Goal: Ask a question: Seek information or help from site administrators or community

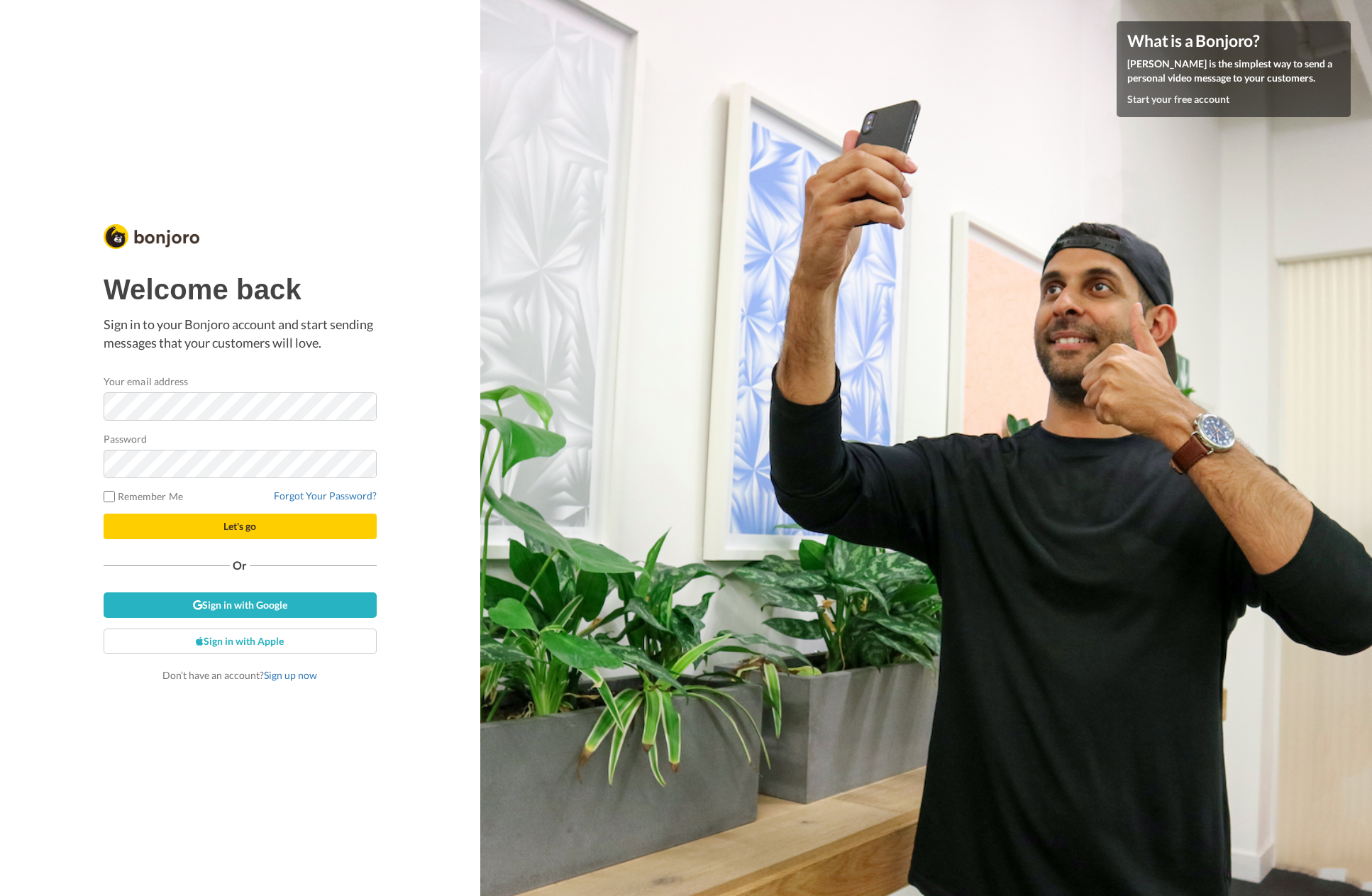
click at [0, 895] on nordpass-portal at bounding box center [0, 896] width 0 height 0
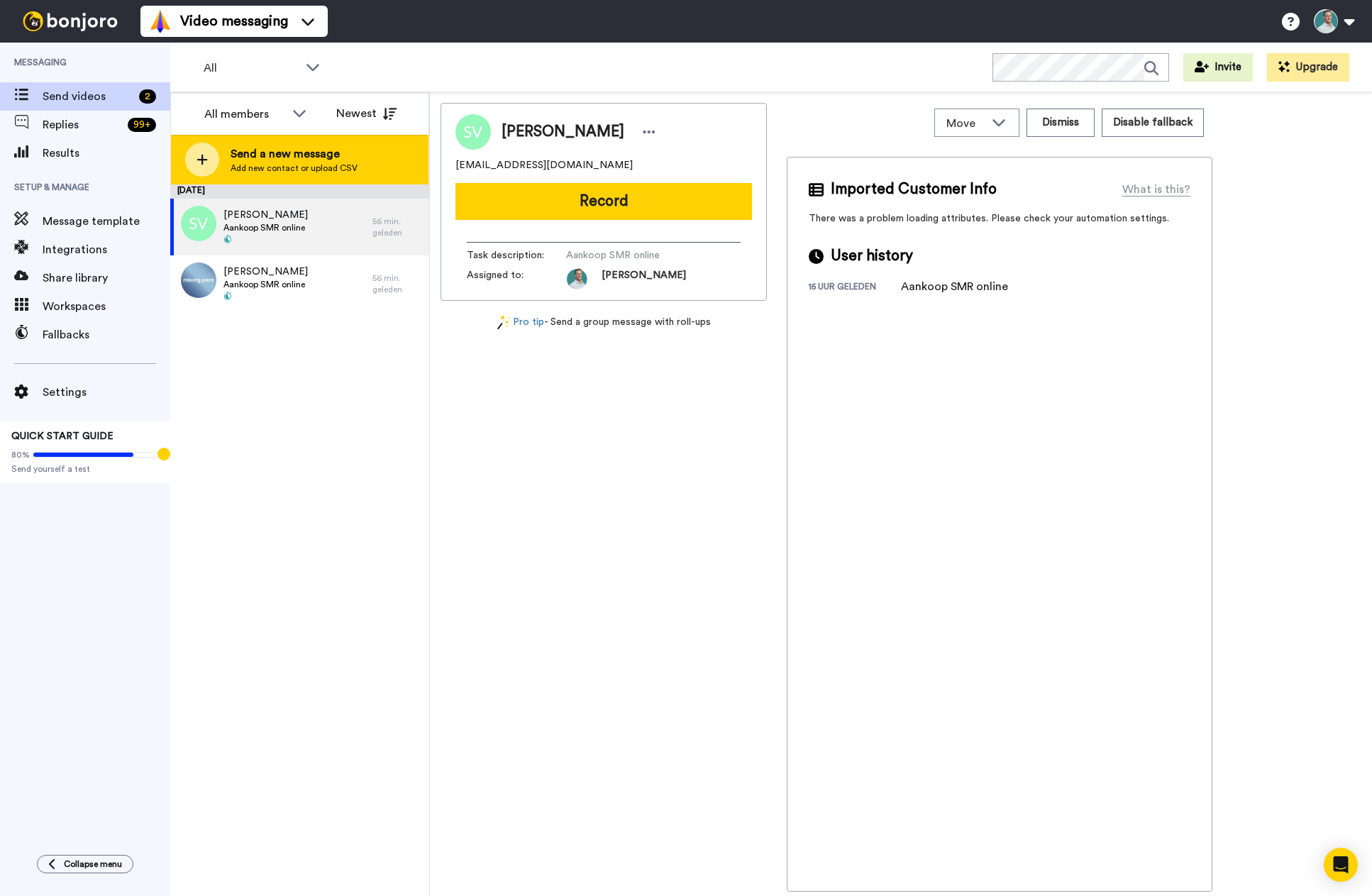
click at [297, 166] on span "Add new contact or upload CSV" at bounding box center [293, 168] width 127 height 12
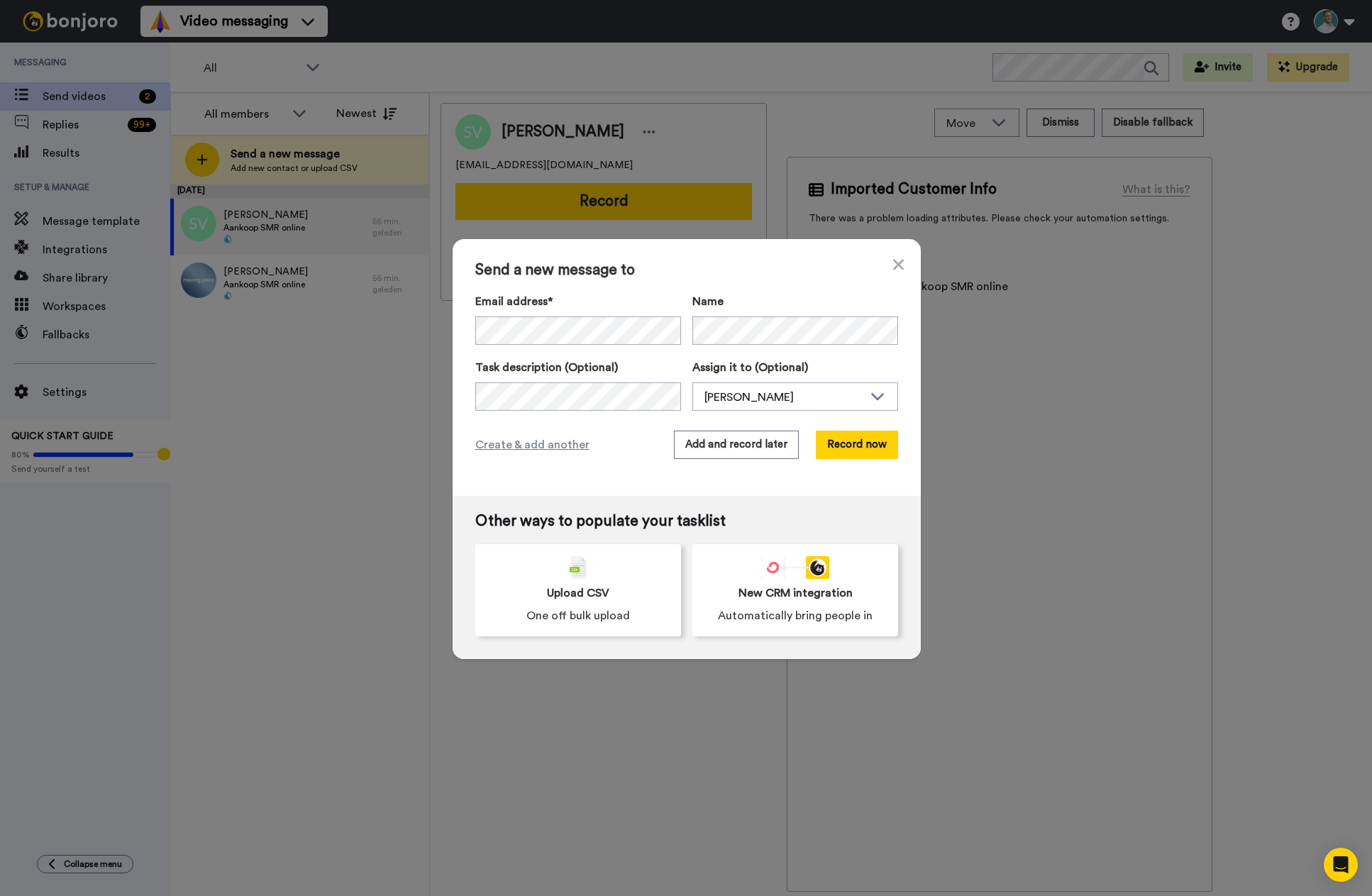
click at [374, 476] on div "Send a new message to Email address* Name Task description (Optional) Assign it…" at bounding box center [686, 448] width 1372 height 896
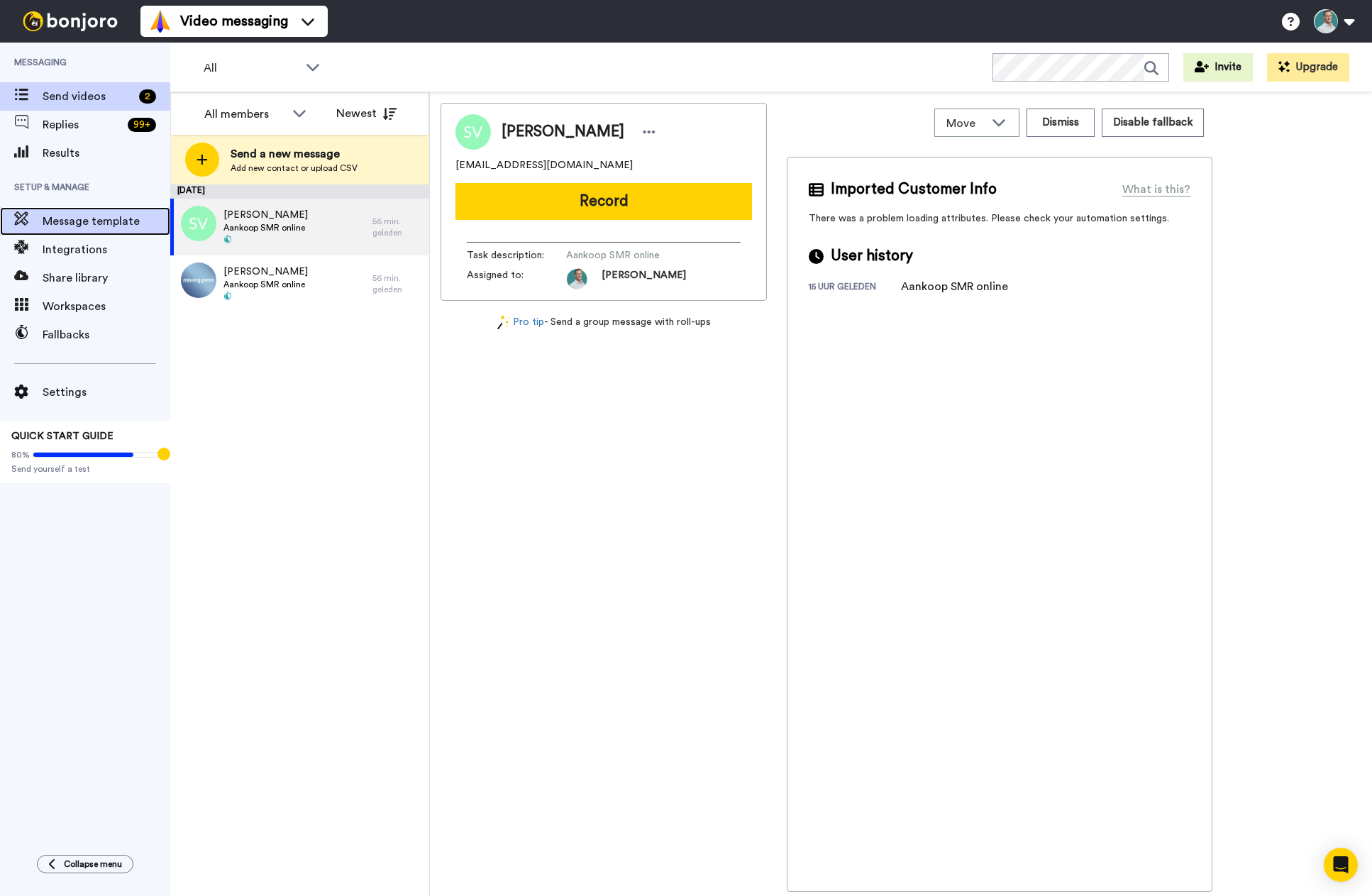
click at [108, 225] on span "Message template" at bounding box center [107, 221] width 128 height 17
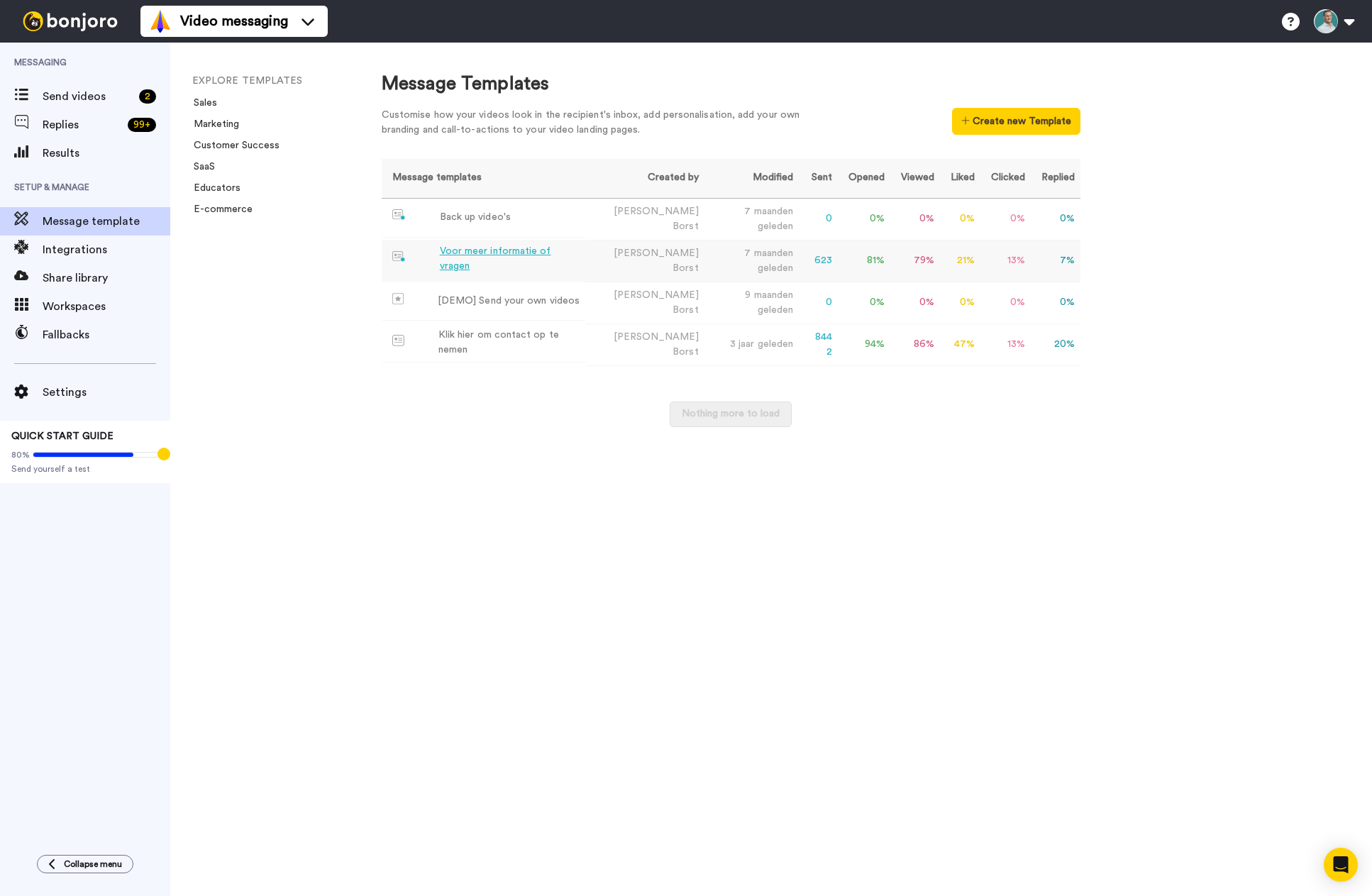
click at [533, 255] on div "Voor meer informatie of vragen" at bounding box center [509, 258] width 140 height 29
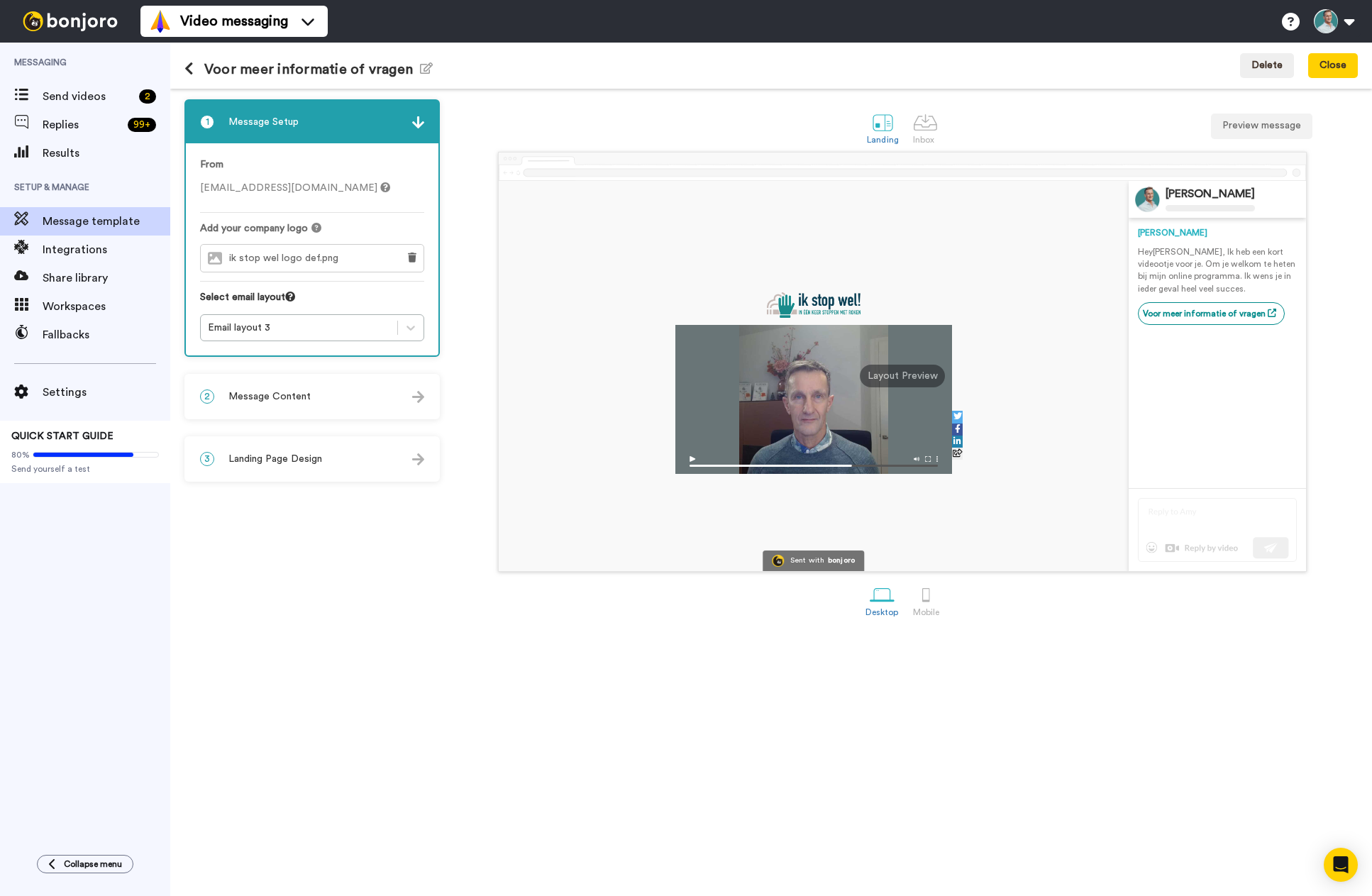
click at [780, 400] on div at bounding box center [813, 399] width 276 height 149
click at [187, 71] on icon at bounding box center [189, 68] width 9 height 14
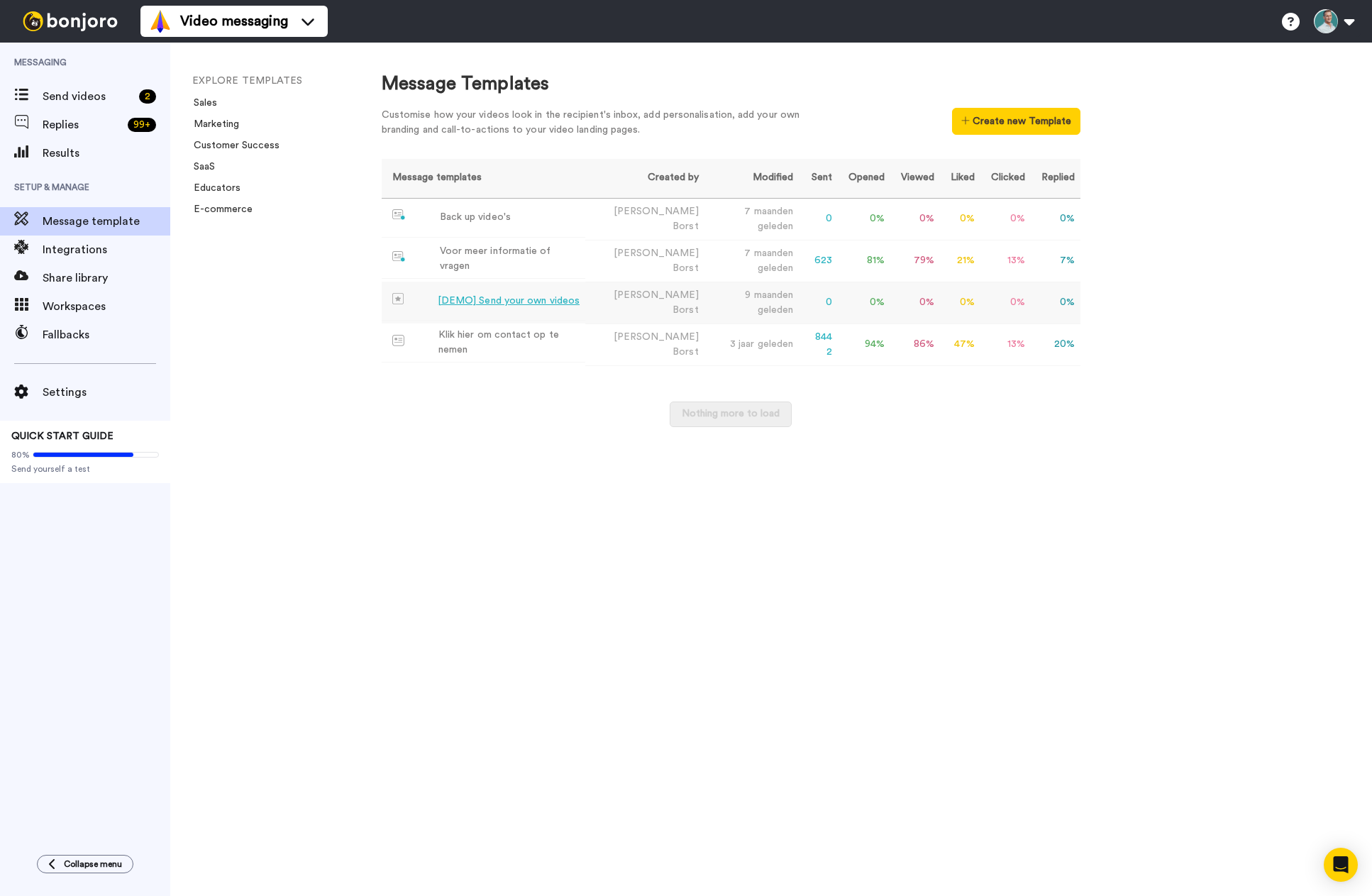
click at [514, 294] on div "[DEMO] Send your own videos" at bounding box center [508, 302] width 142 height 15
click at [518, 335] on div "Klik hier om contact op te nemen" at bounding box center [509, 342] width 141 height 29
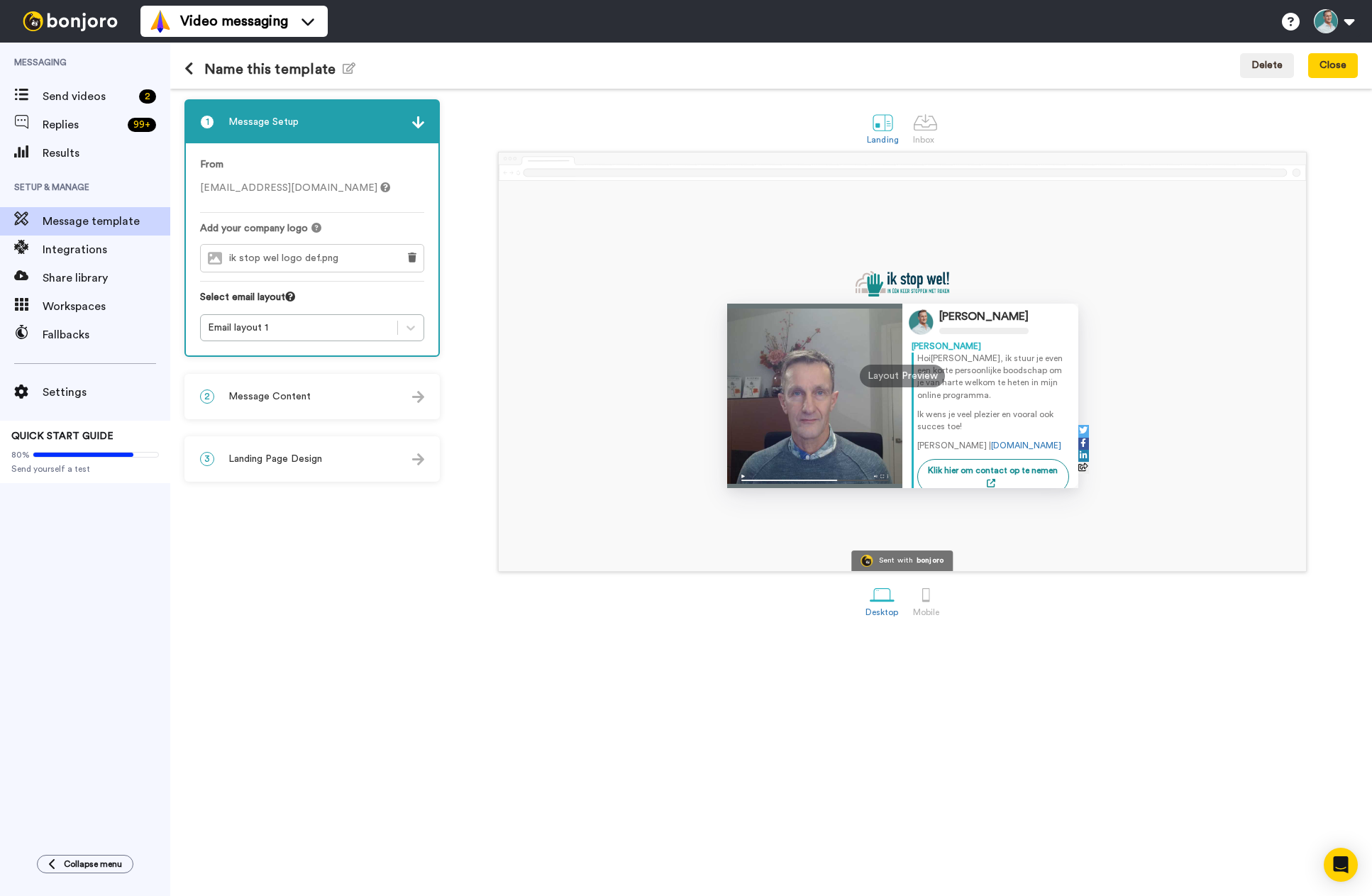
click at [887, 376] on div "Layout Preview" at bounding box center [902, 376] width 85 height 23
click at [898, 379] on div "Layout Preview" at bounding box center [902, 376] width 85 height 23
drag, startPoint x: 1030, startPoint y: 435, endPoint x: 1035, endPoint y: 448, distance: 13.9
click at [1035, 448] on div "Hoi Tom , ik stuur je even een korte persoonlijke boodschap om je van harte wel…" at bounding box center [993, 403] width 152 height 99
click at [1022, 474] on link "Klik hier om contact op te nemen" at bounding box center [993, 477] width 152 height 35
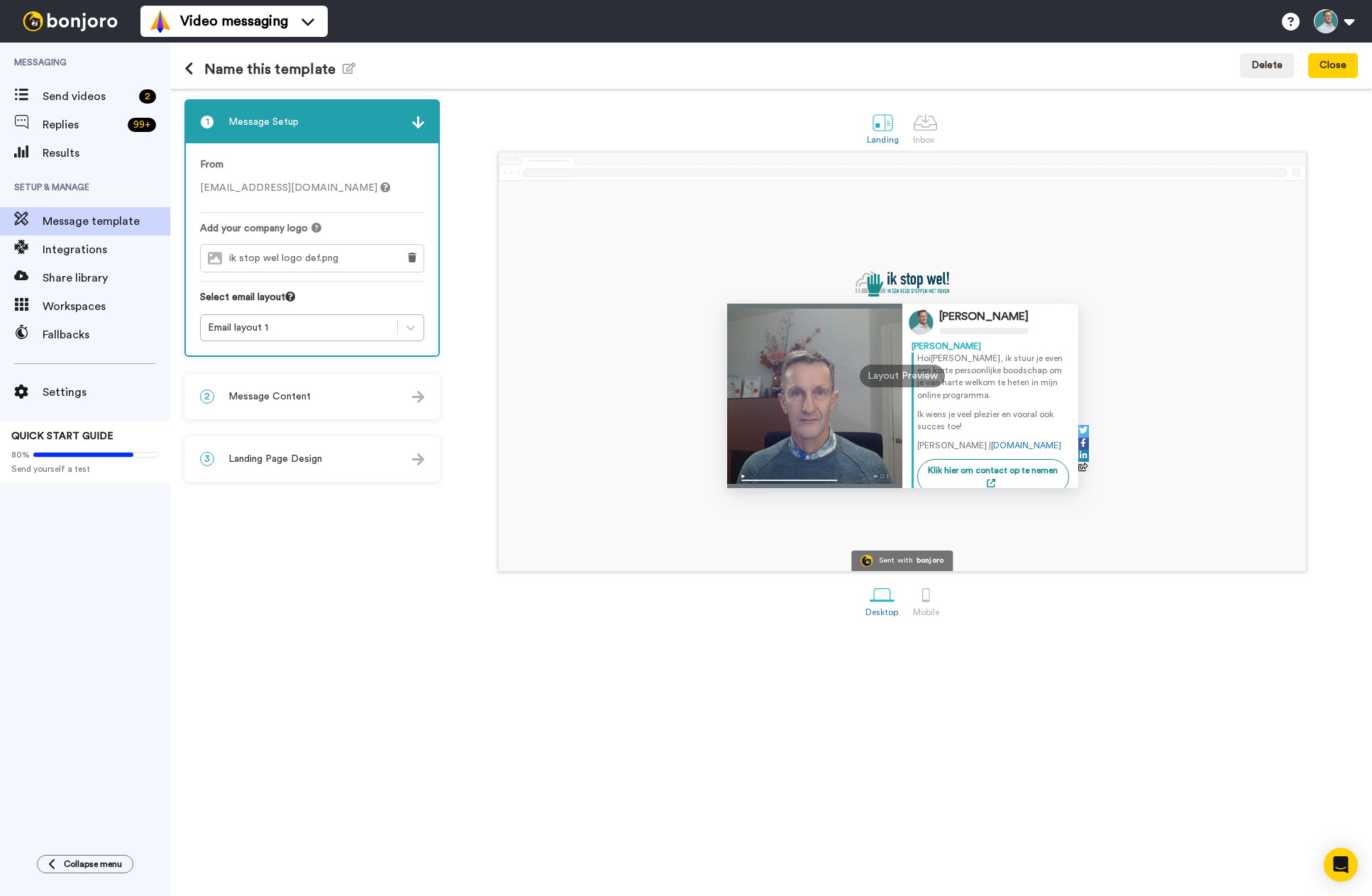
click at [604, 292] on div "Marcel Borst Marcel Hoi Tom , ik stuur je even een korte persoonlijke boodschap…" at bounding box center [902, 376] width 807 height 390
click at [930, 126] on div at bounding box center [926, 123] width 25 height 25
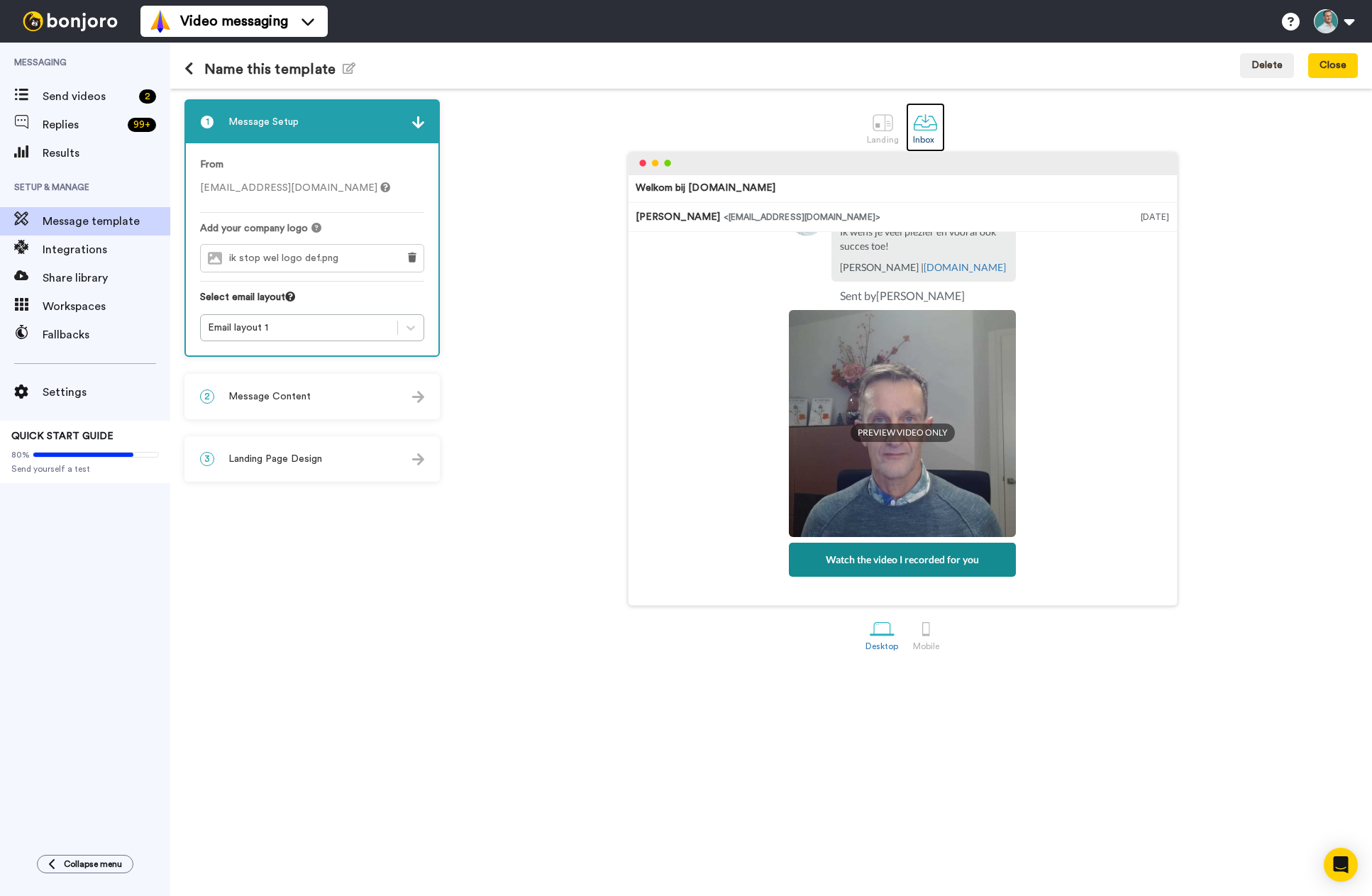
scroll to position [199, 0]
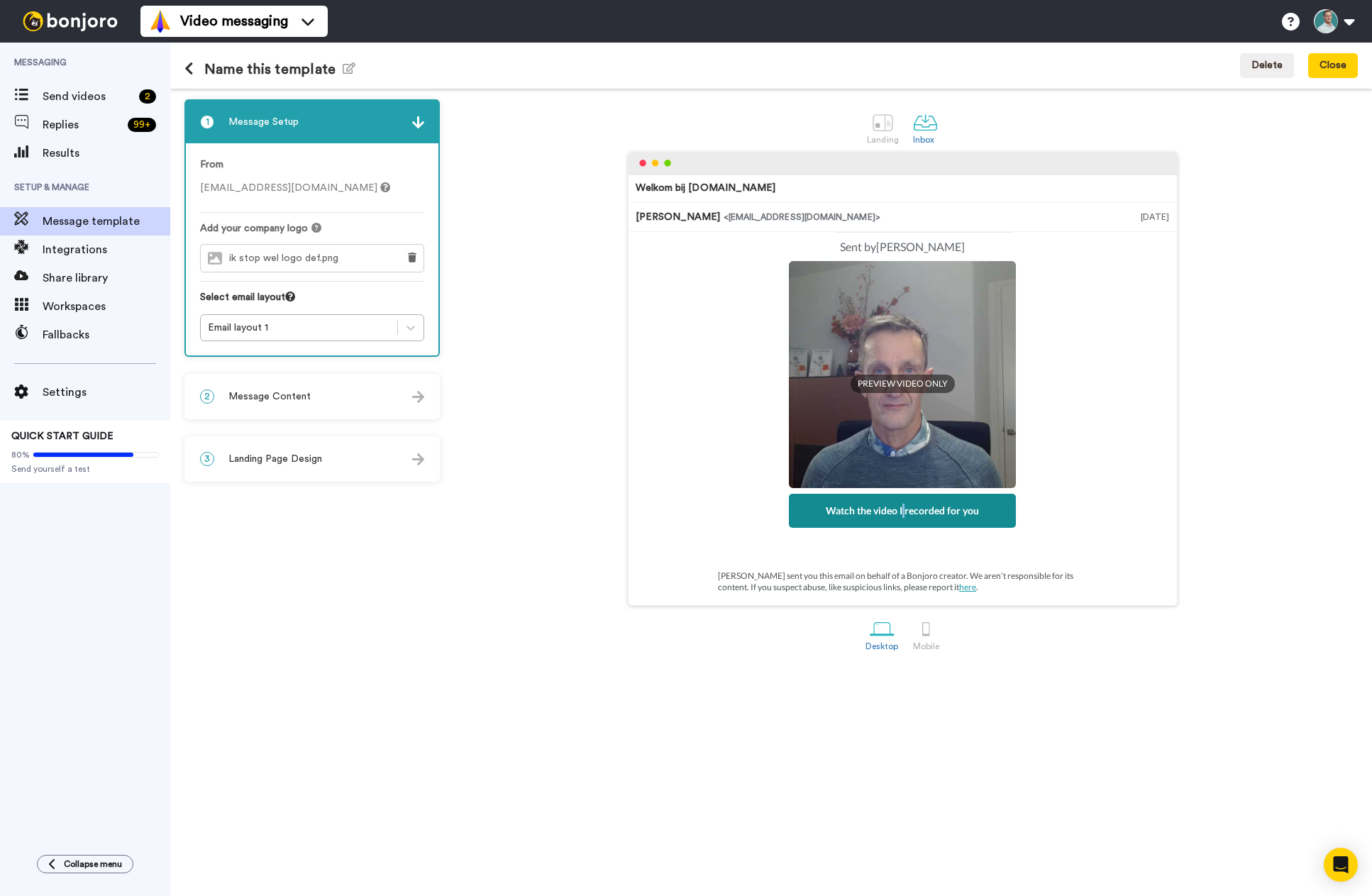
click at [900, 513] on div "Watch the video I recorded for you" at bounding box center [902, 511] width 227 height 34
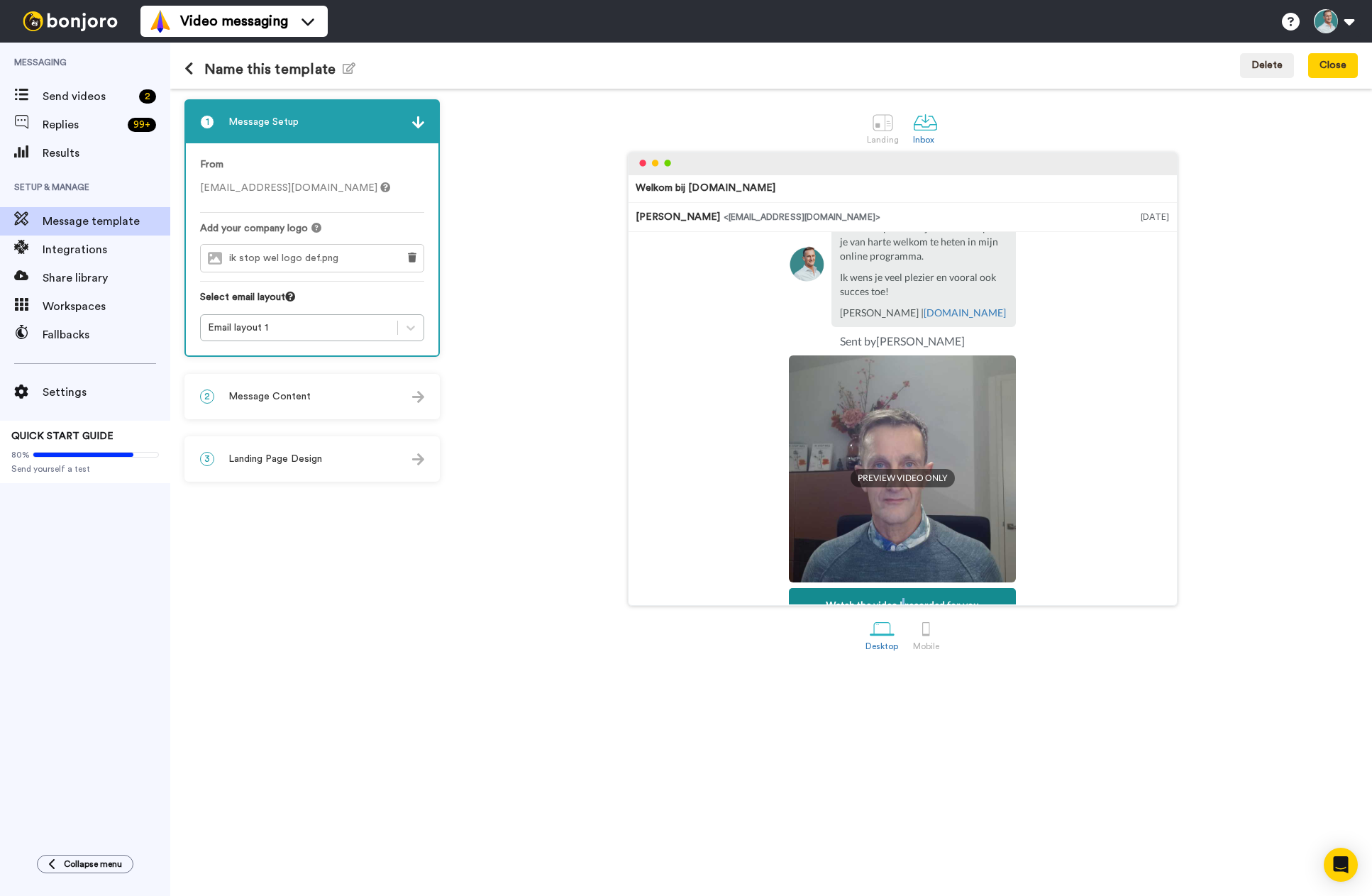
scroll to position [0, 0]
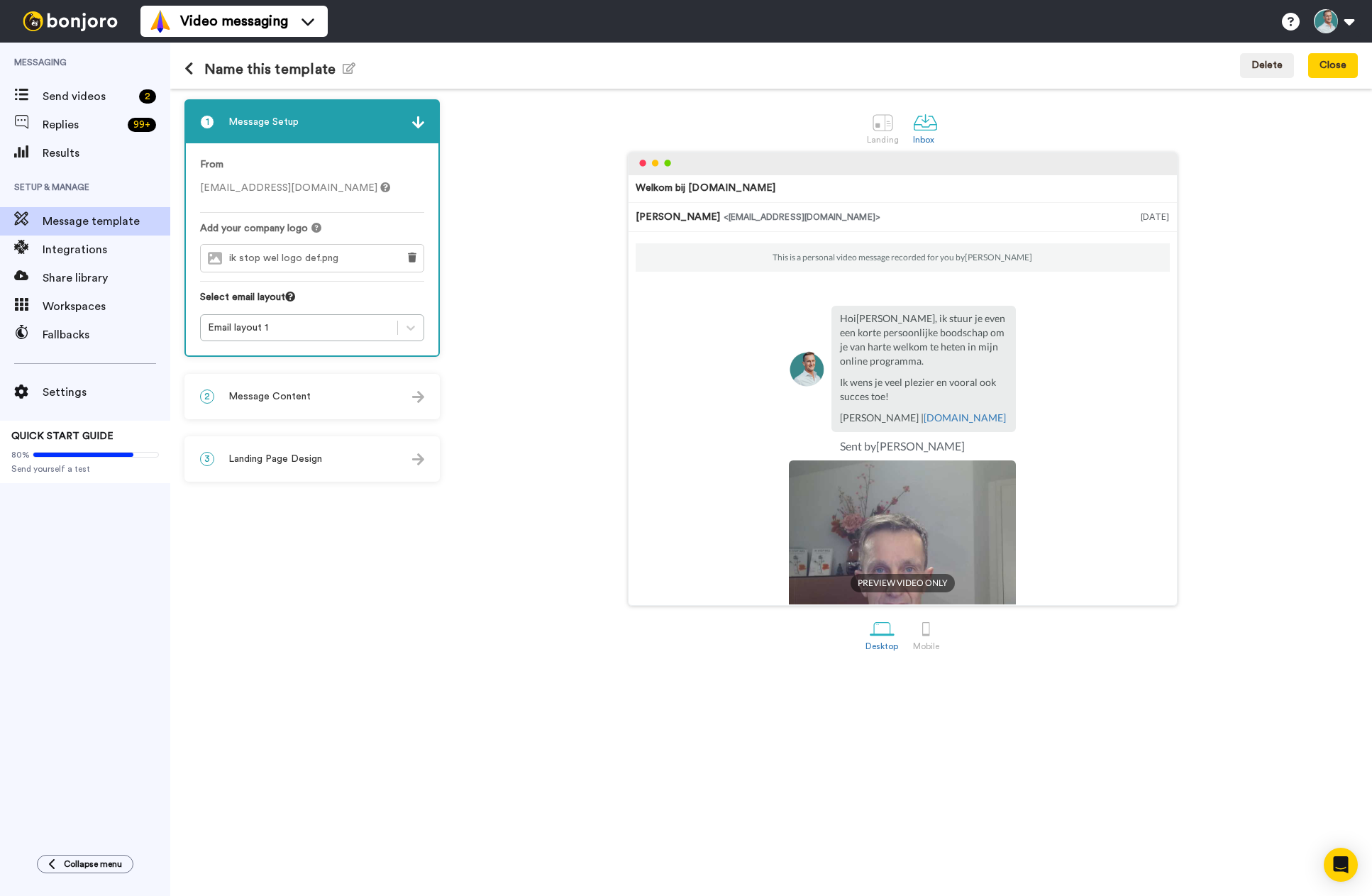
click at [190, 65] on icon at bounding box center [189, 68] width 9 height 14
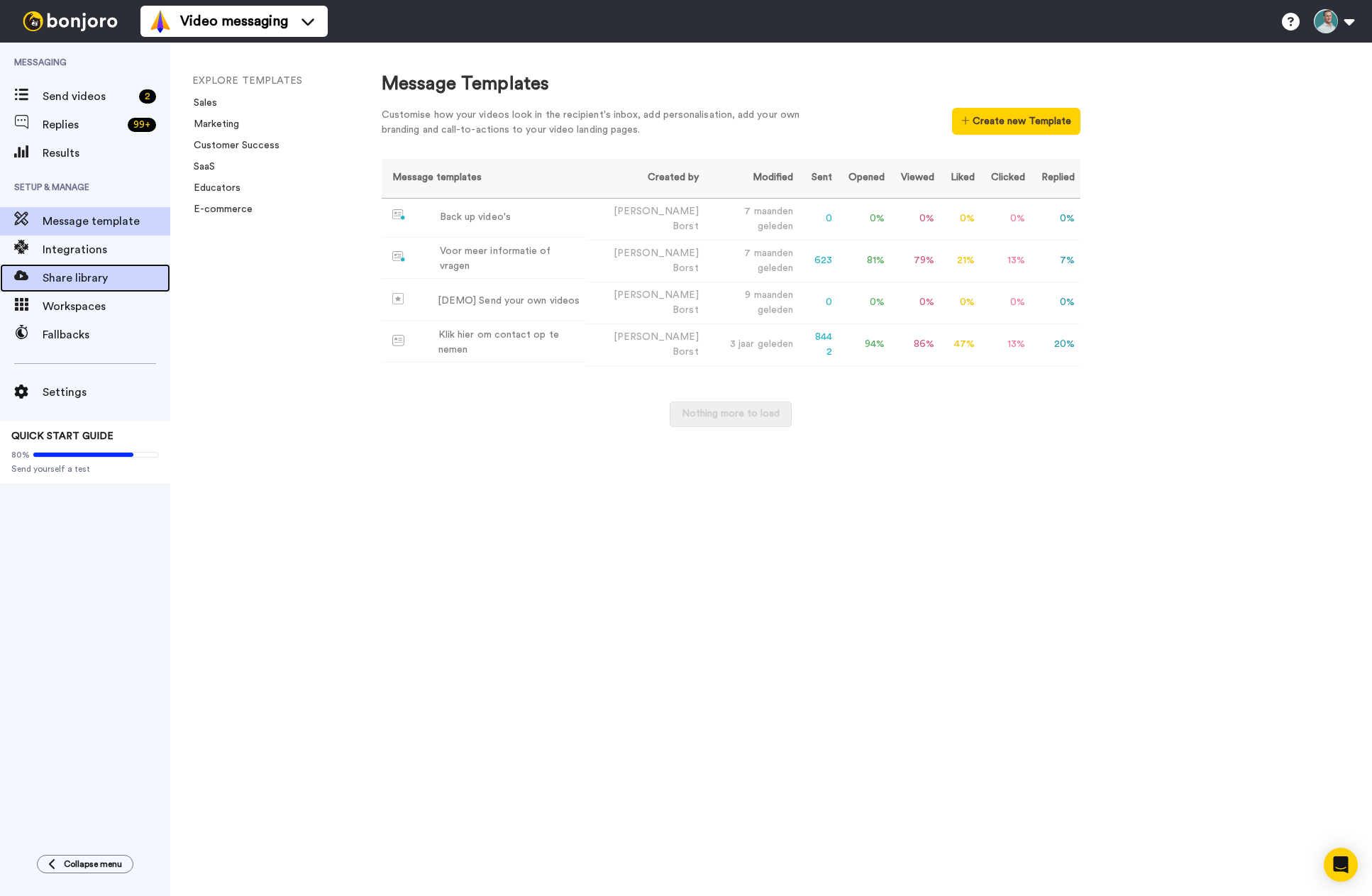
click at [103, 278] on span "Share library" at bounding box center [107, 278] width 128 height 17
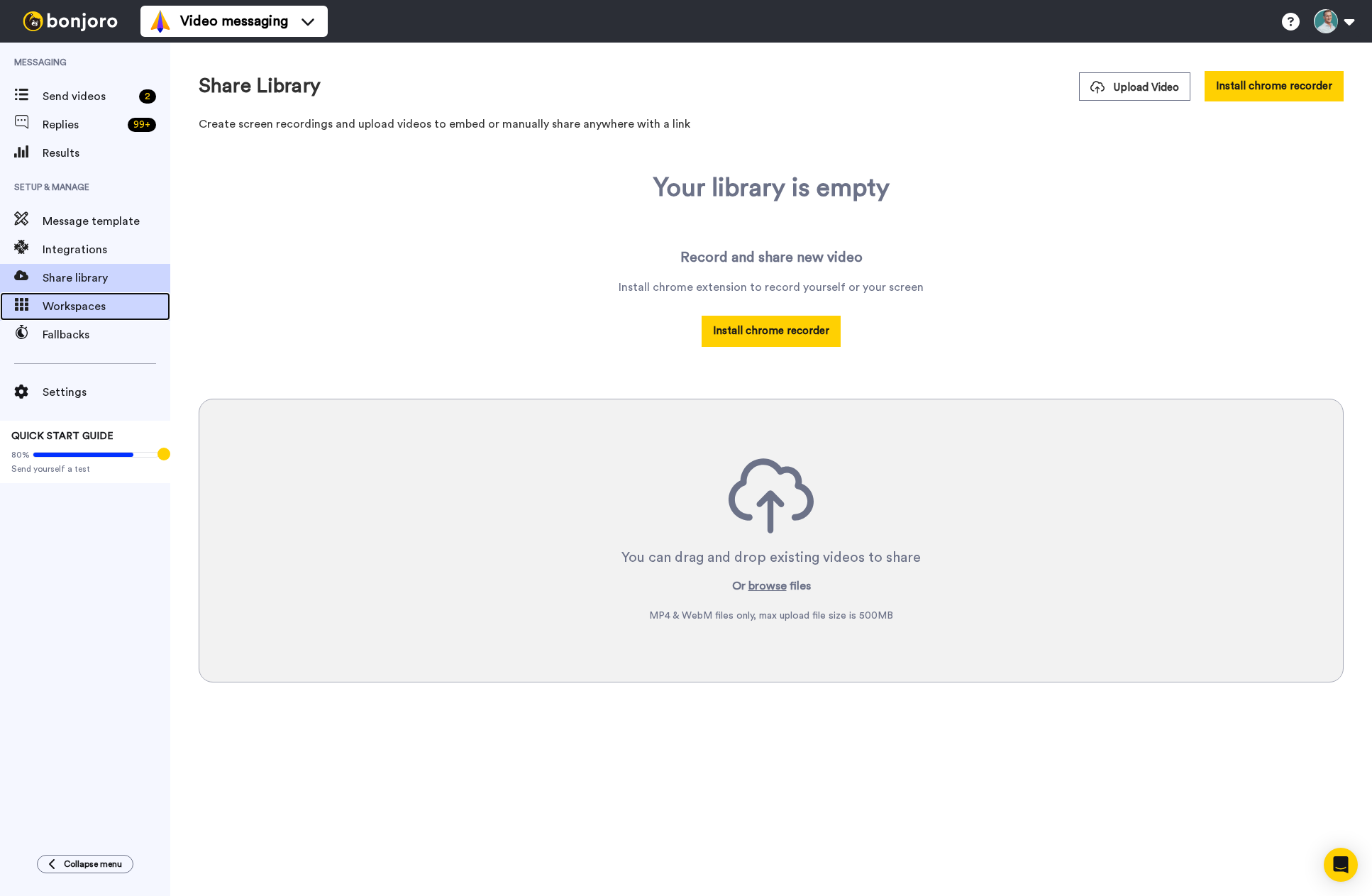
click at [90, 305] on span "Workspaces" at bounding box center [107, 307] width 128 height 17
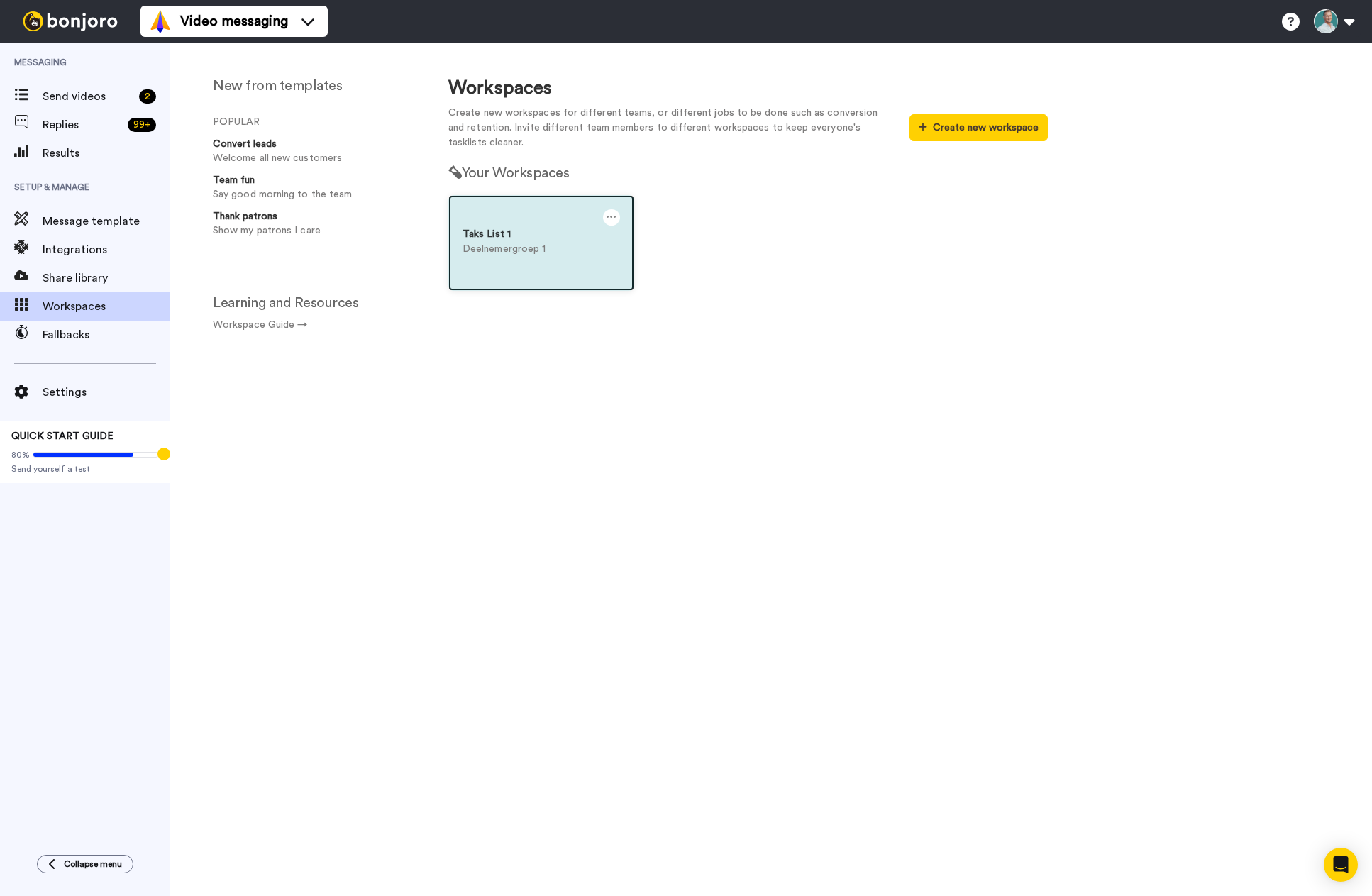
click at [490, 229] on div "Taks List 1" at bounding box center [540, 235] width 157 height 15
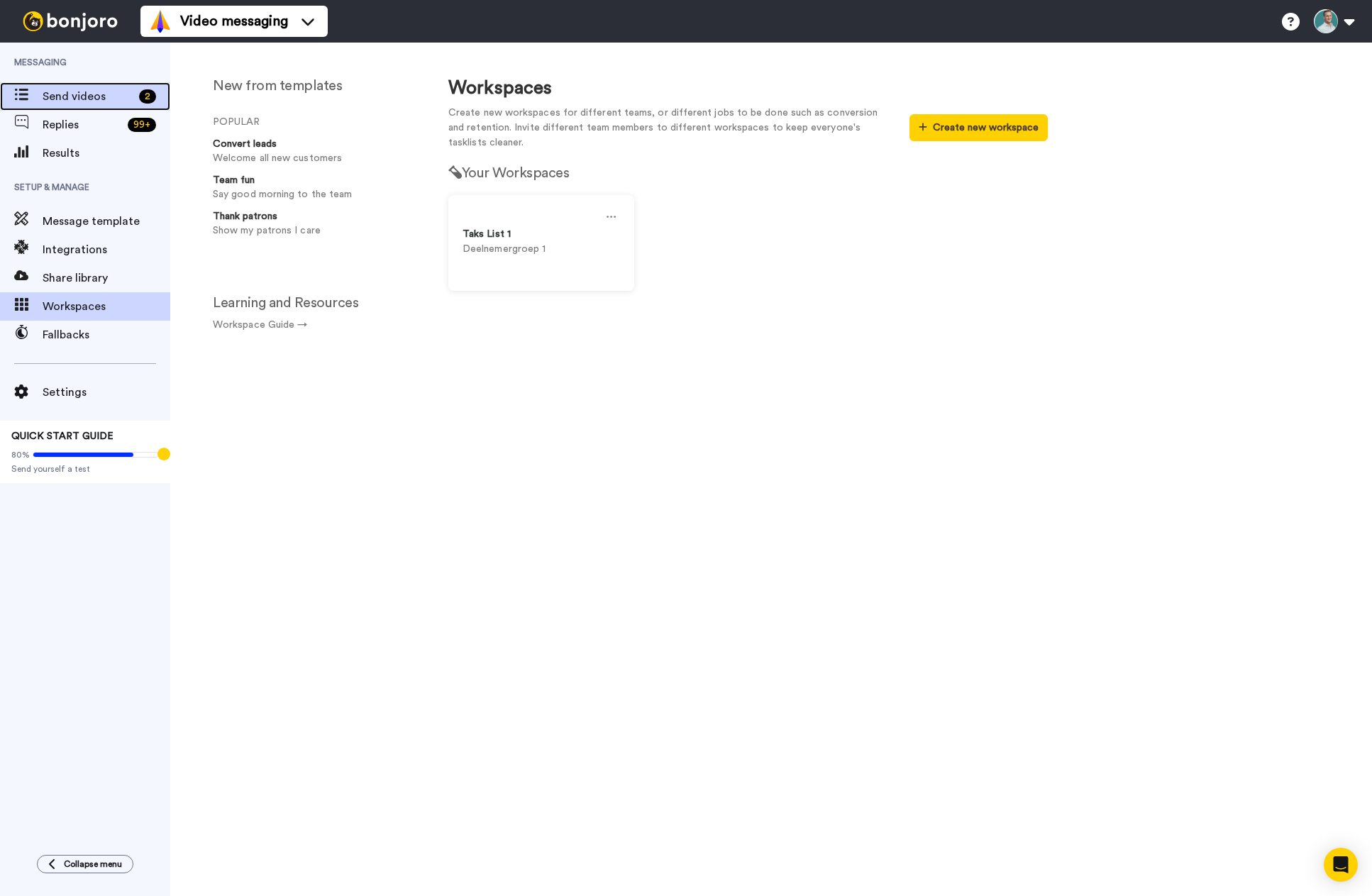
click at [95, 95] on span "Send videos" at bounding box center [88, 97] width 91 height 17
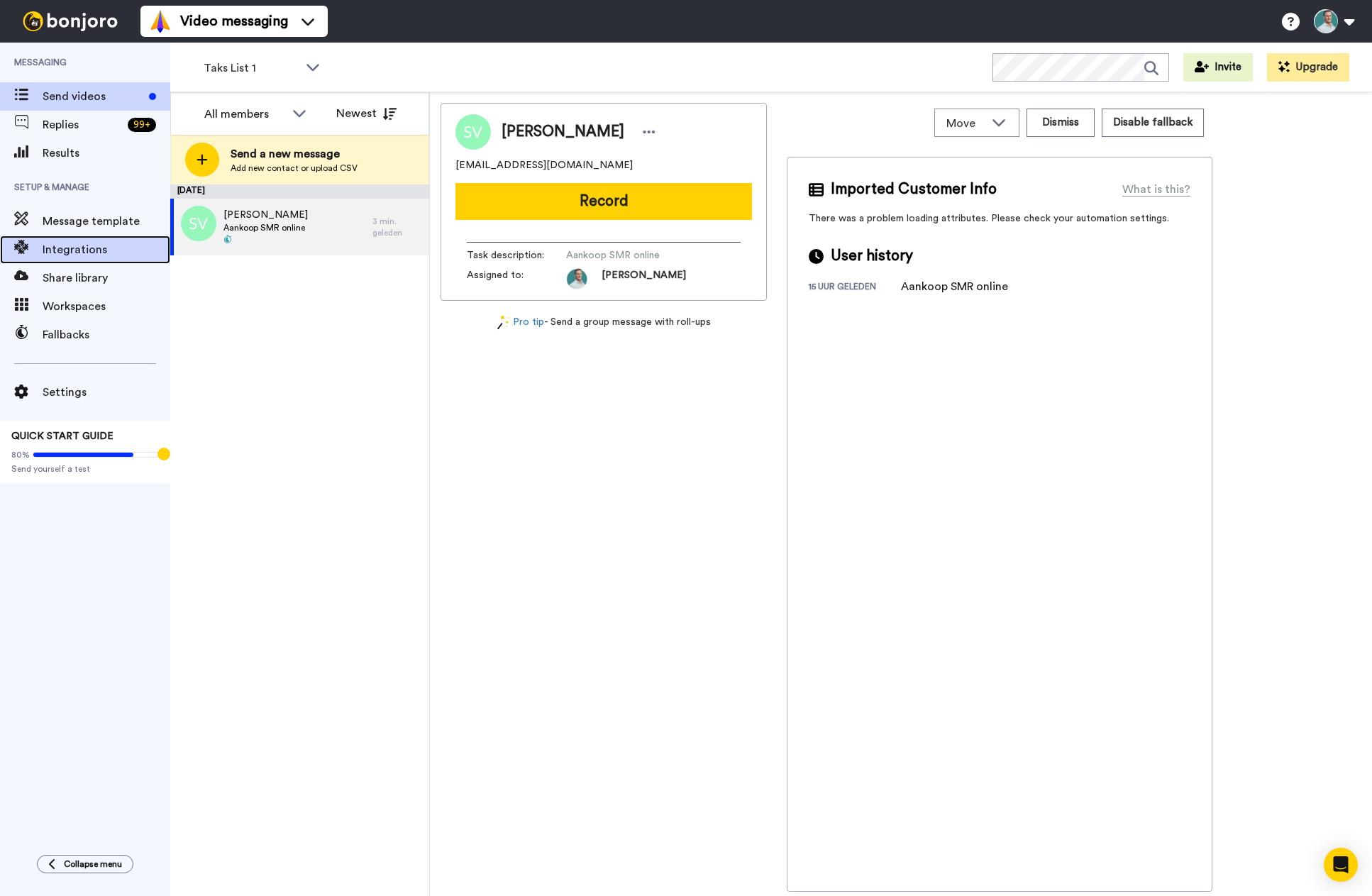
click at [97, 251] on span "Integrations" at bounding box center [107, 250] width 128 height 17
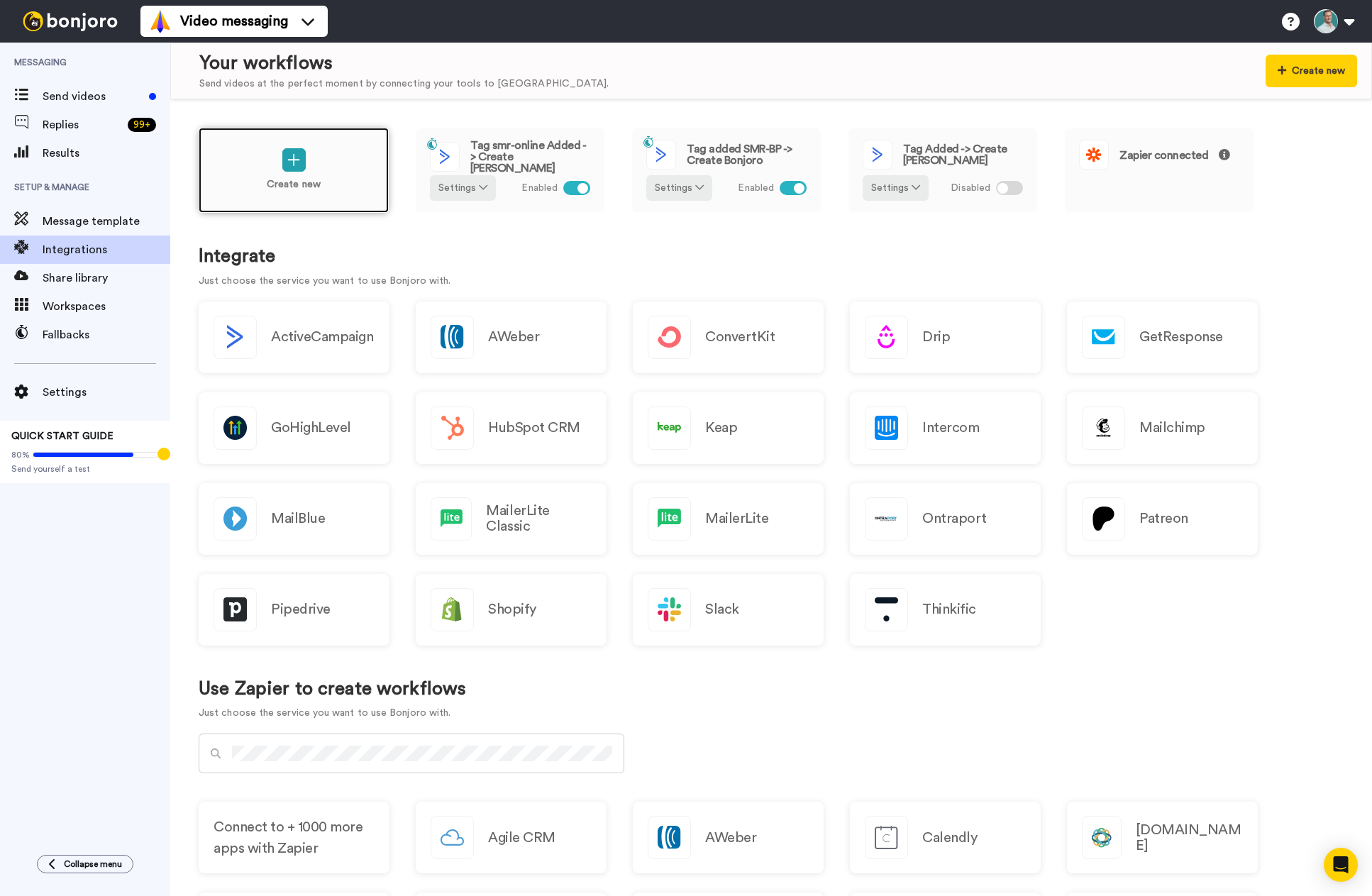
click at [305, 177] on div "Create new" at bounding box center [293, 170] width 190 height 85
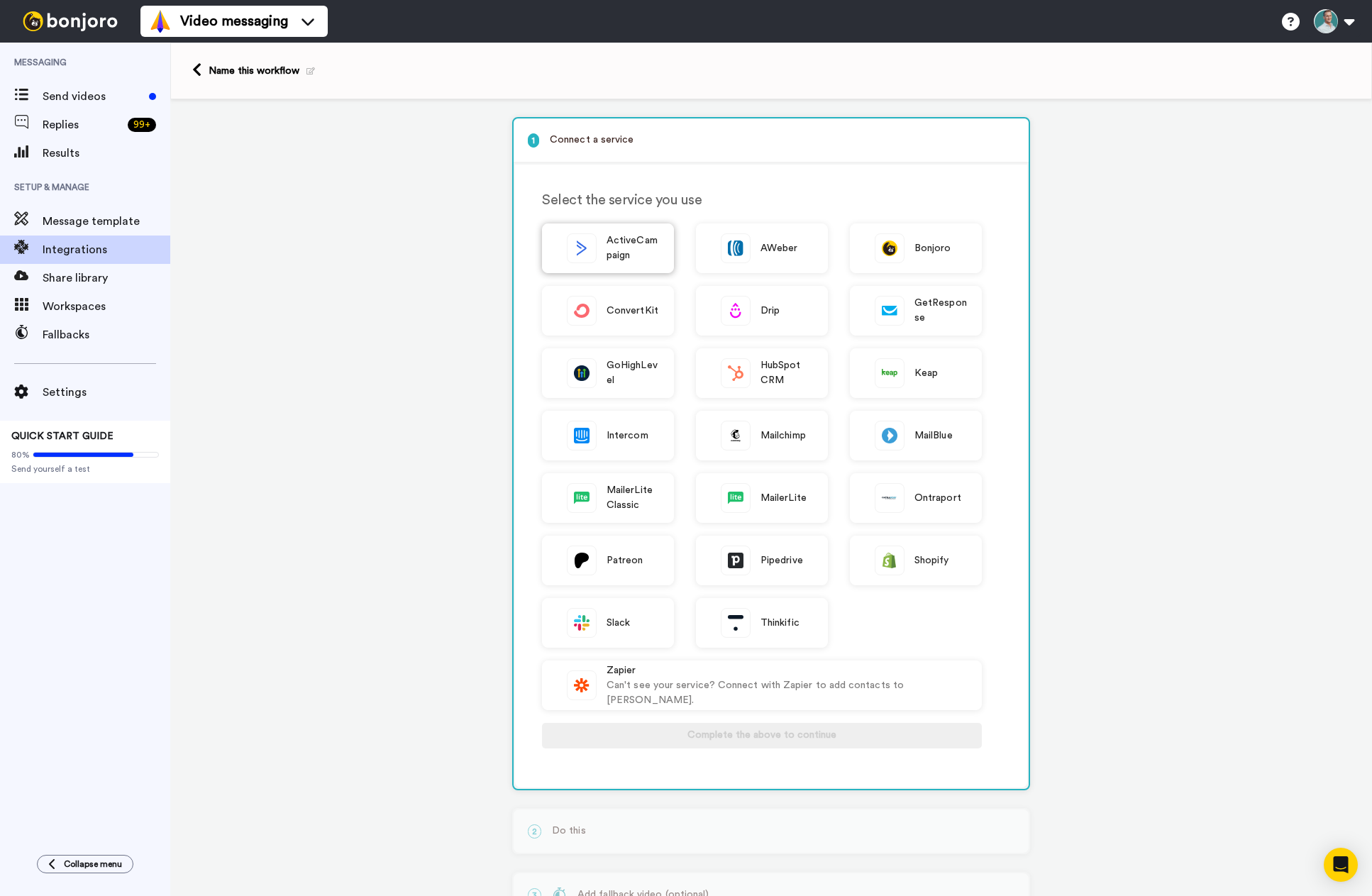
click at [576, 251] on img at bounding box center [581, 249] width 29 height 29
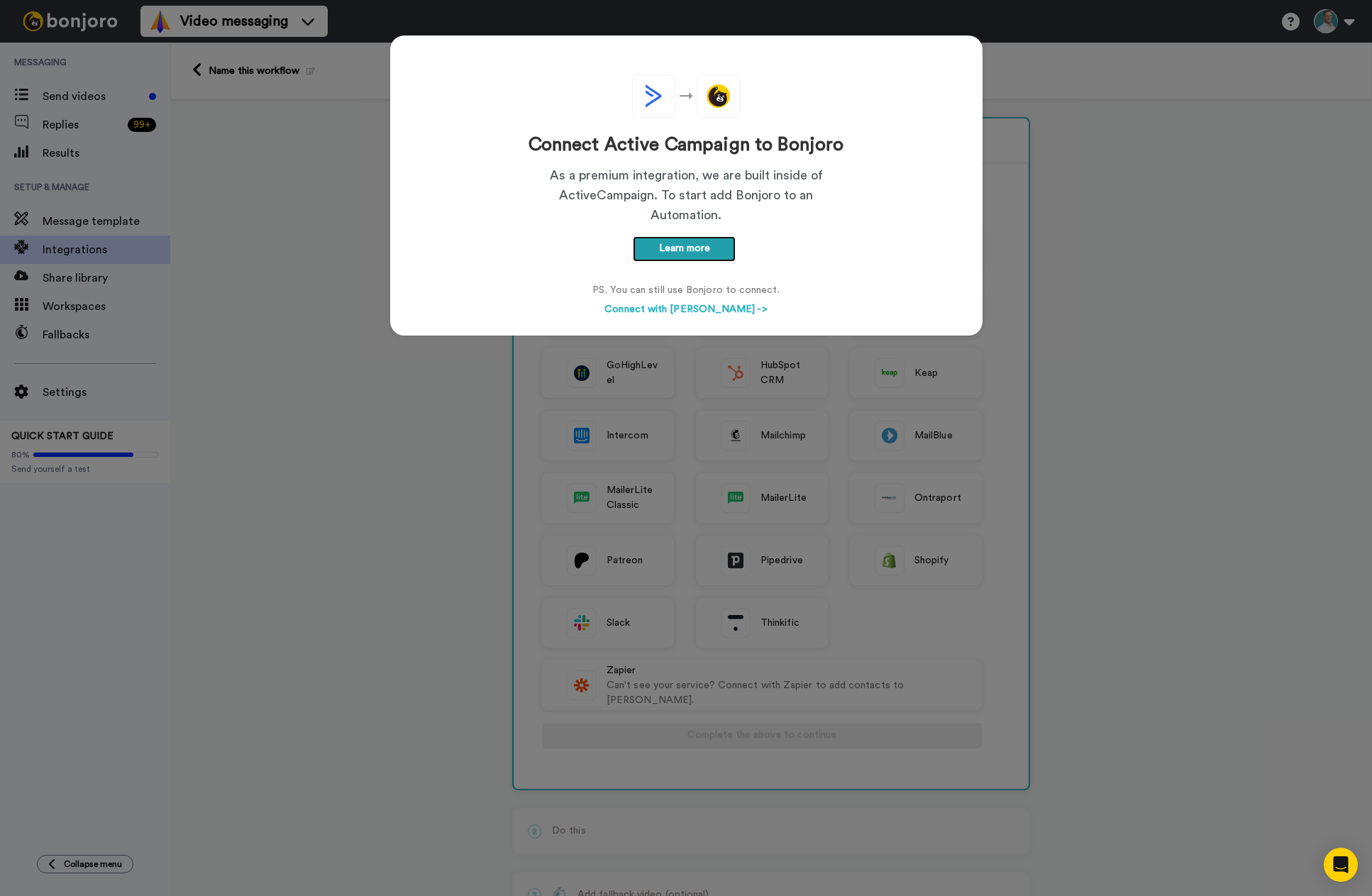
click at [689, 248] on link "Learn more" at bounding box center [684, 249] width 103 height 25
click at [1205, 308] on div "Connect Active Campaign to Bonjoro As a premium integration, we are built insid…" at bounding box center [686, 448] width 1372 height 896
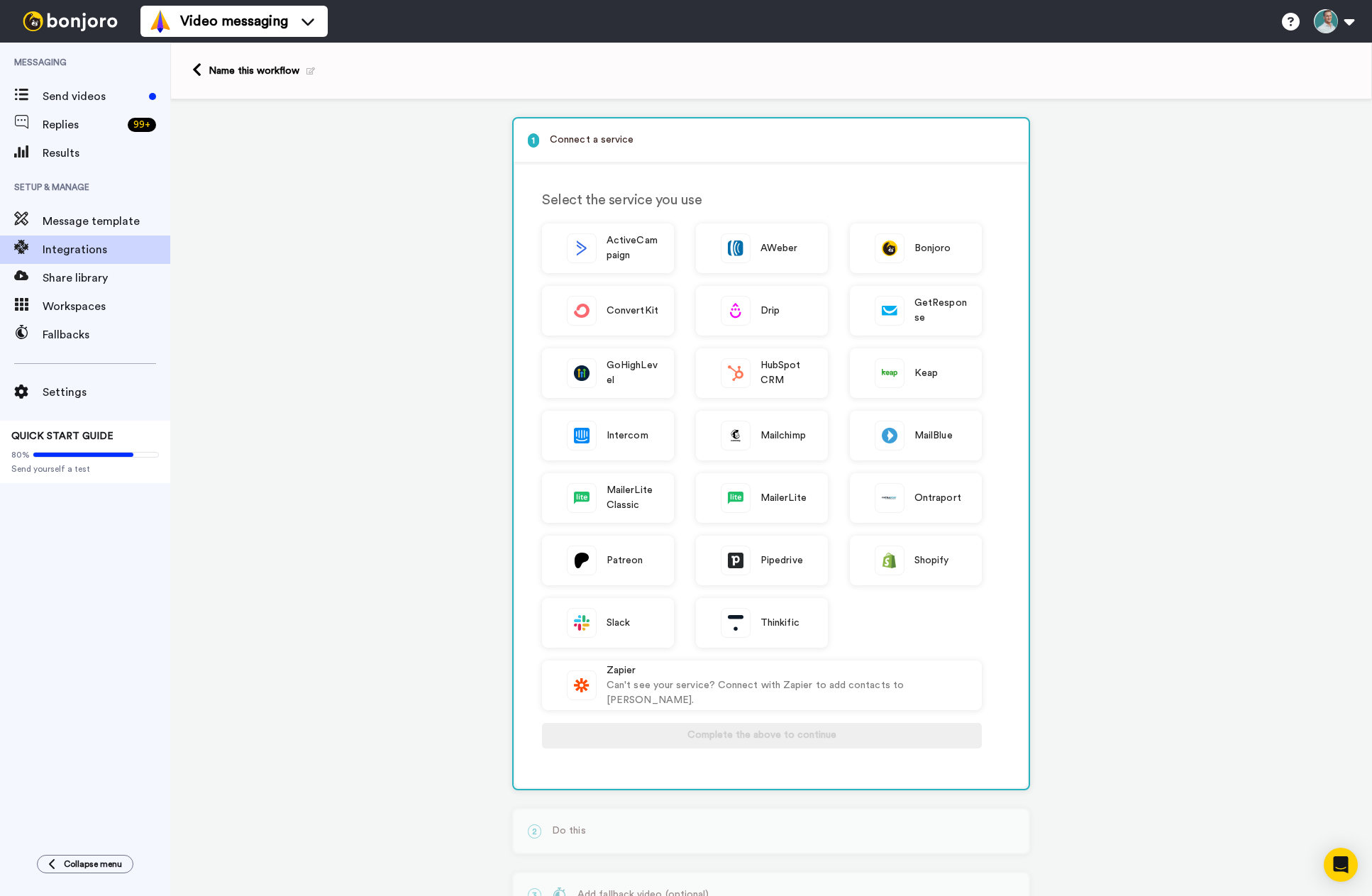
click at [290, 358] on div "1 Connect a service Select the service you use ActiveCampaign AWeber Bonjoro Co…" at bounding box center [771, 558] width 1201 height 918
click at [80, 96] on span "Send videos" at bounding box center [93, 97] width 101 height 17
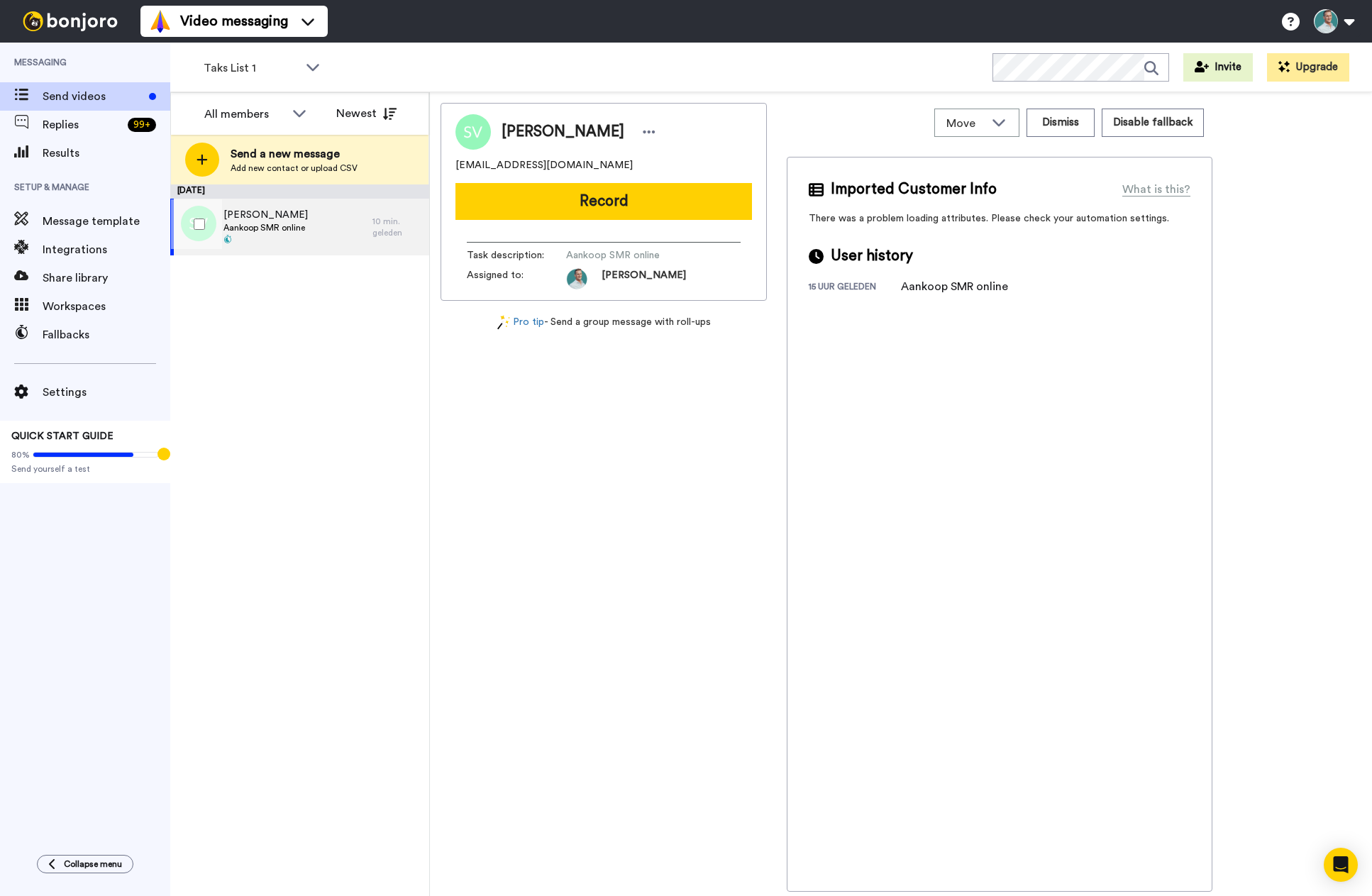
drag, startPoint x: 311, startPoint y: 217, endPoint x: 300, endPoint y: 227, distance: 14.9
click at [310, 216] on div "[PERSON_NAME] Aankoop SMR online" at bounding box center [271, 227] width 202 height 57
click at [294, 227] on span "Aankoop SMR online" at bounding box center [265, 228] width 84 height 12
click at [260, 223] on span "Aankoop SMR online" at bounding box center [265, 228] width 84 height 12
click at [344, 115] on button "Newest" at bounding box center [366, 113] width 81 height 29
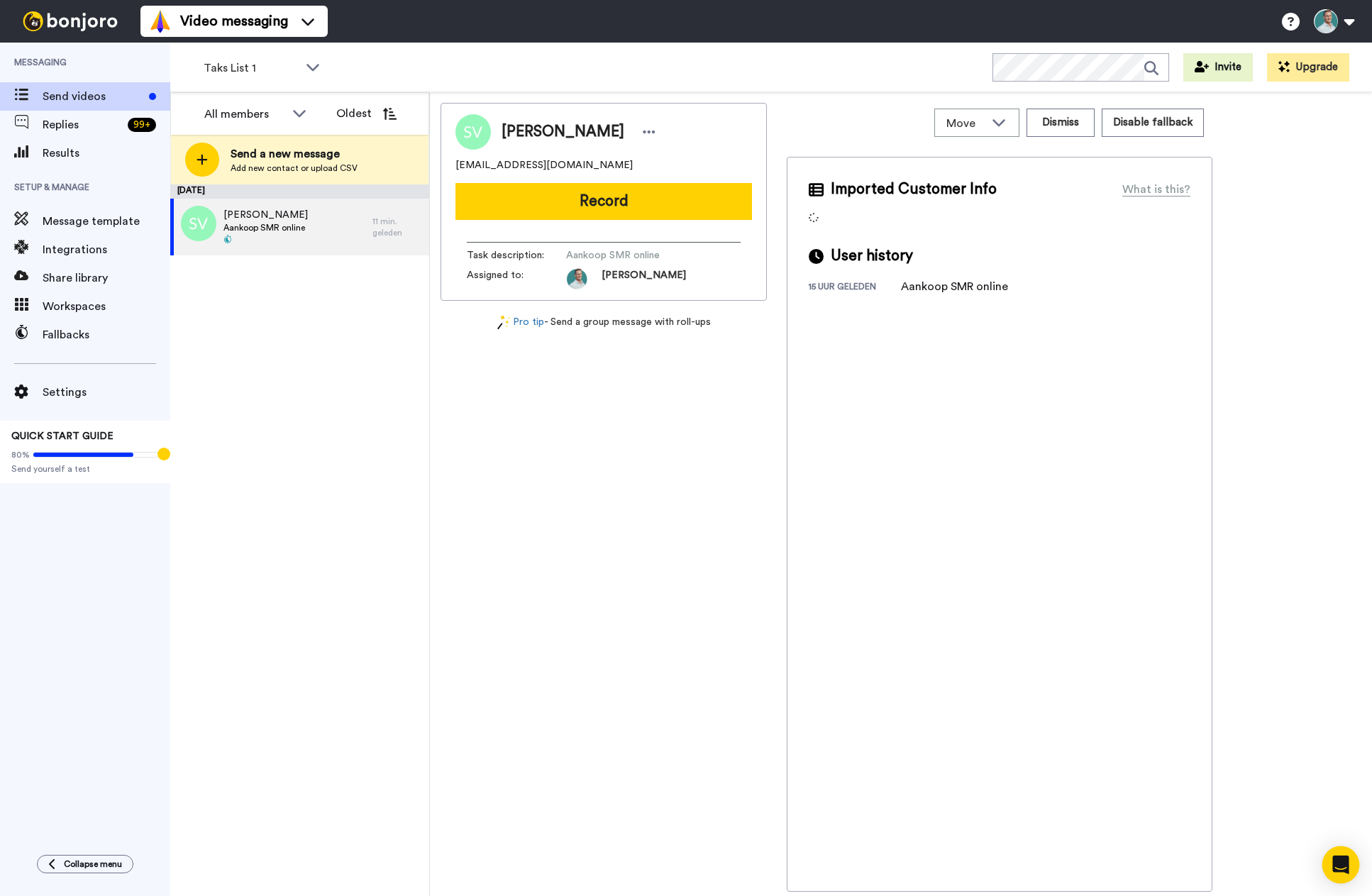
click at [1340, 867] on icon "Open Intercom Messenger" at bounding box center [1340, 865] width 16 height 18
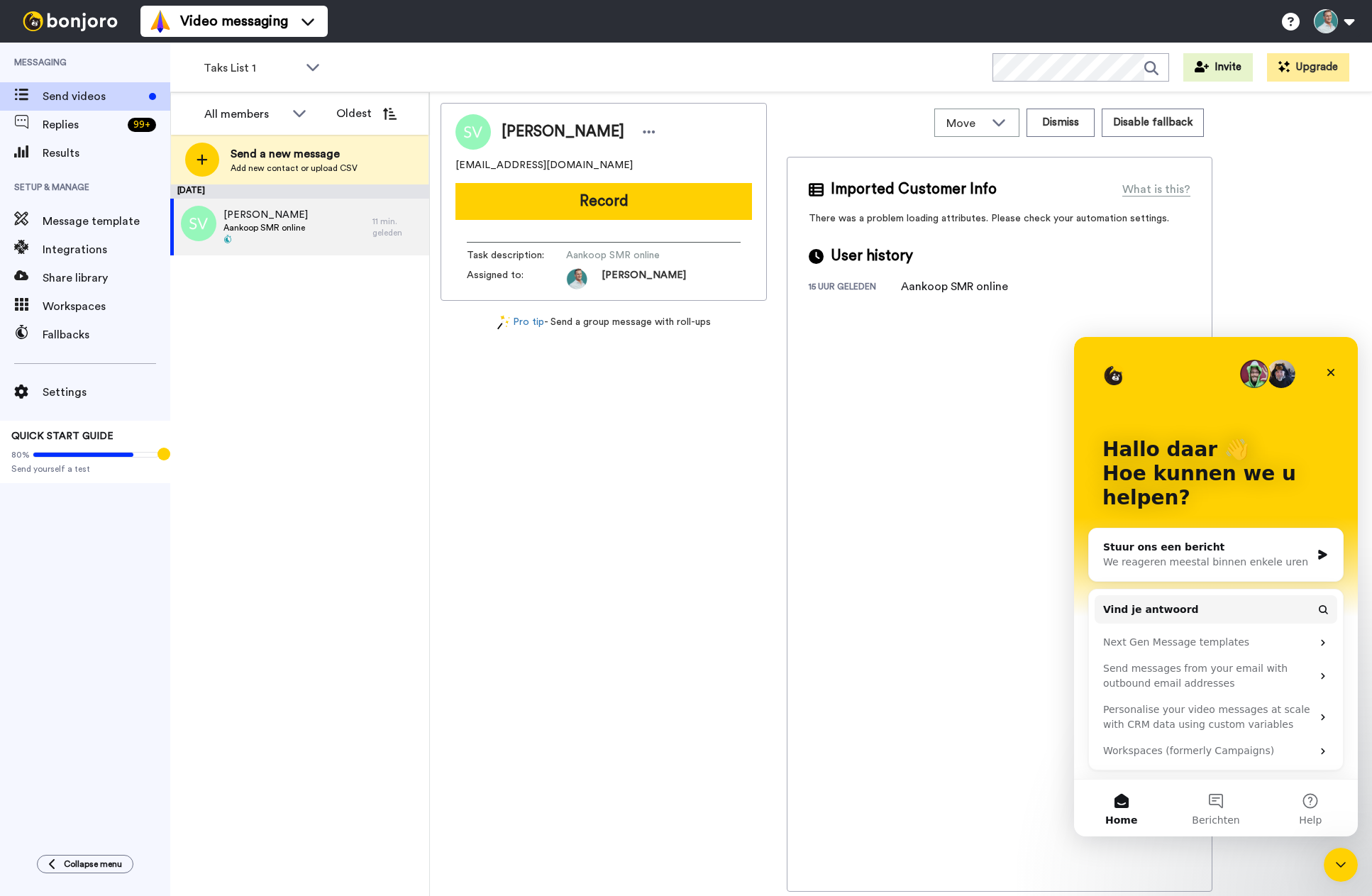
click at [1168, 551] on div "Stuur ons een bericht" at bounding box center [1206, 547] width 208 height 15
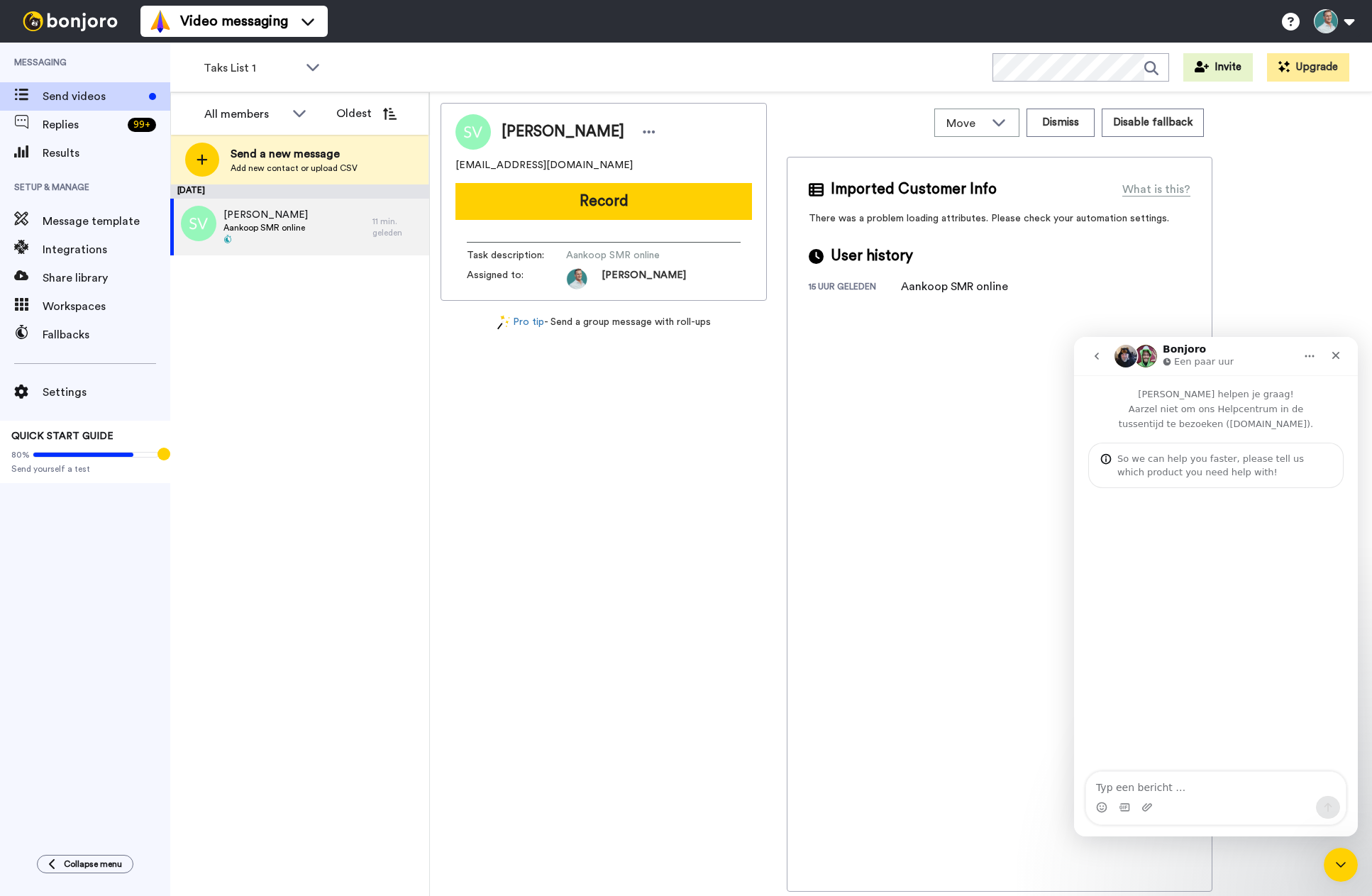
click at [1133, 790] on textarea "Typ een bericht …" at bounding box center [1216, 784] width 260 height 24
click at [1180, 785] on textarea "Typ een bericht …" at bounding box center [1216, 784] width 260 height 24
click at [1122, 783] on textarea "Typ een bericht …" at bounding box center [1216, 784] width 260 height 24
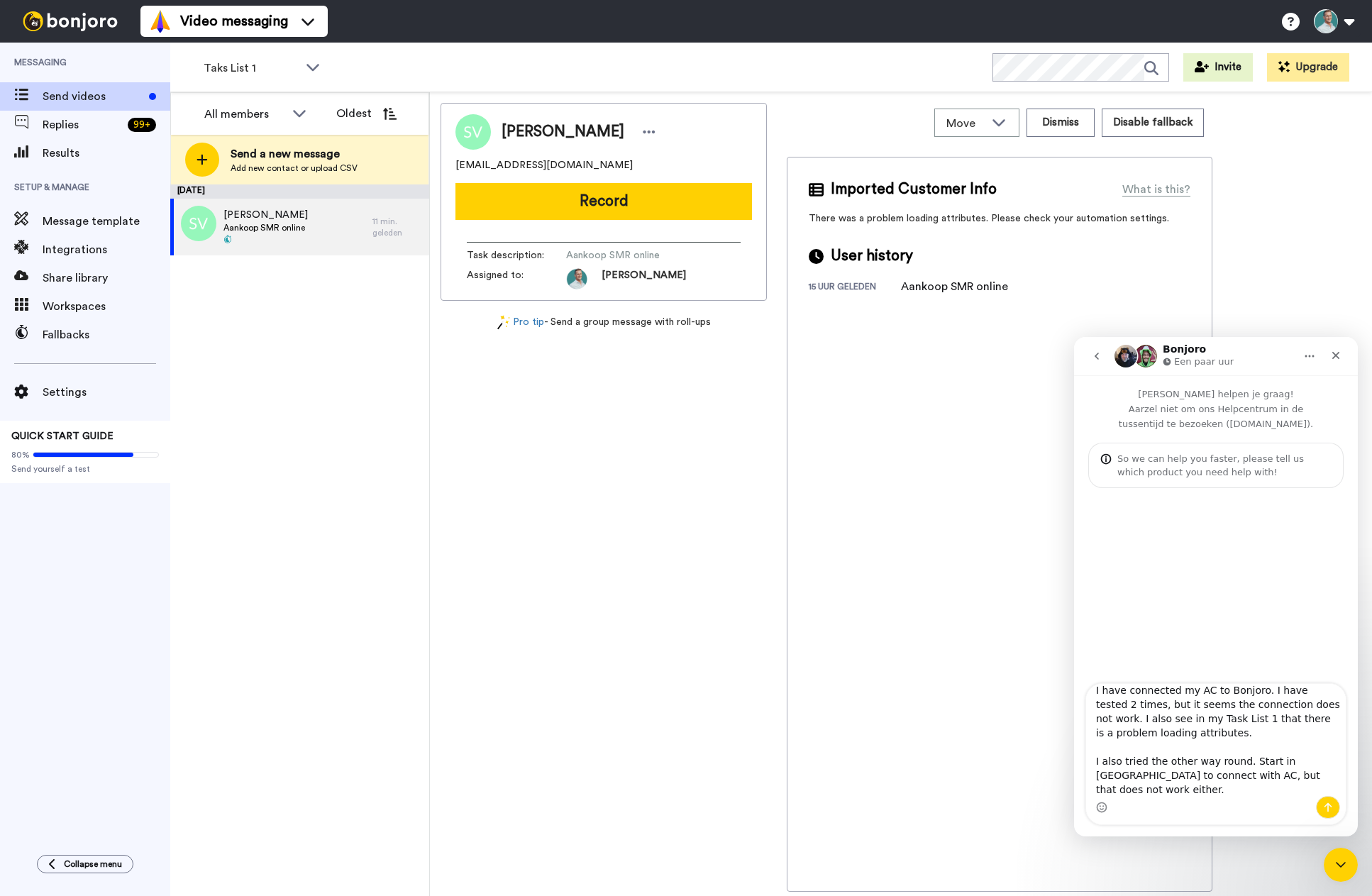
scroll to position [24, 0]
type textarea "I have connected my AC to Bonjoro. I have tested 2 times, but it seems the conn…"
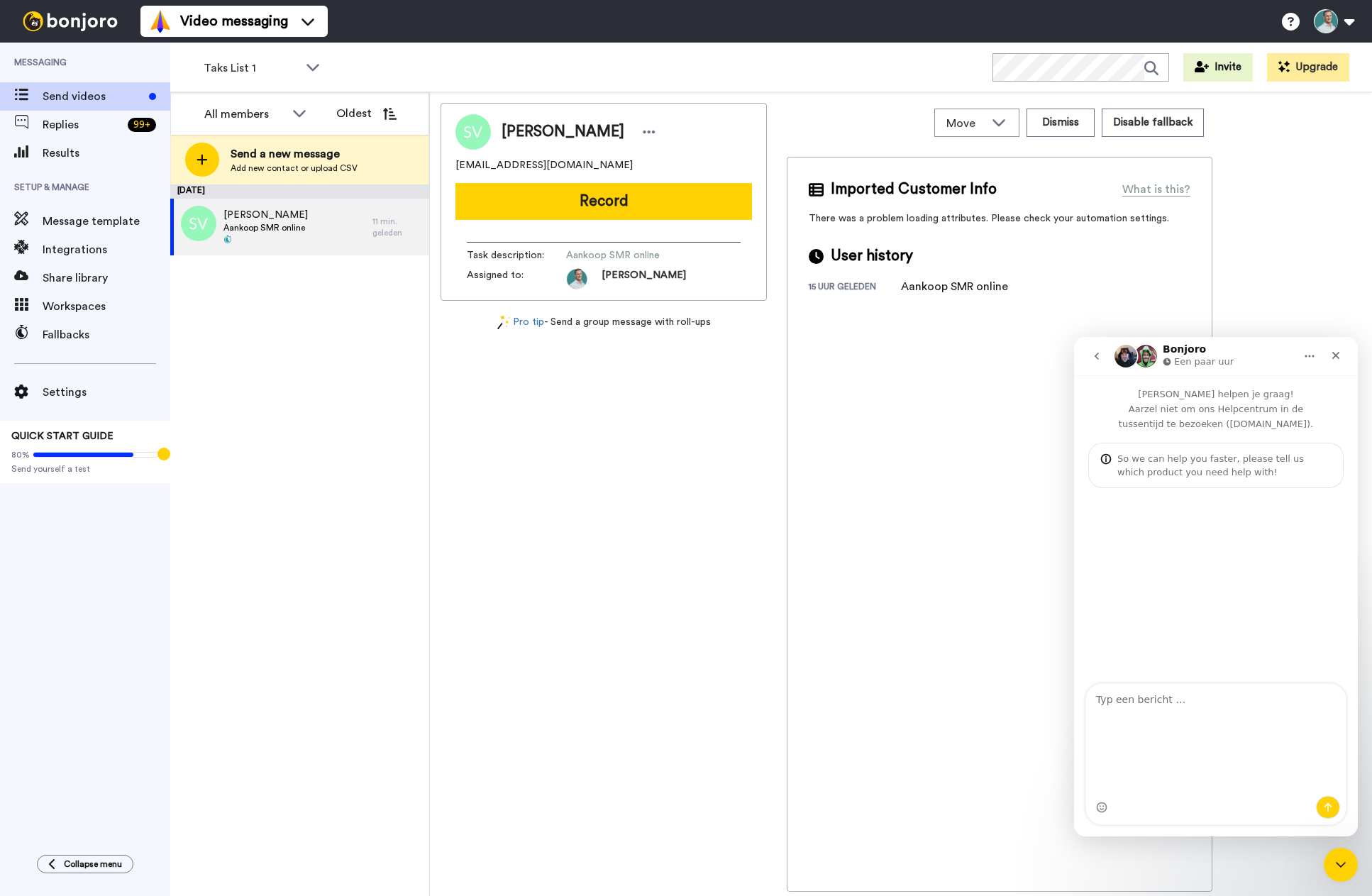
scroll to position [0, 0]
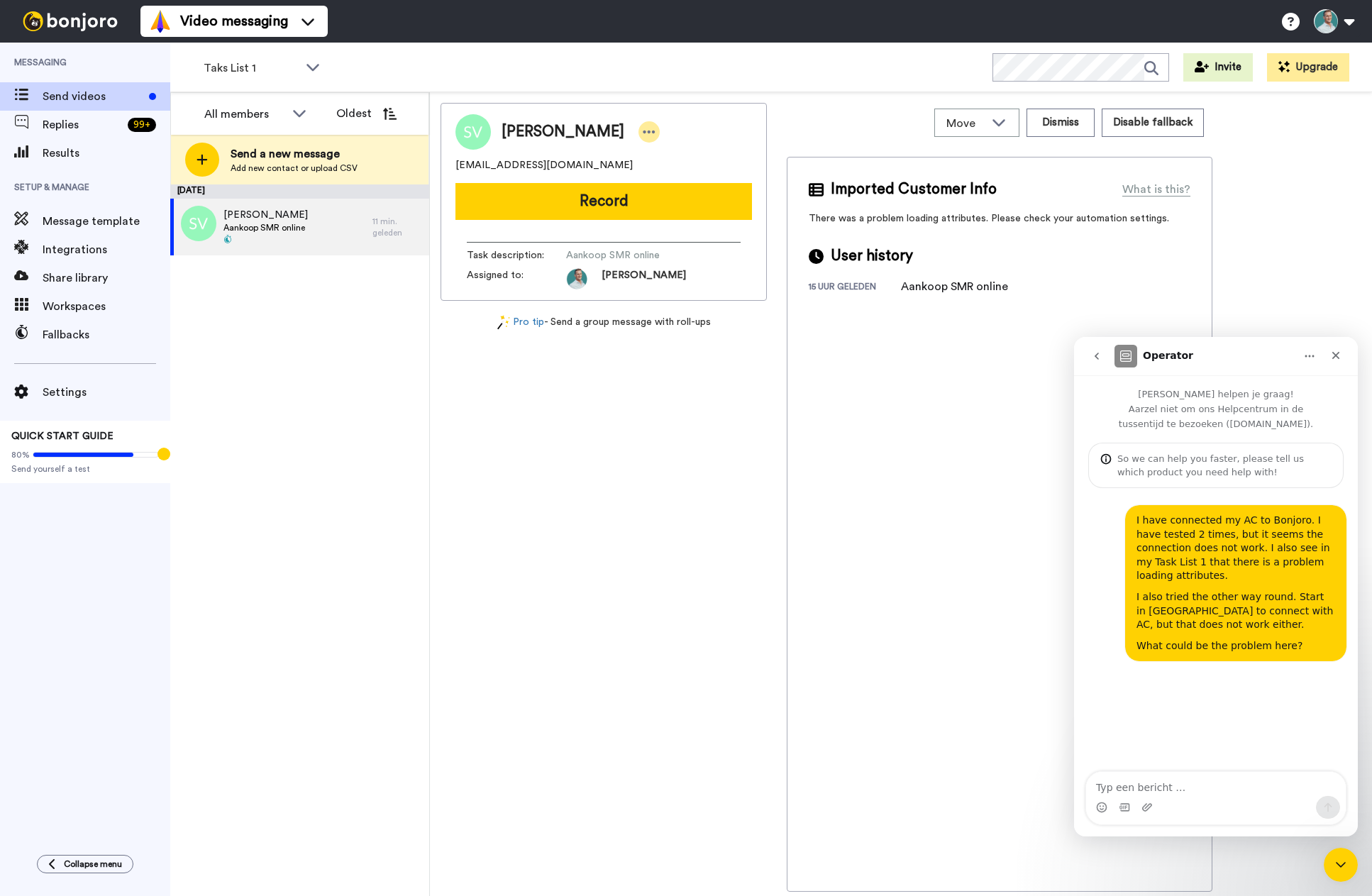
click at [649, 138] on icon at bounding box center [649, 132] width 13 height 14
click at [535, 414] on div "Stefan Van Mierlo svanmierlo81@gmail.com Record Task description : Aankoop SMR …" at bounding box center [603, 497] width 326 height 789
click at [617, 258] on span "Aankoop SMR online" at bounding box center [633, 255] width 134 height 14
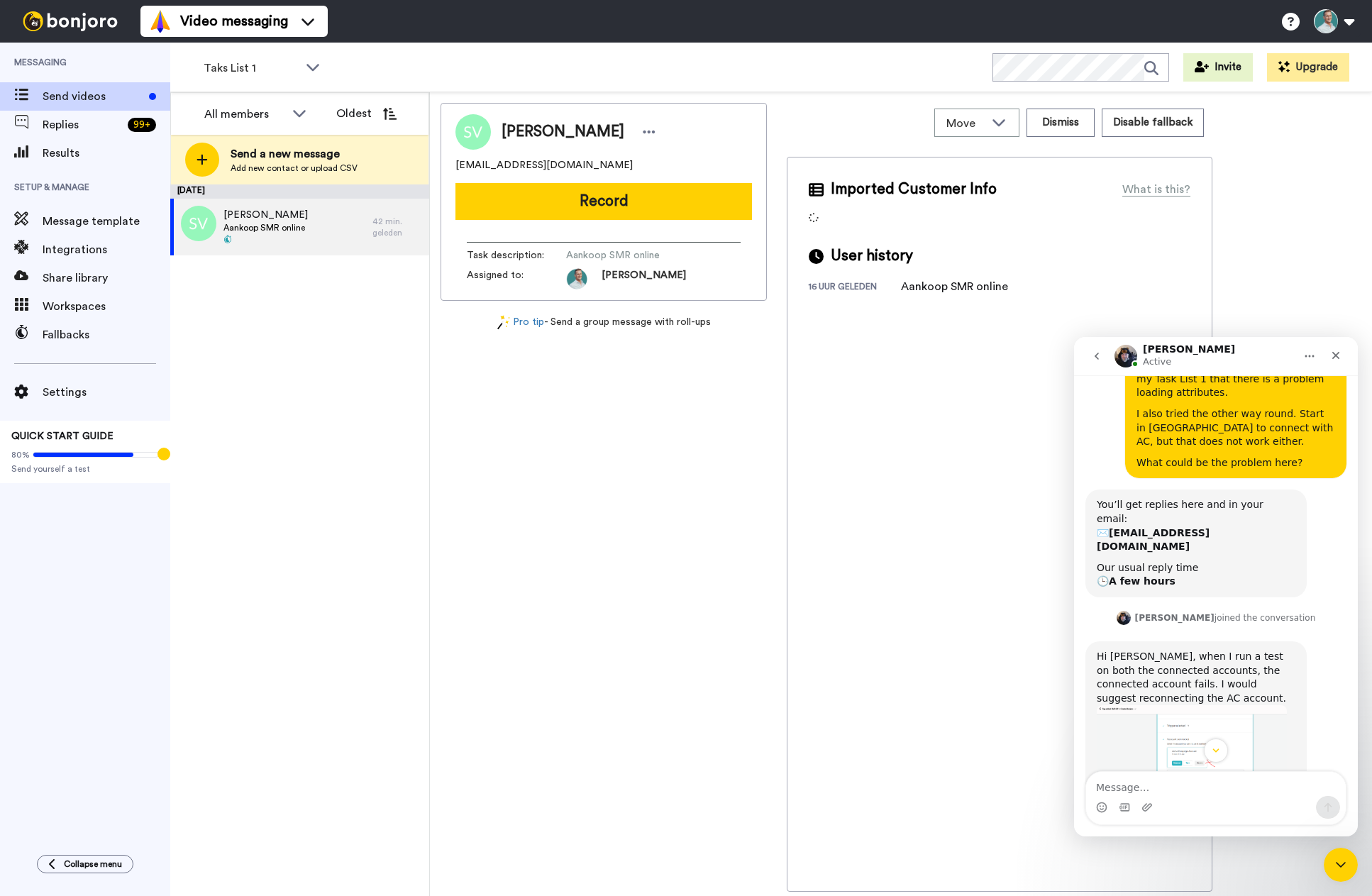
scroll to position [194, 0]
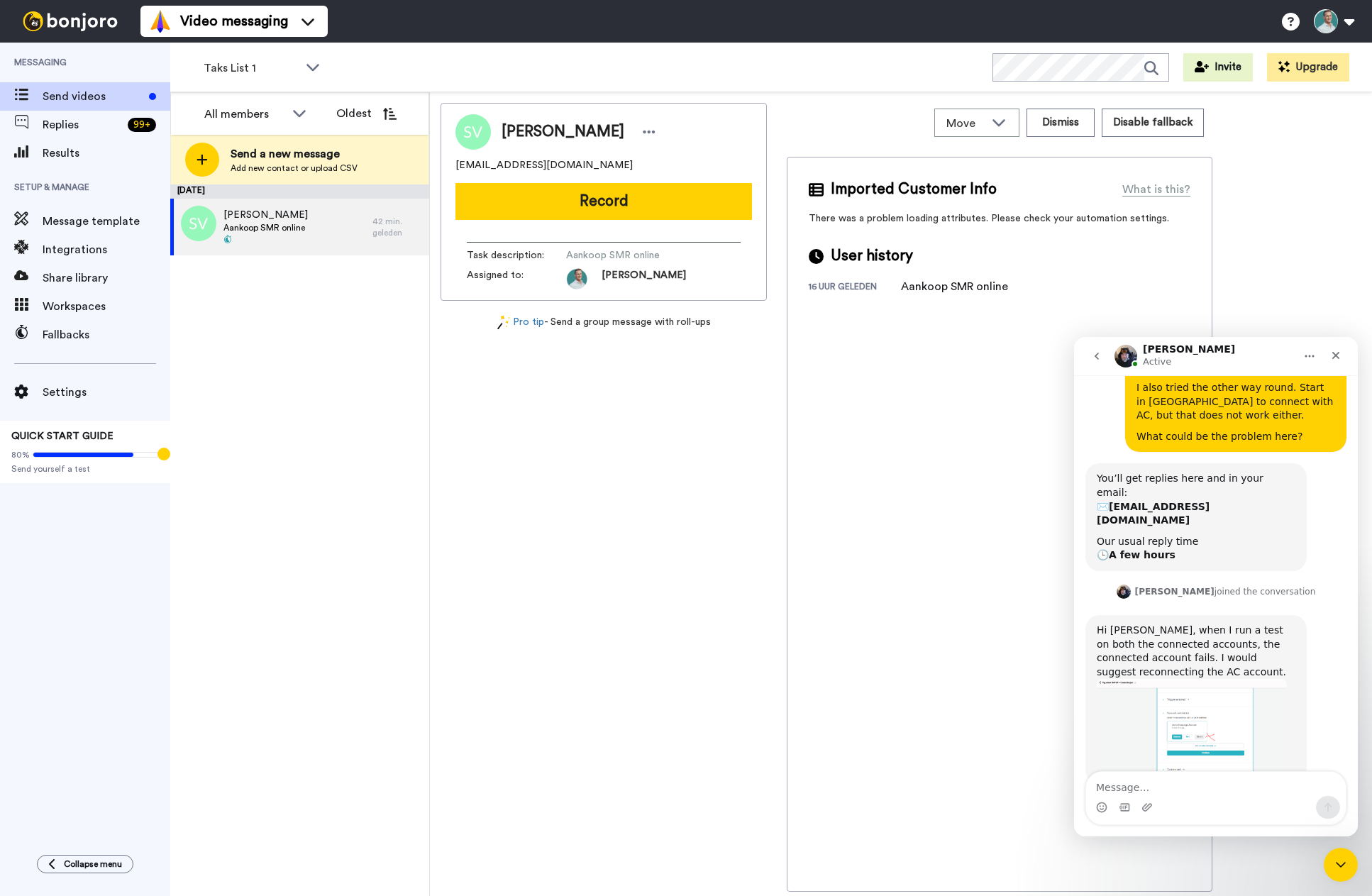
click at [1246, 679] on img "Johann zegt…" at bounding box center [1191, 727] width 190 height 96
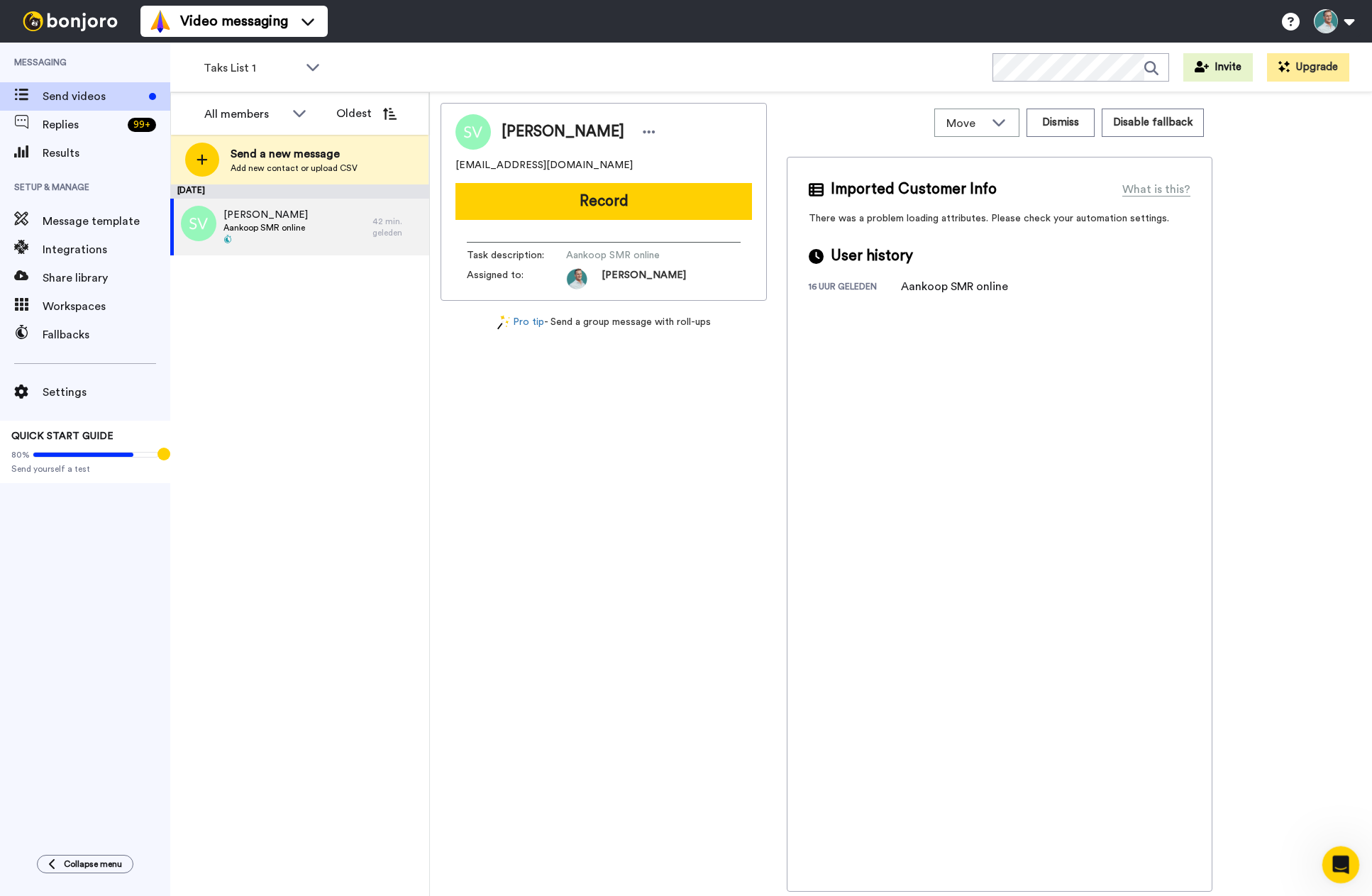
click at [1337, 859] on icon "Intercom Messenger openen" at bounding box center [1339, 863] width 24 height 24
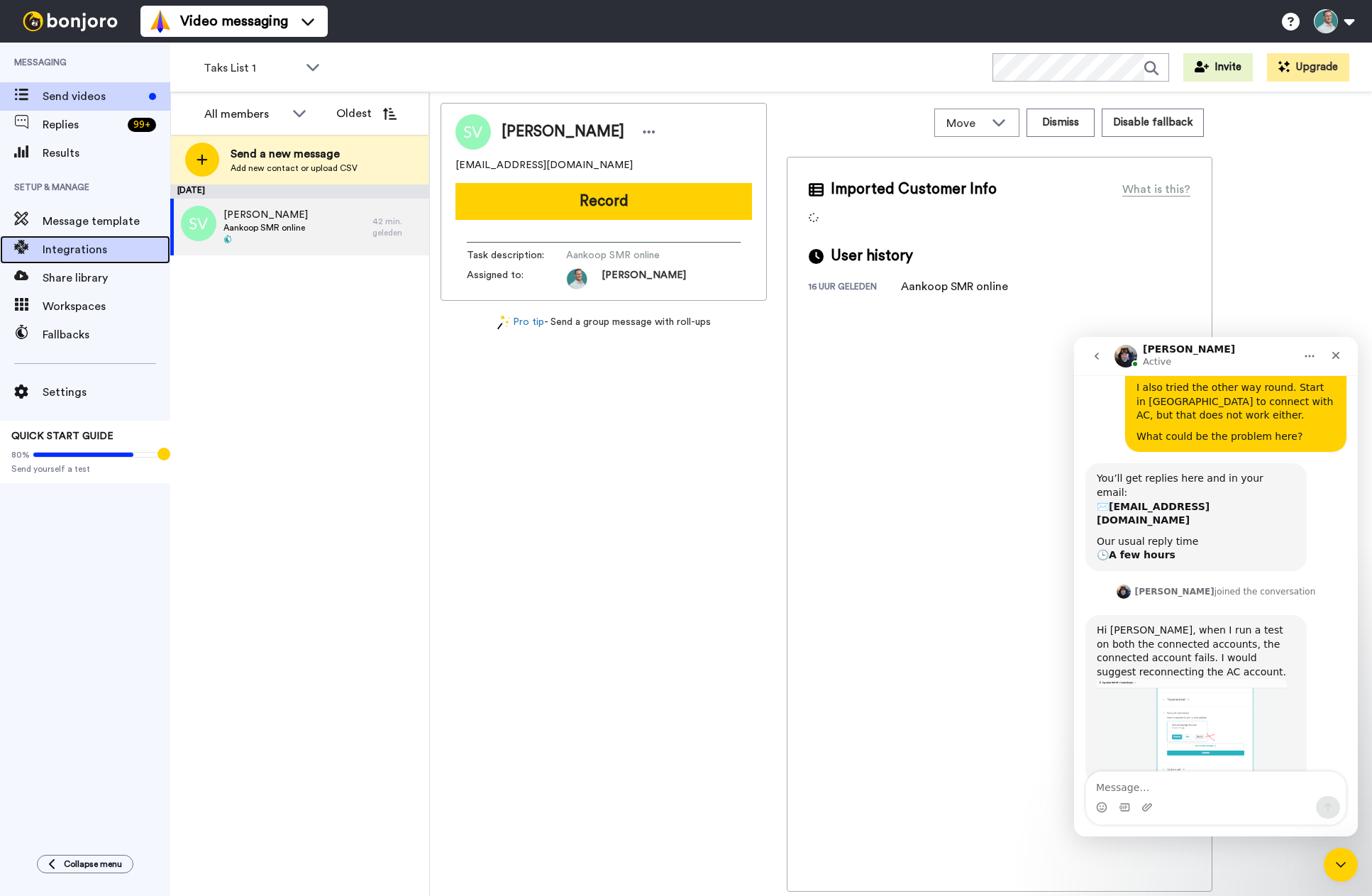
click at [92, 250] on span "Integrations" at bounding box center [107, 250] width 128 height 17
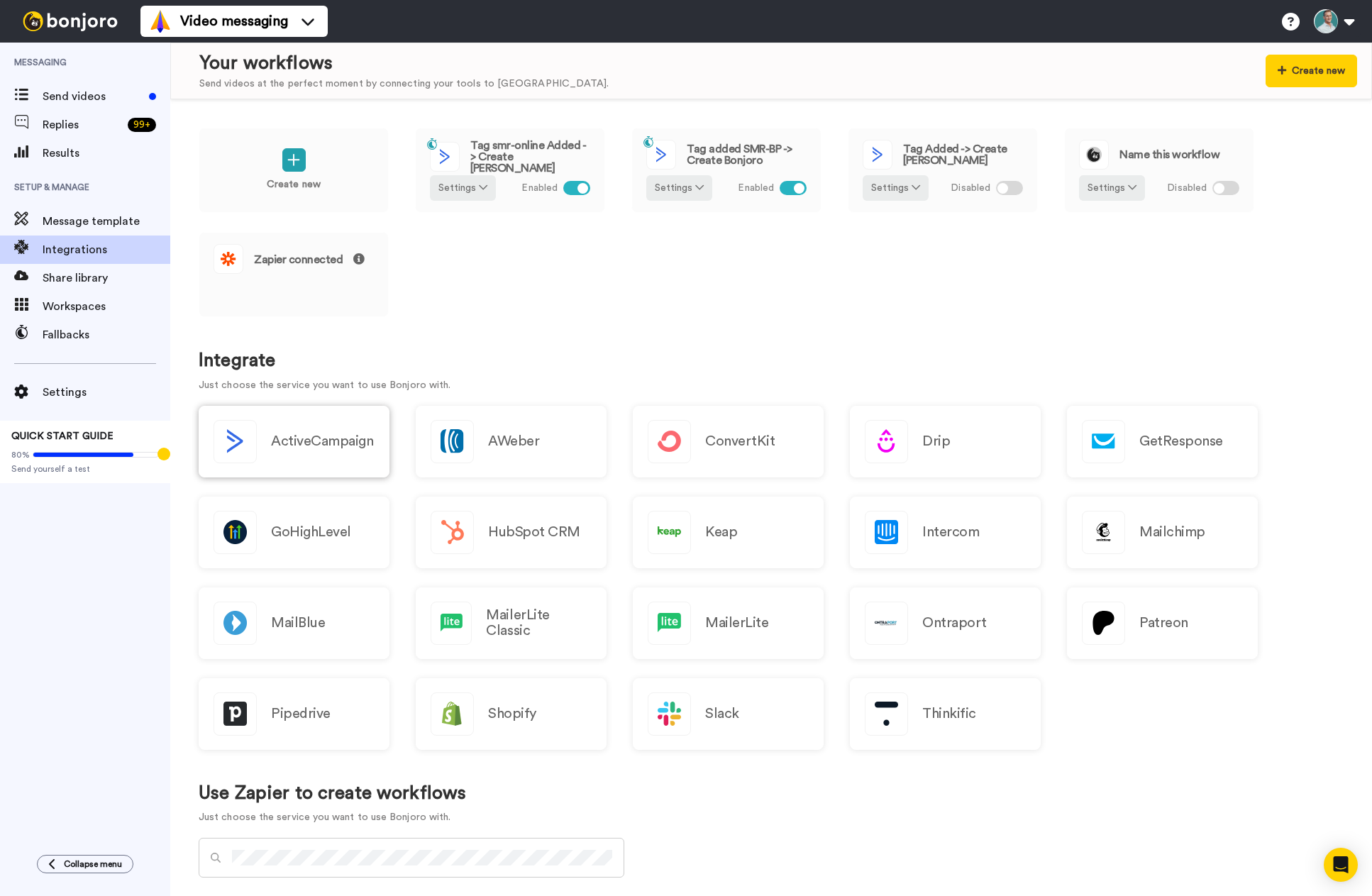
click at [298, 445] on h2 "ActiveCampaign" at bounding box center [323, 441] width 103 height 16
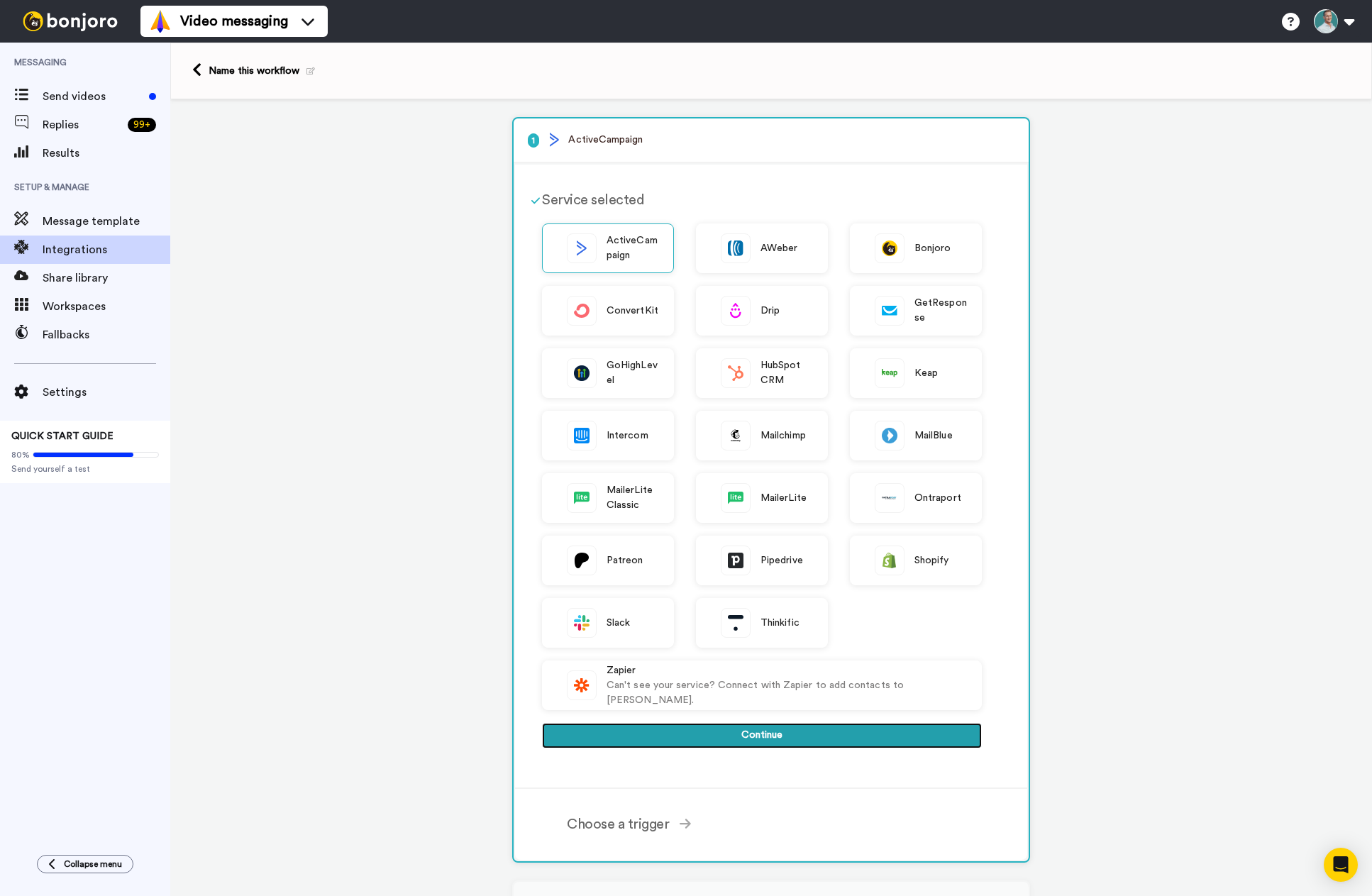
click at [757, 736] on button "Continue" at bounding box center [761, 735] width 439 height 25
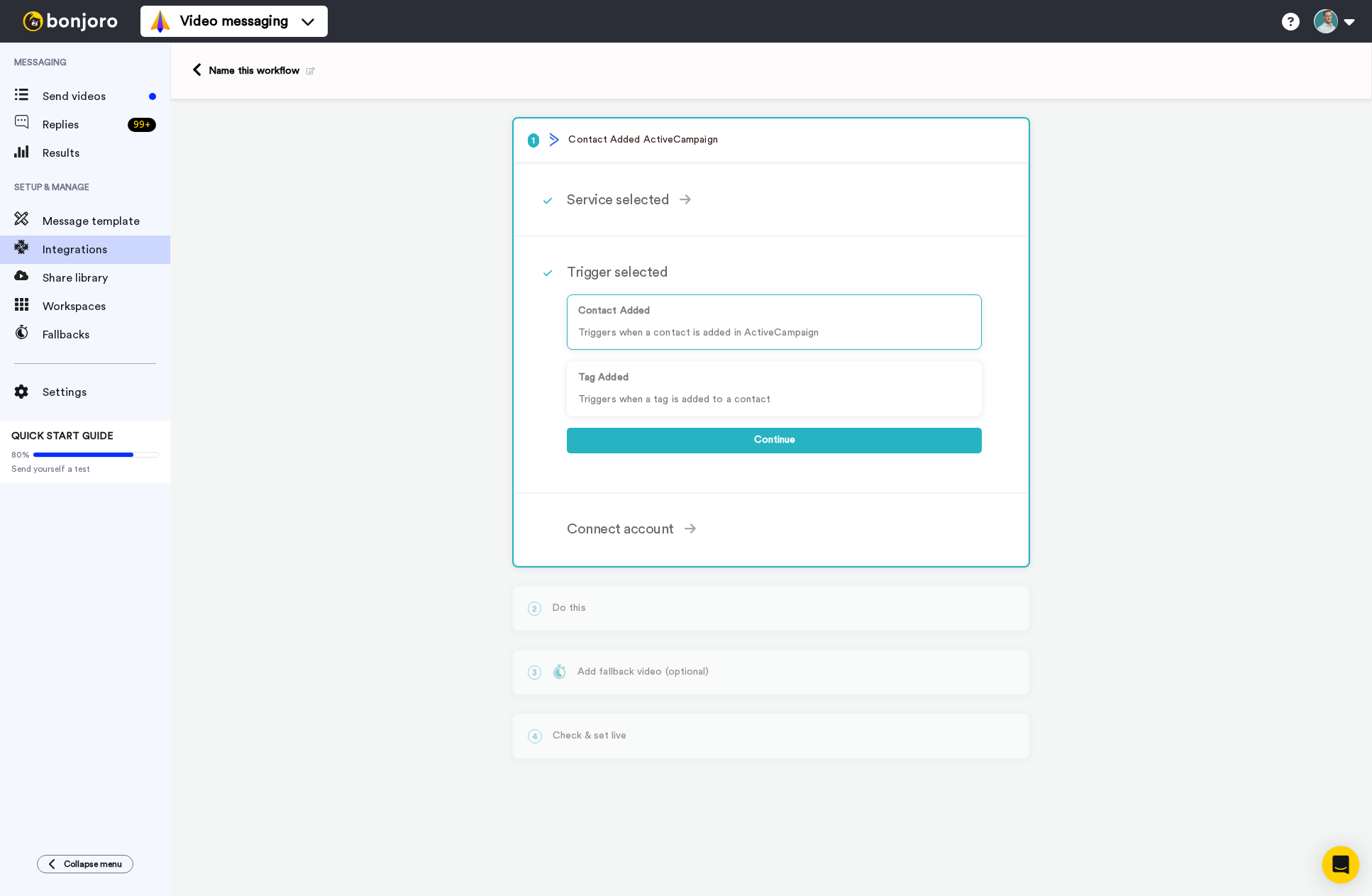
click at [1340, 857] on icon "Open Intercom Messenger" at bounding box center [1341, 865] width 18 height 18
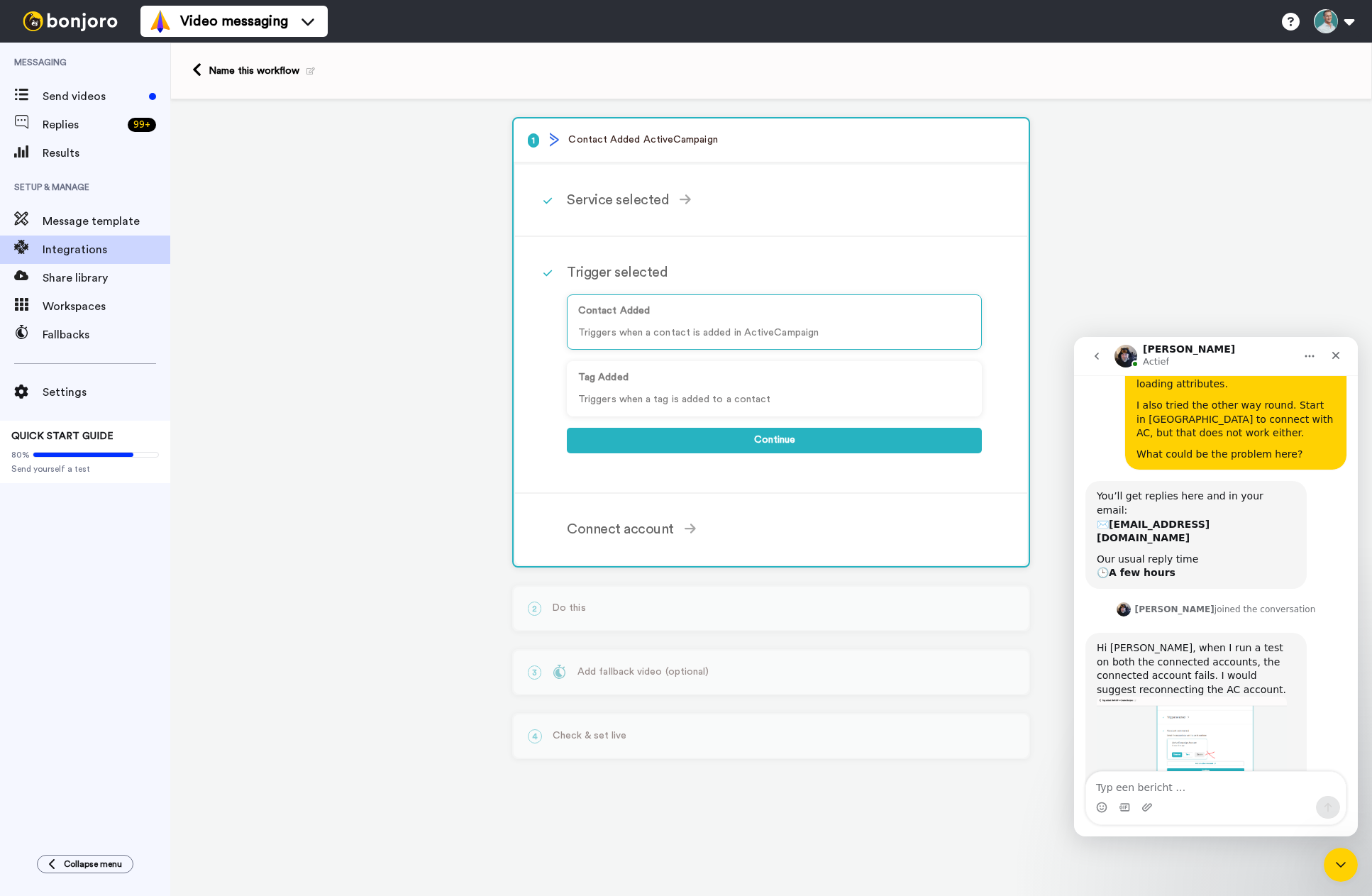
scroll to position [194, 0]
drag, startPoint x: 1149, startPoint y: 785, endPoint x: 1168, endPoint y: 786, distance: 19.0
click at [1149, 783] on textarea "Typ een bericht …" at bounding box center [1216, 784] width 260 height 24
type textarea "where can I best do this?"
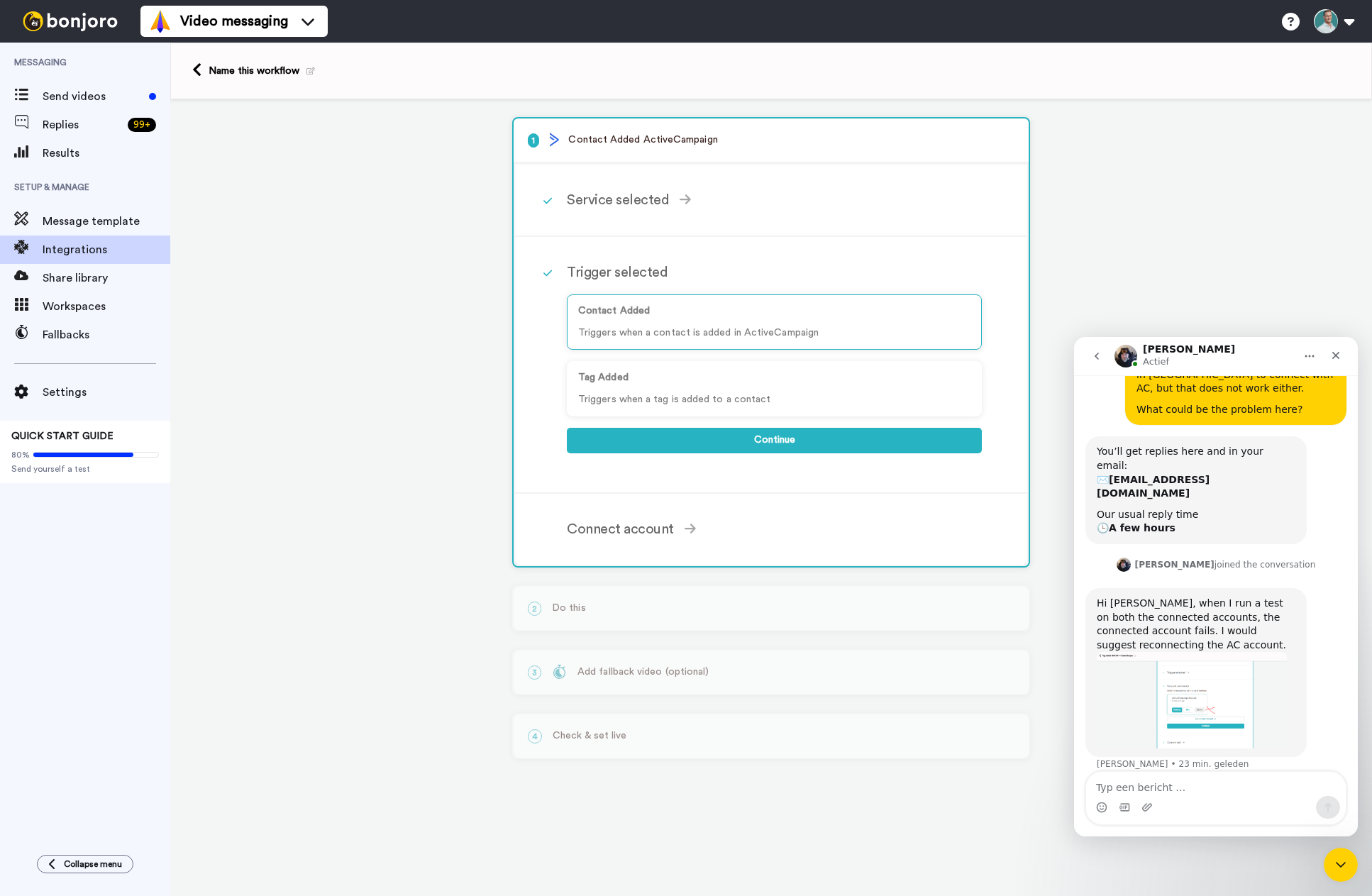
scroll to position [237, 0]
click at [731, 387] on div "Tag Added Triggers when a tag is added to a contact" at bounding box center [775, 389] width 415 height 55
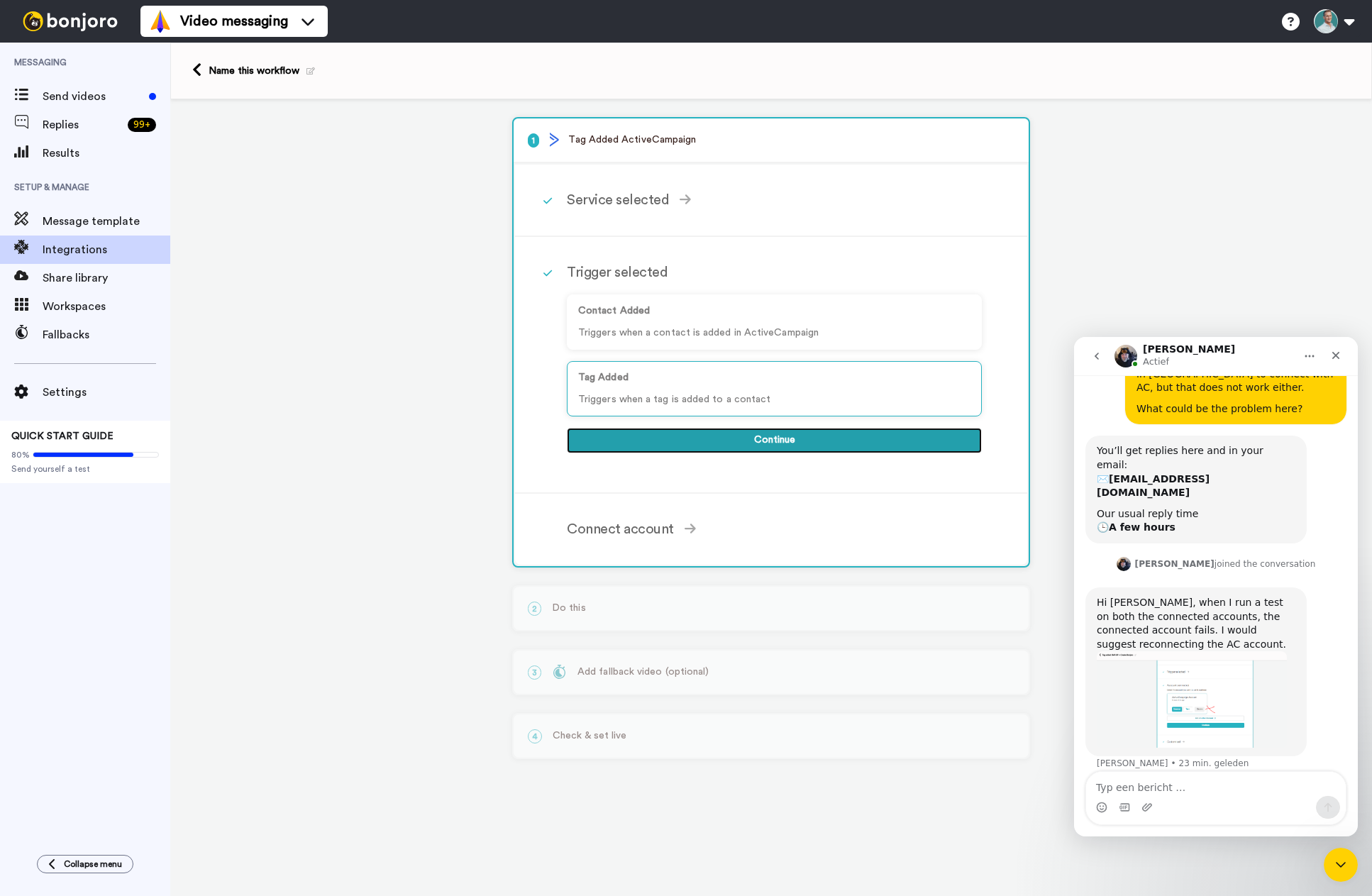
click at [777, 440] on button "Continue" at bounding box center [775, 440] width 415 height 25
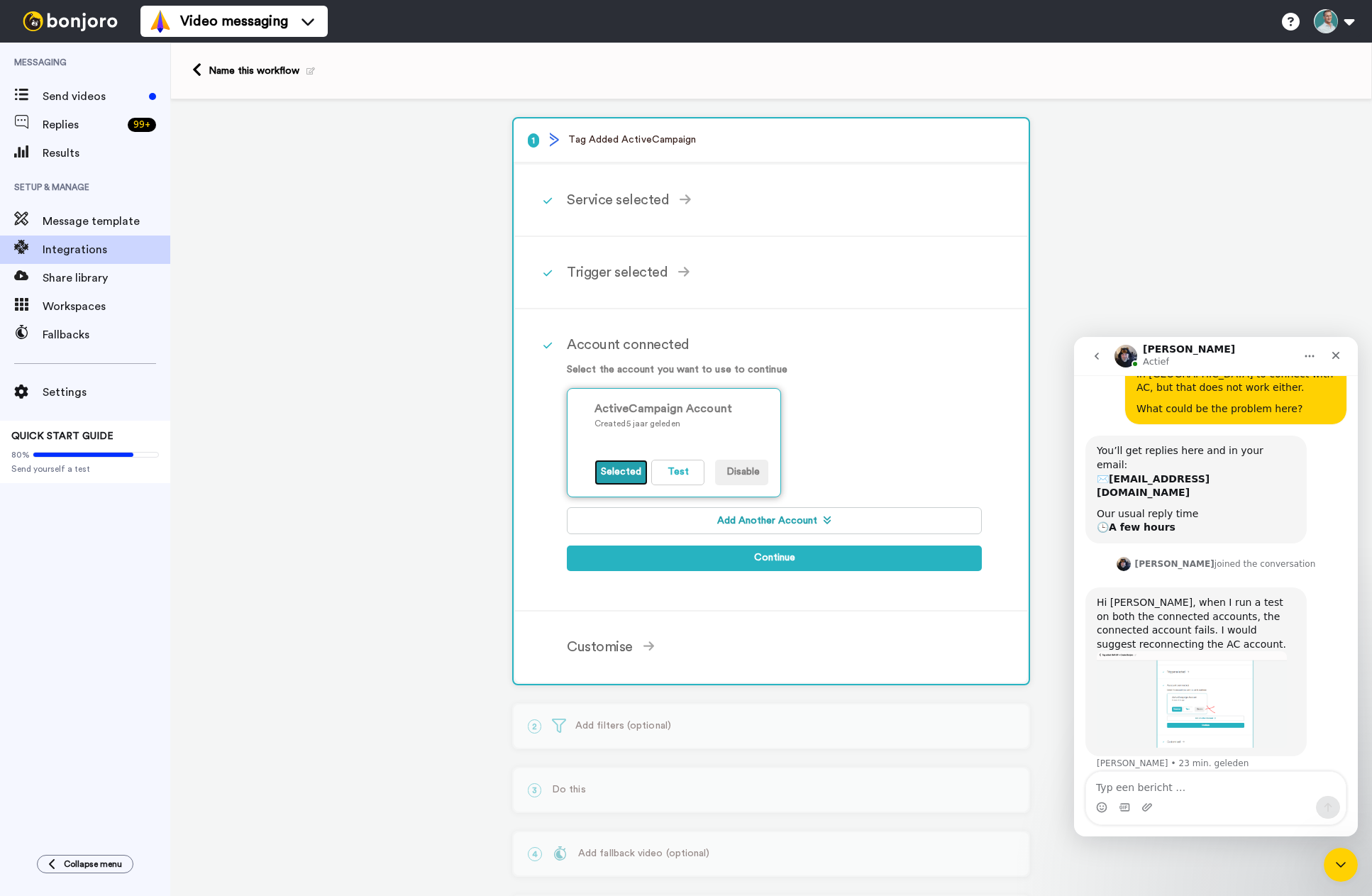
click at [606, 472] on button "Selected" at bounding box center [620, 472] width 53 height 25
click at [676, 472] on button "Test" at bounding box center [677, 472] width 53 height 25
click at [1248, 29] on div "Test Failed" at bounding box center [1256, 31] width 192 height 22
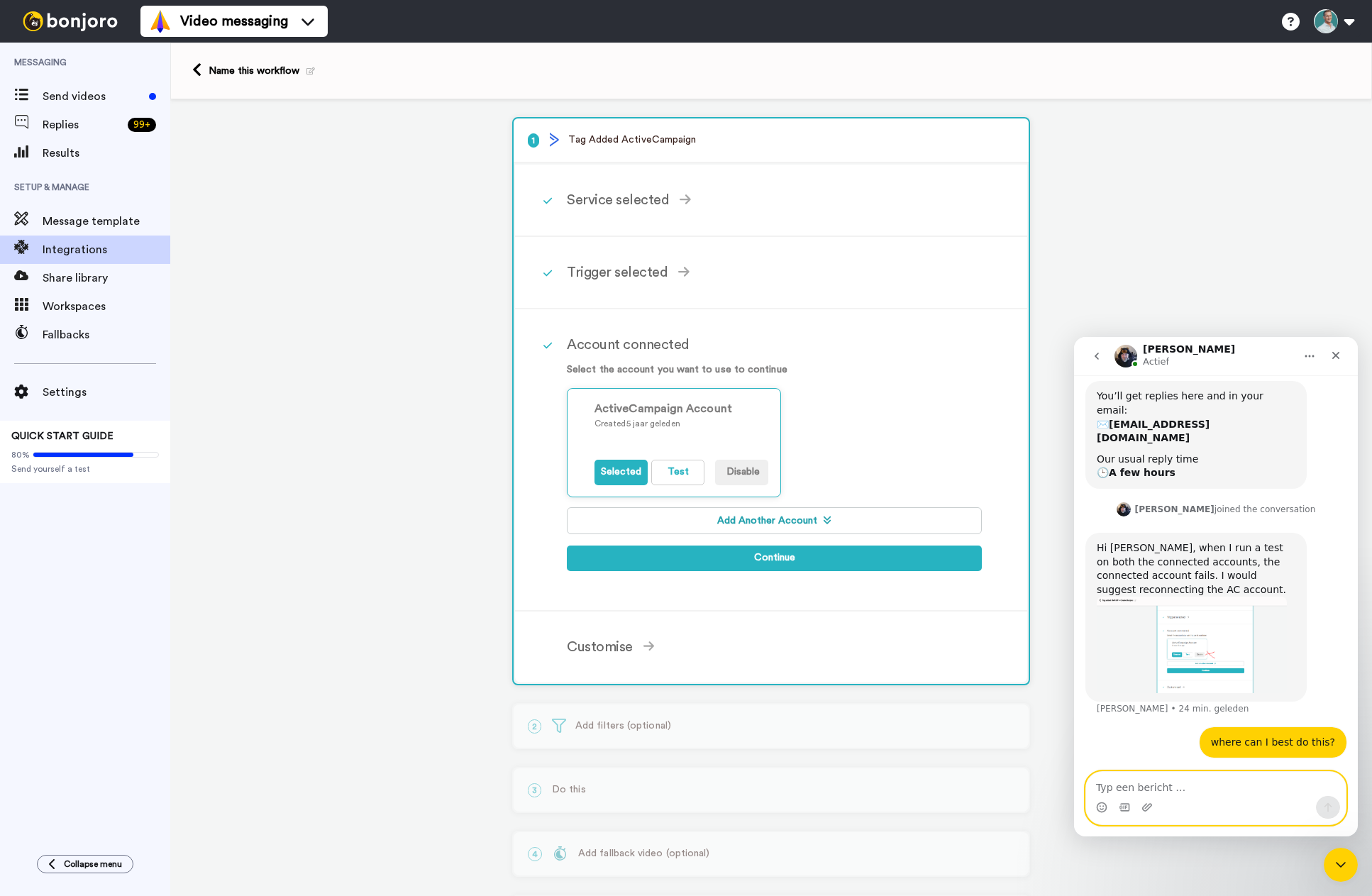
click at [1139, 786] on textarea "Typ een bericht …" at bounding box center [1216, 784] width 260 height 24
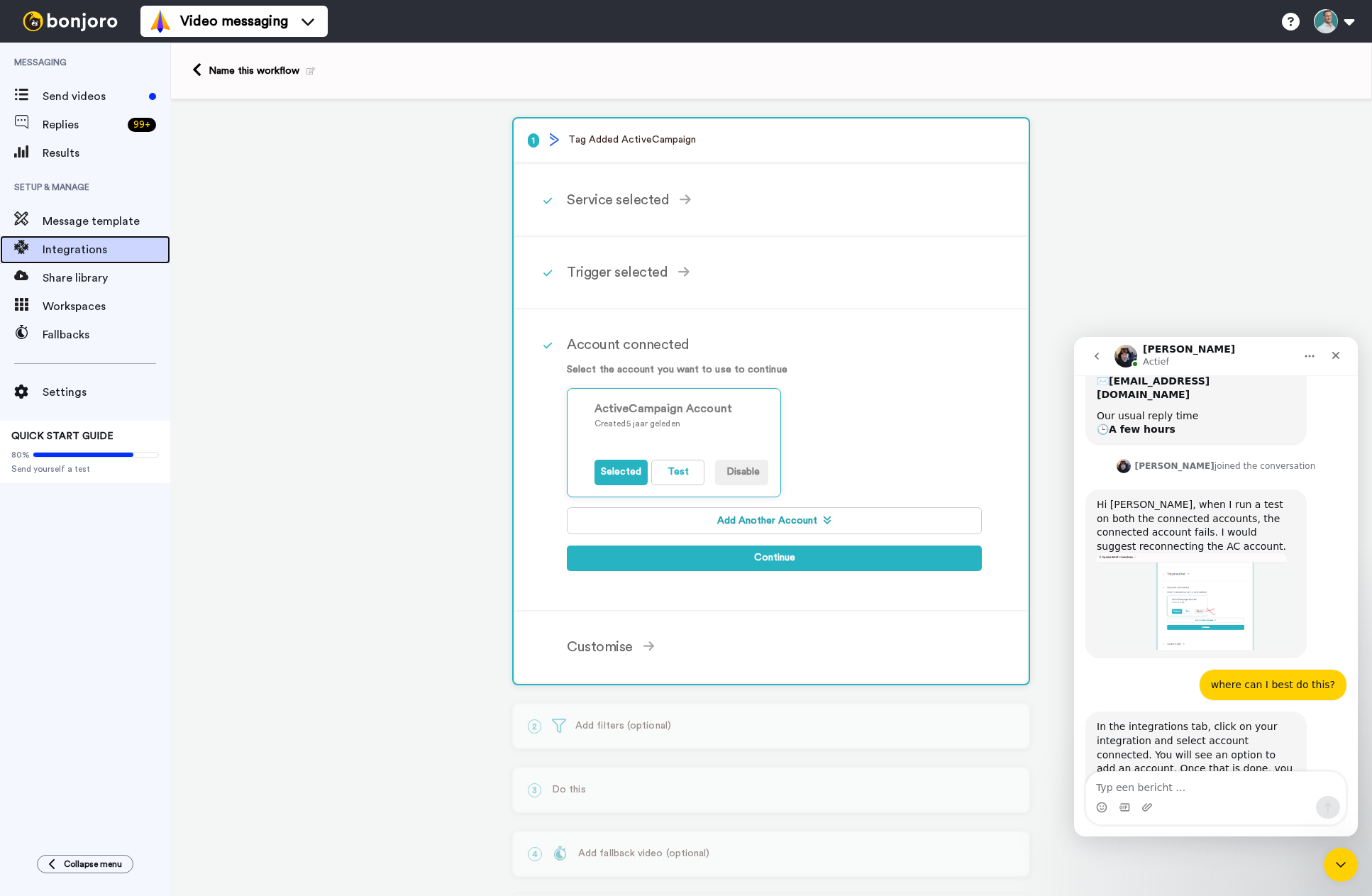
click at [68, 249] on span "Integrations" at bounding box center [107, 250] width 128 height 17
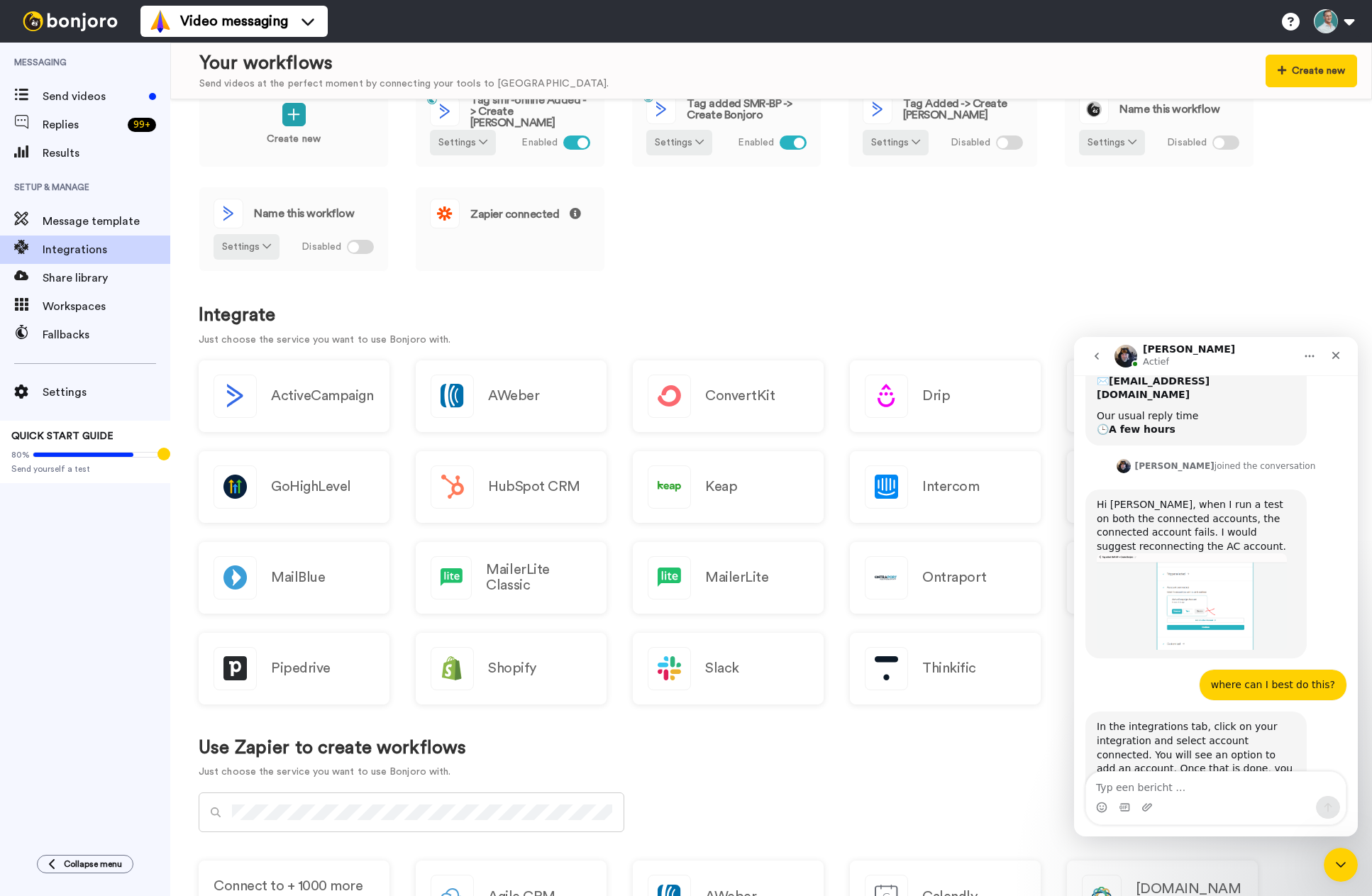
scroll to position [71, 0]
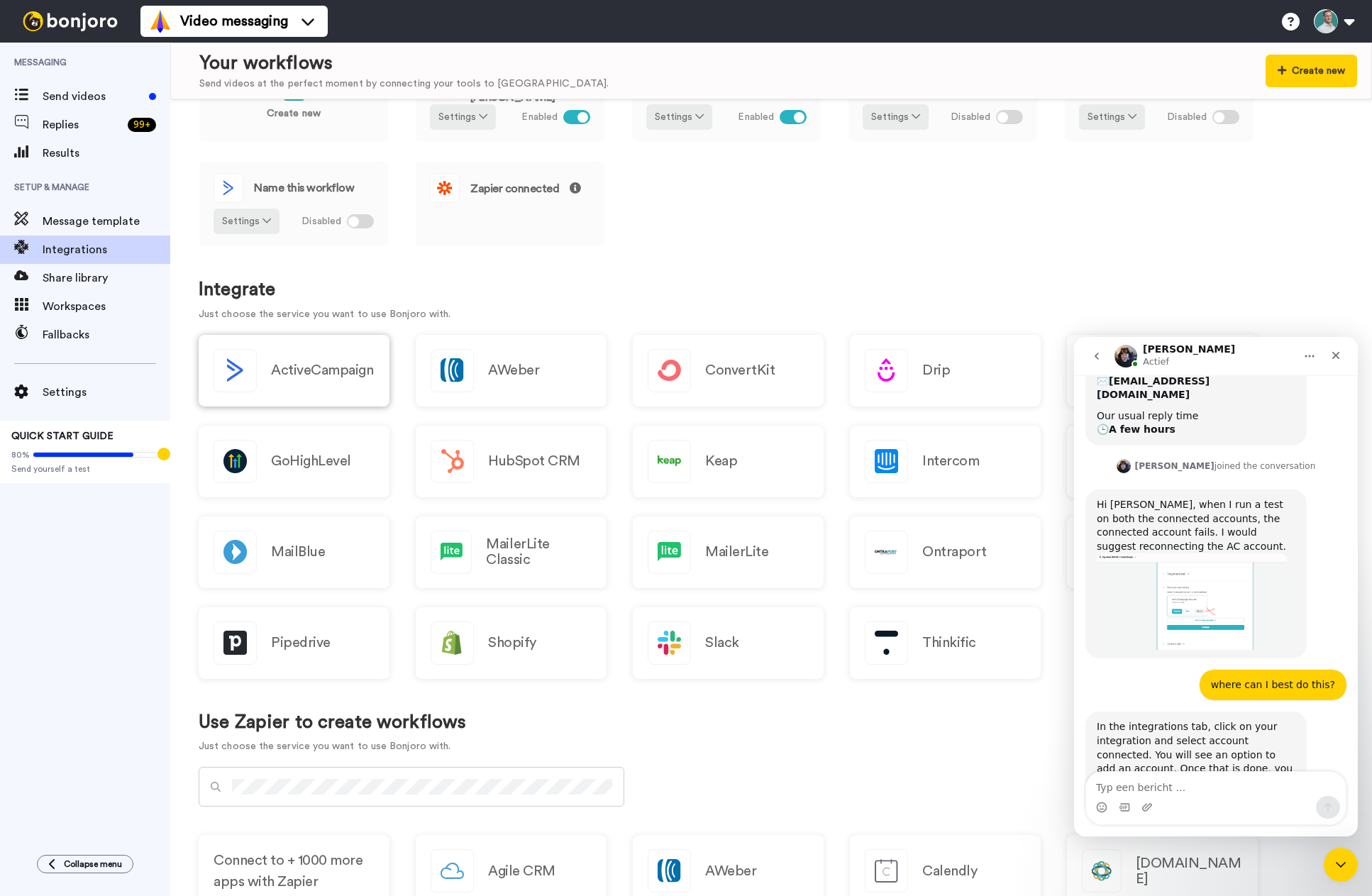
click at [297, 382] on div "ActiveCampaign" at bounding box center [293, 370] width 191 height 71
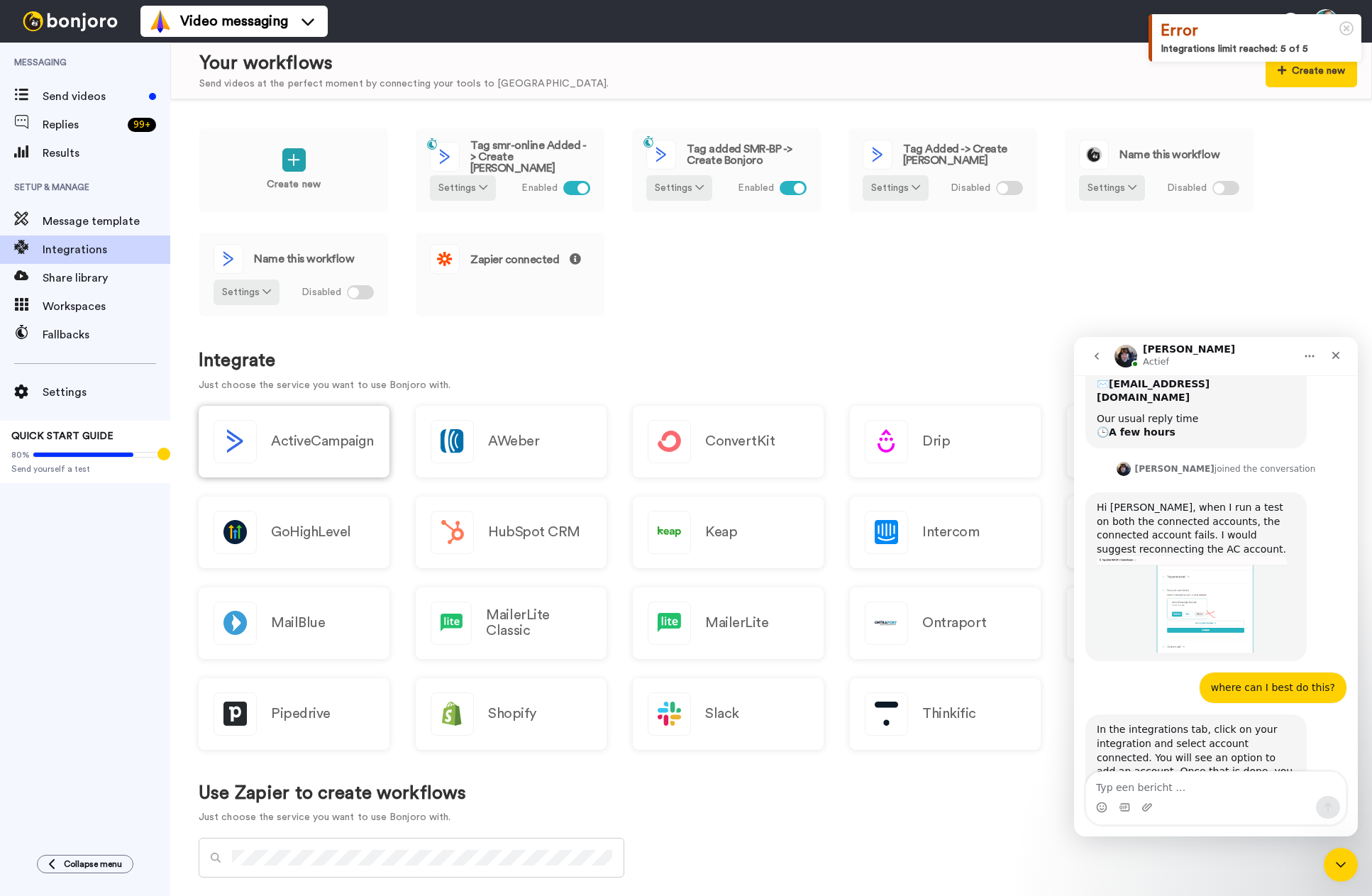
scroll to position [335, 0]
click at [306, 430] on div "ActiveCampaign" at bounding box center [293, 441] width 191 height 71
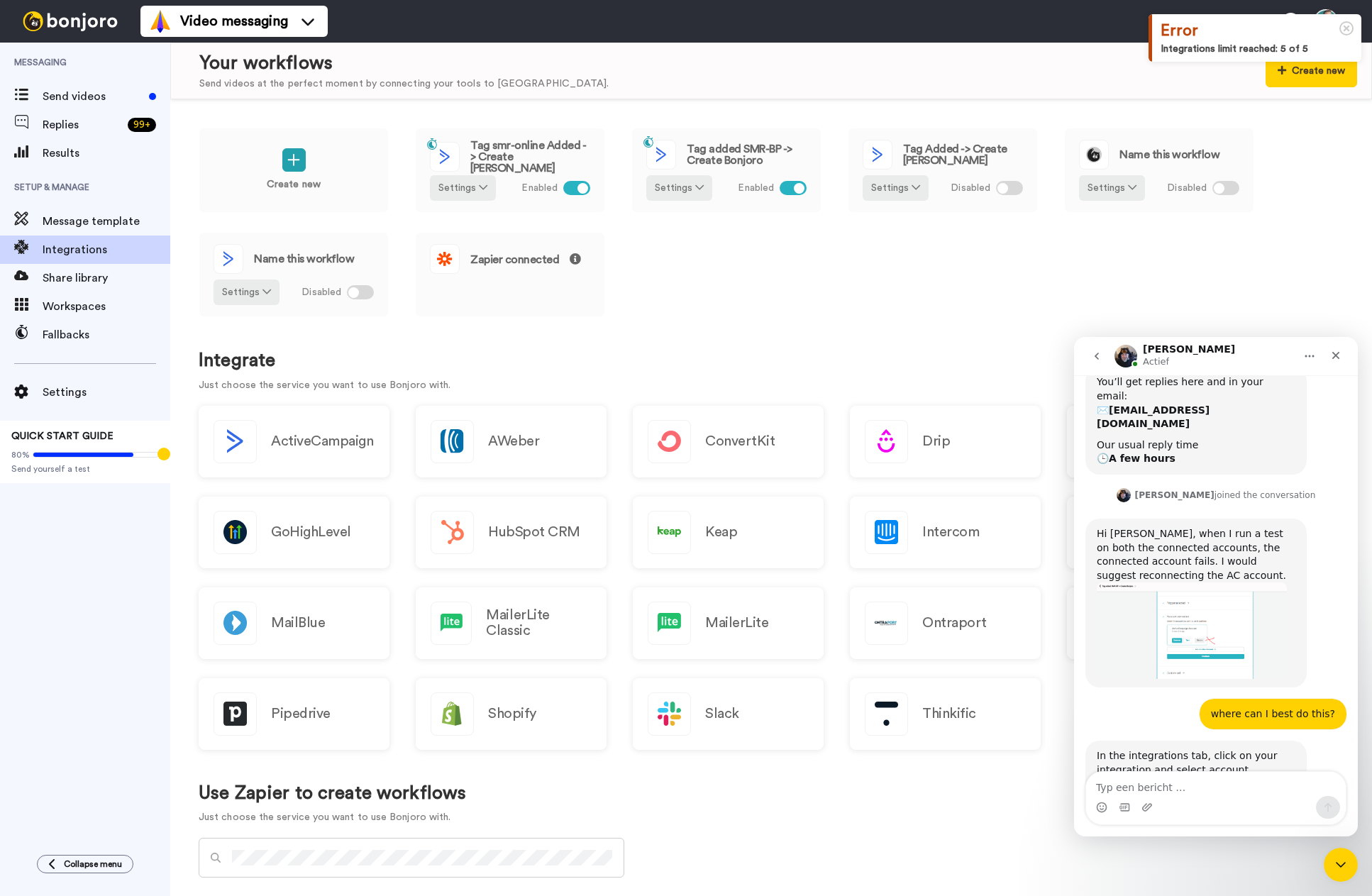
scroll to position [335, 0]
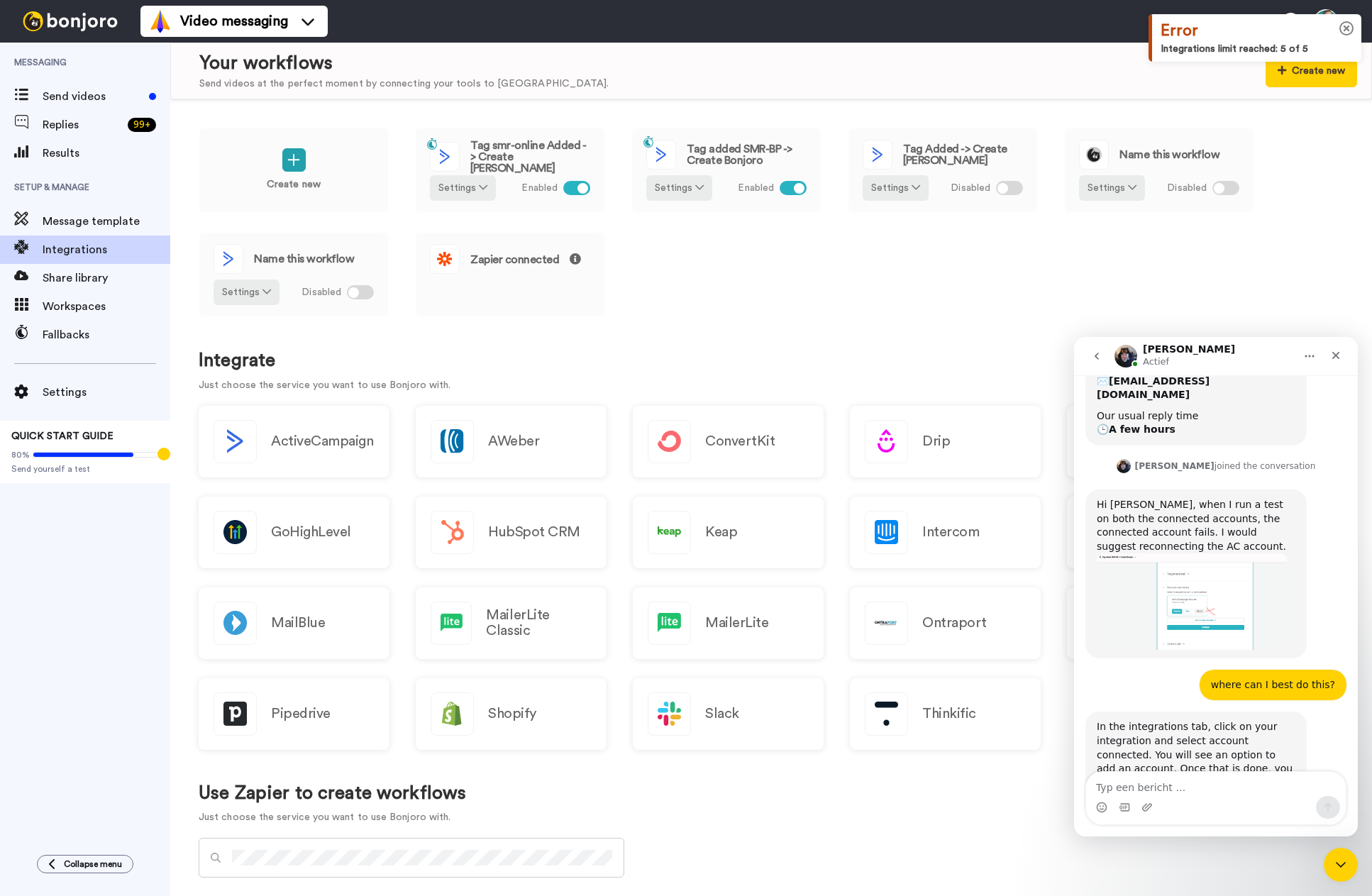
click at [1346, 28] on icon at bounding box center [1347, 29] width 15 height 15
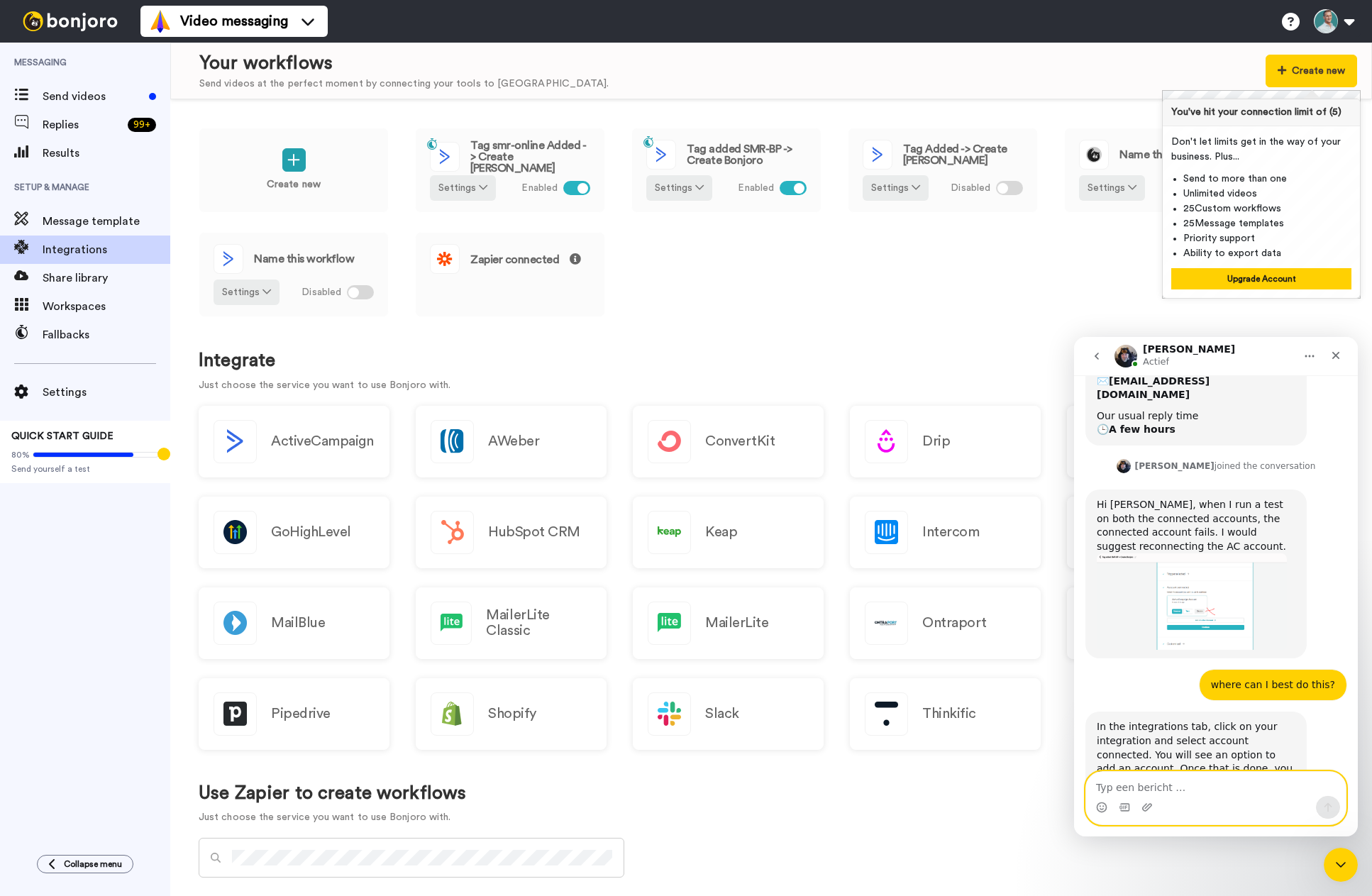
drag, startPoint x: 1131, startPoint y: 786, endPoint x: 1125, endPoint y: 791, distance: 7.8
click at [1129, 786] on textarea "Typ een bericht …" at bounding box center [1216, 784] width 260 height 24
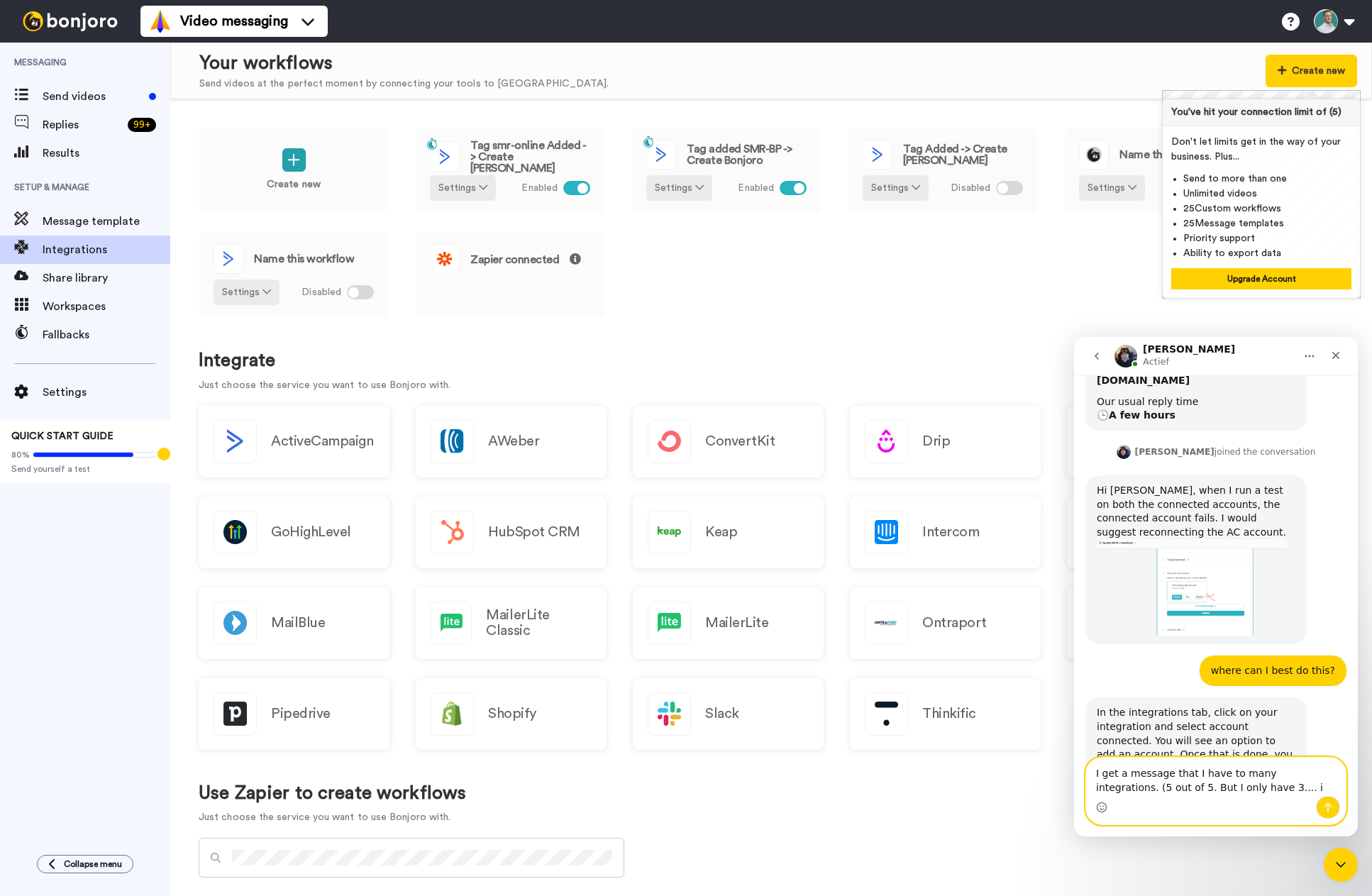
type textarea "I get a message that I have to many integrations. (5 out of 5. But I only have …"
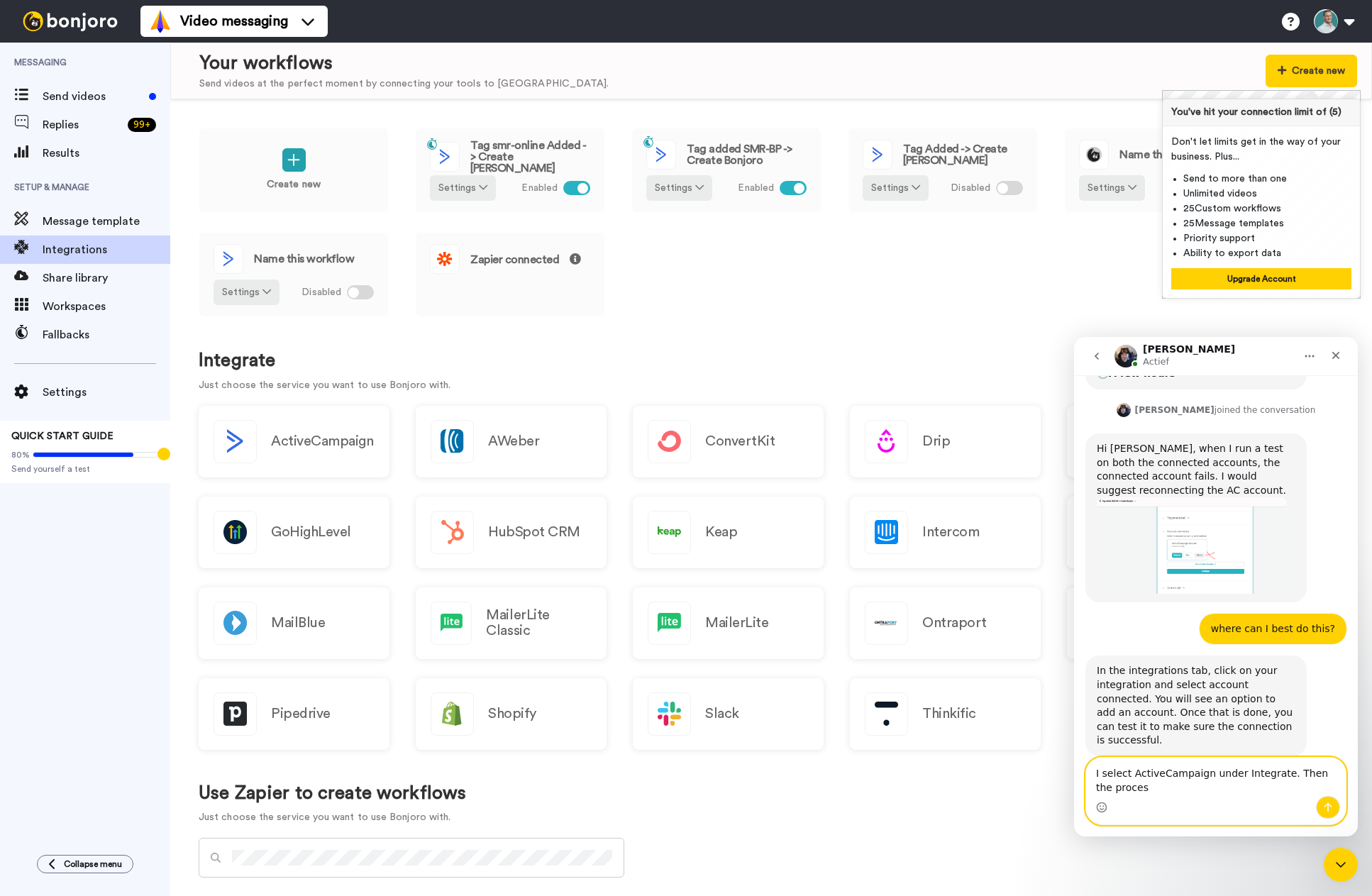
scroll to position [405, 0]
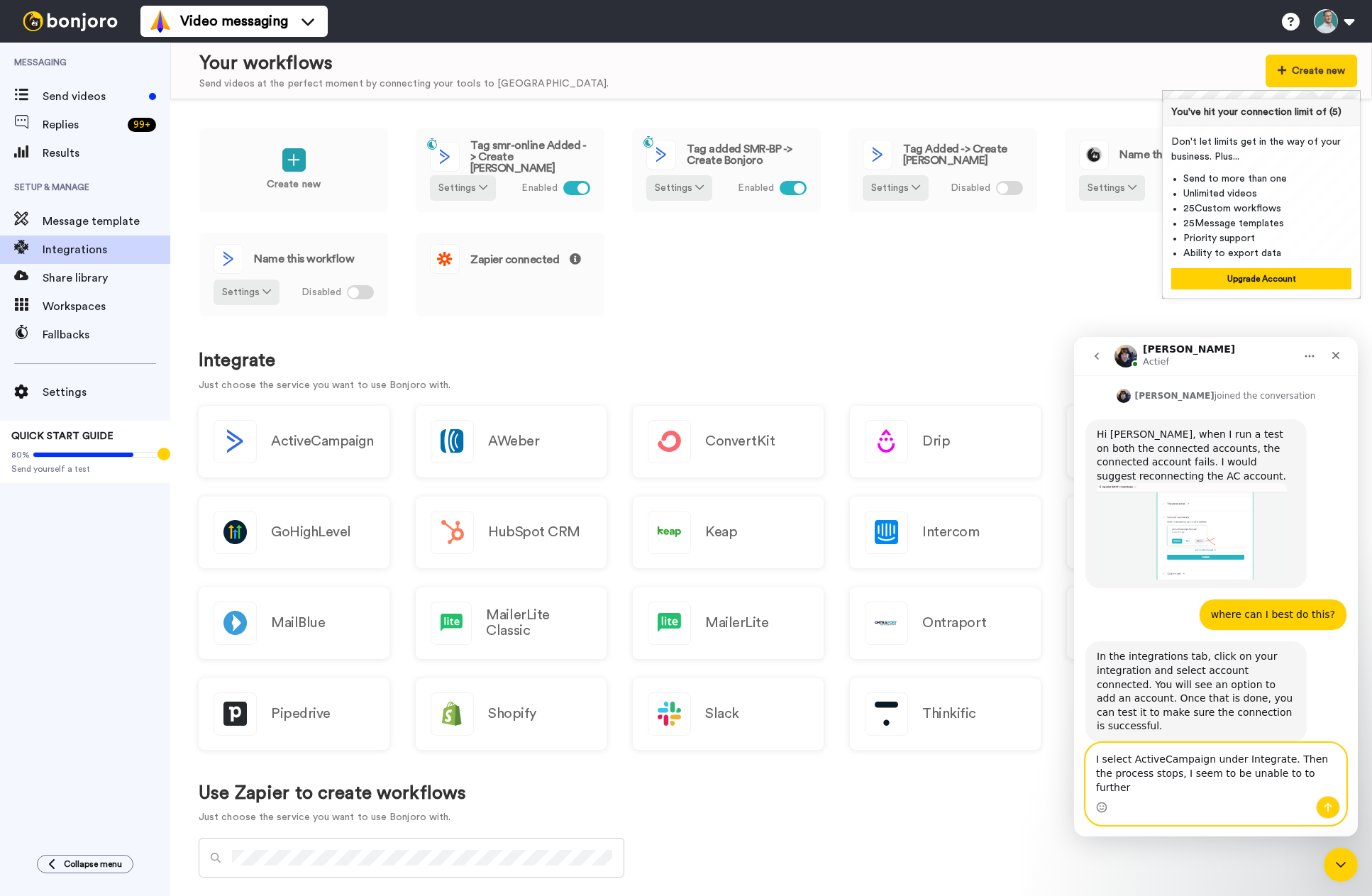
type textarea "I select ActiveCampaign under Integrate. Then the process stops, I seem to be u…"
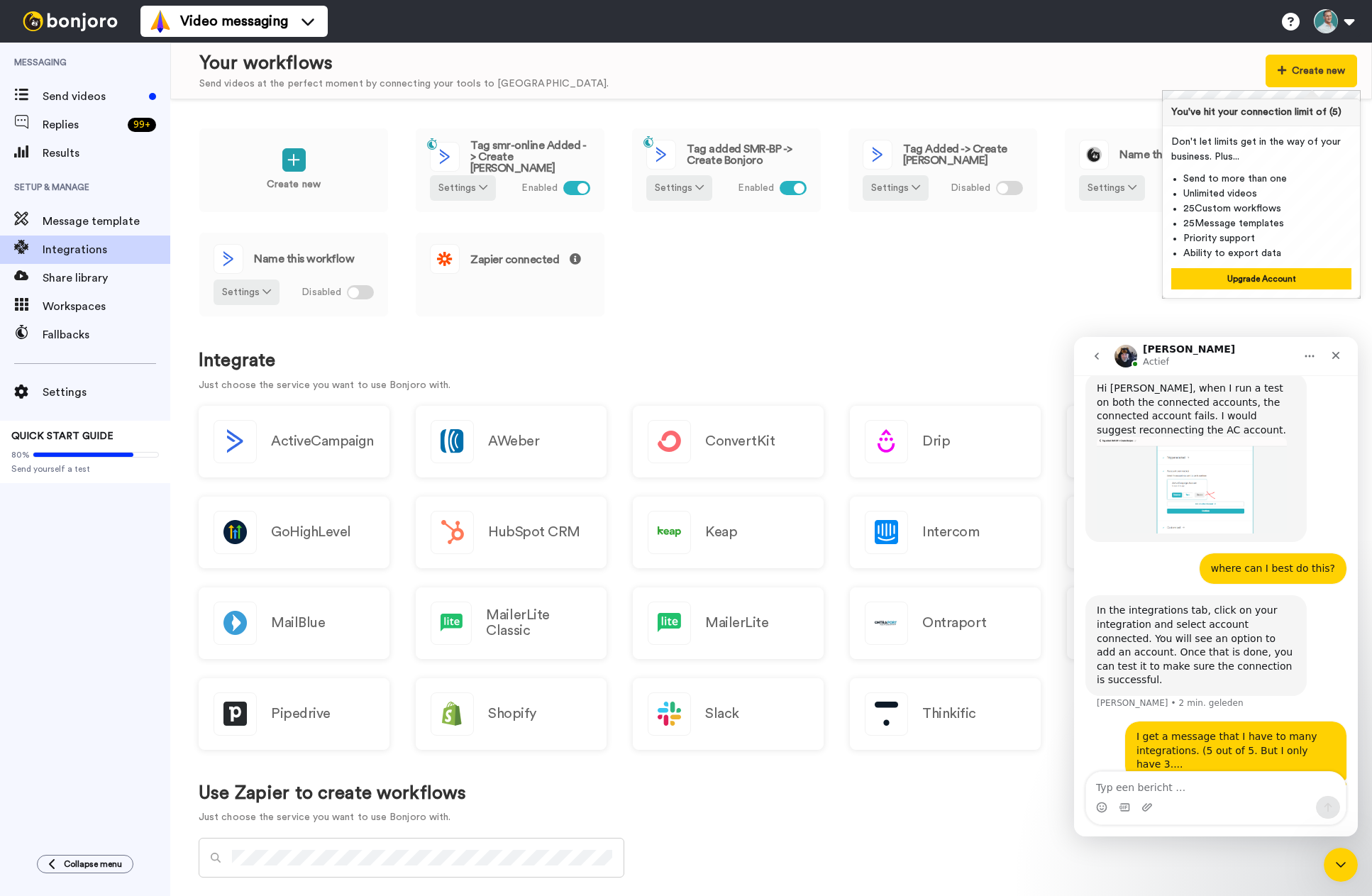
click at [1033, 230] on div "Create new Tag smr-online Added -> Create Bonjoro Settings Enabled Tag added SM…" at bounding box center [770, 232] width 1145 height 208
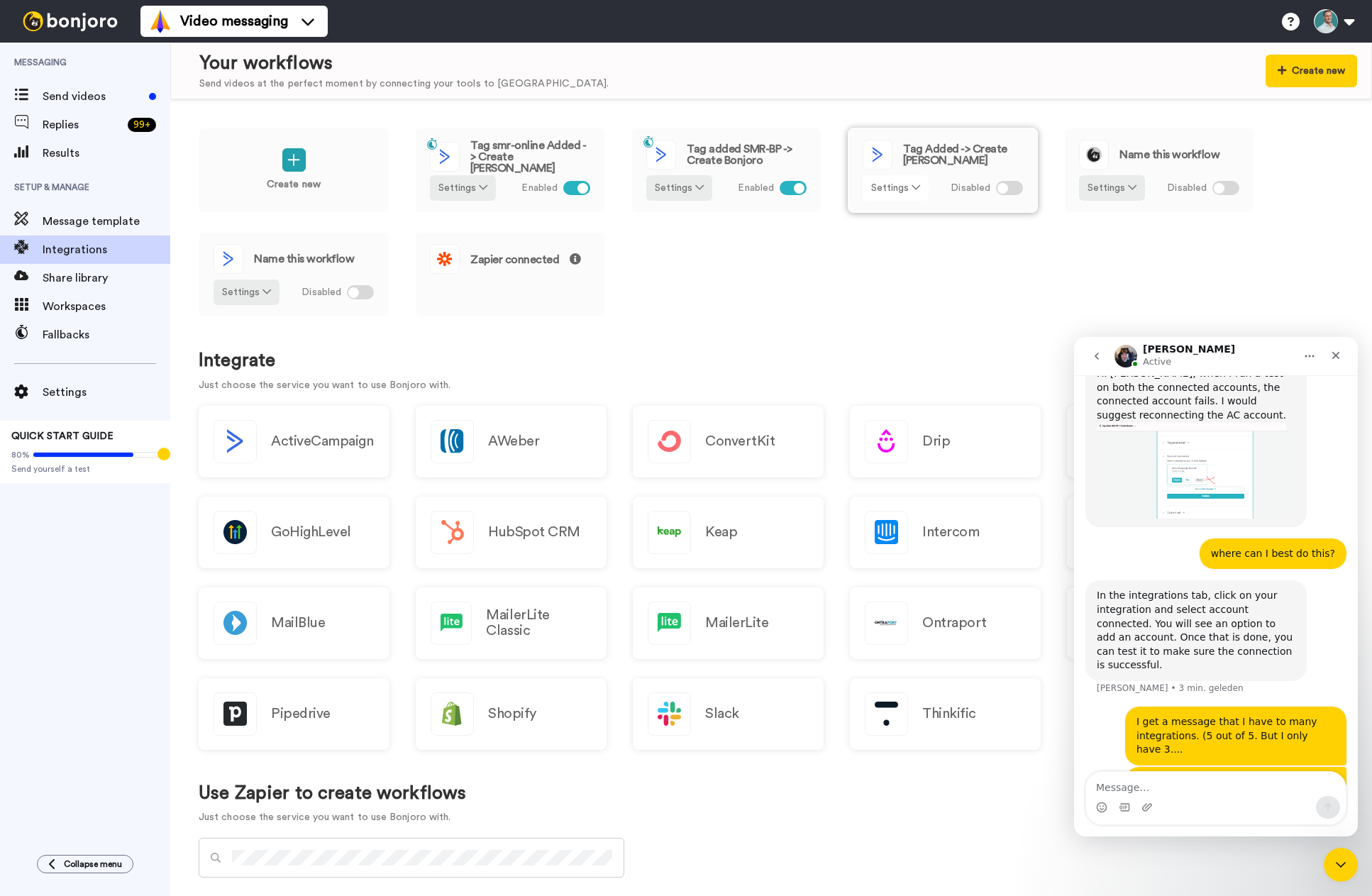
click at [917, 189] on icon at bounding box center [916, 187] width 8 height 10
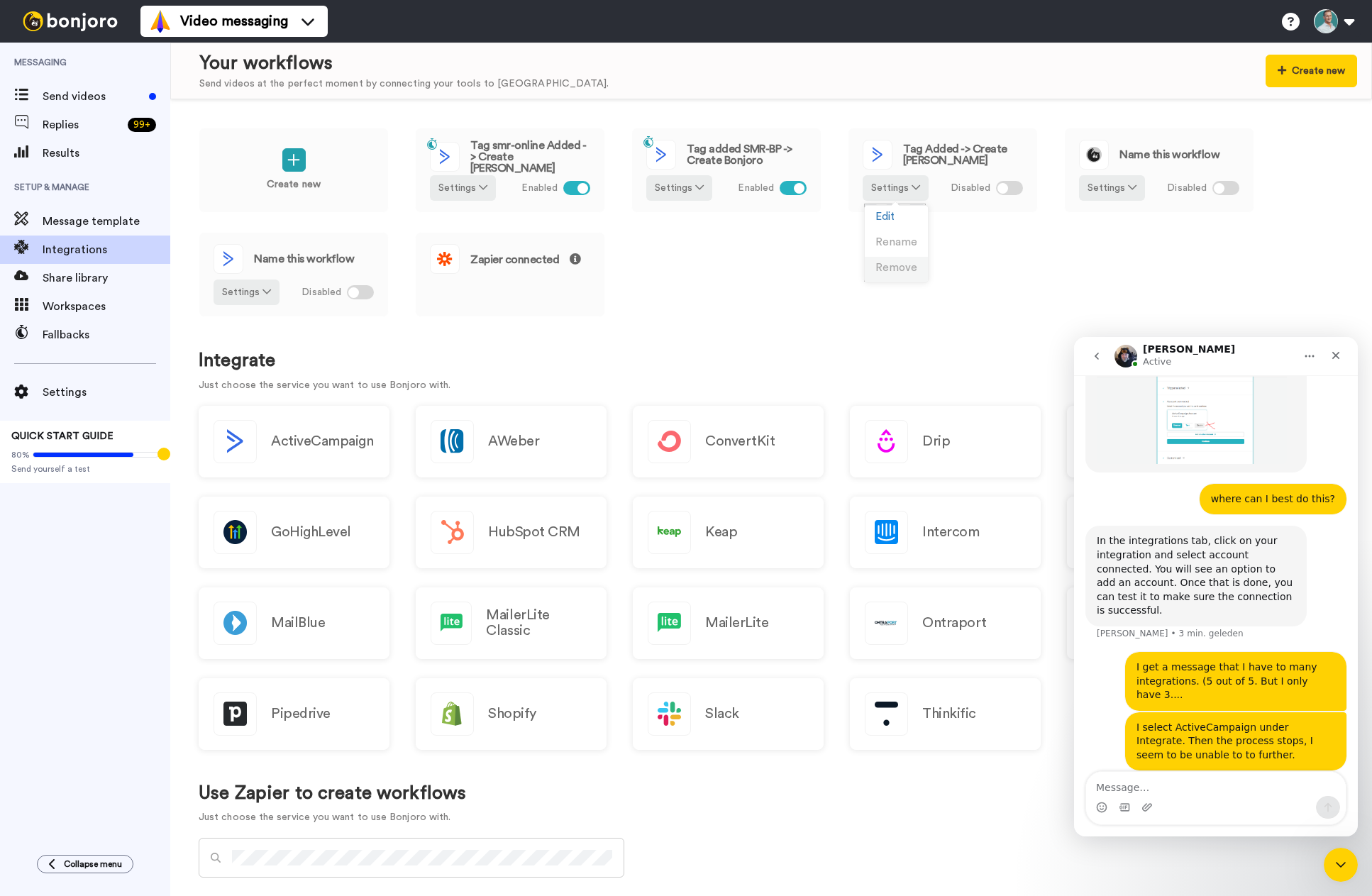
click at [892, 270] on span "Remove" at bounding box center [896, 267] width 42 height 11
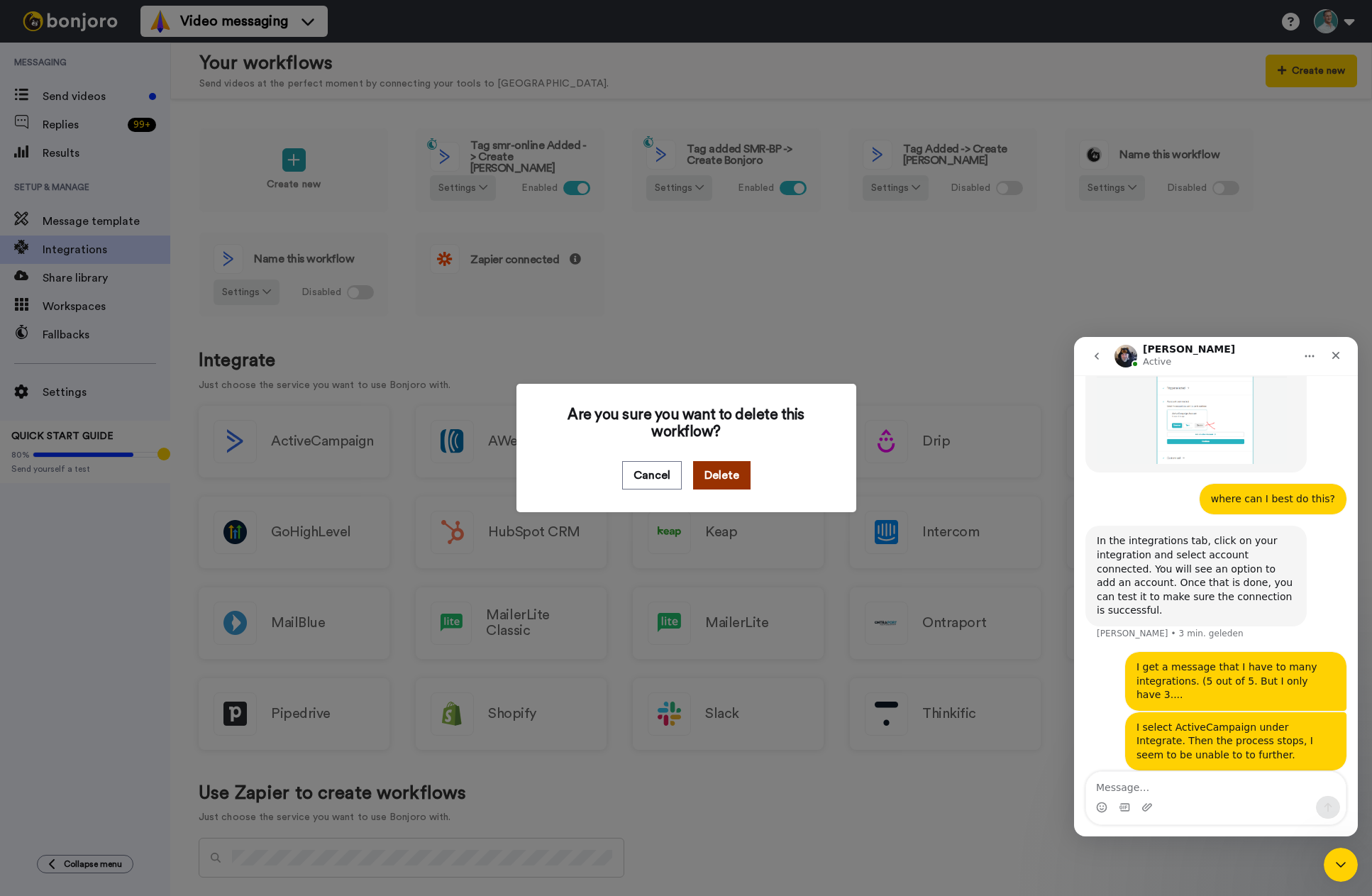
click at [720, 481] on button "Delete" at bounding box center [722, 476] width 57 height 29
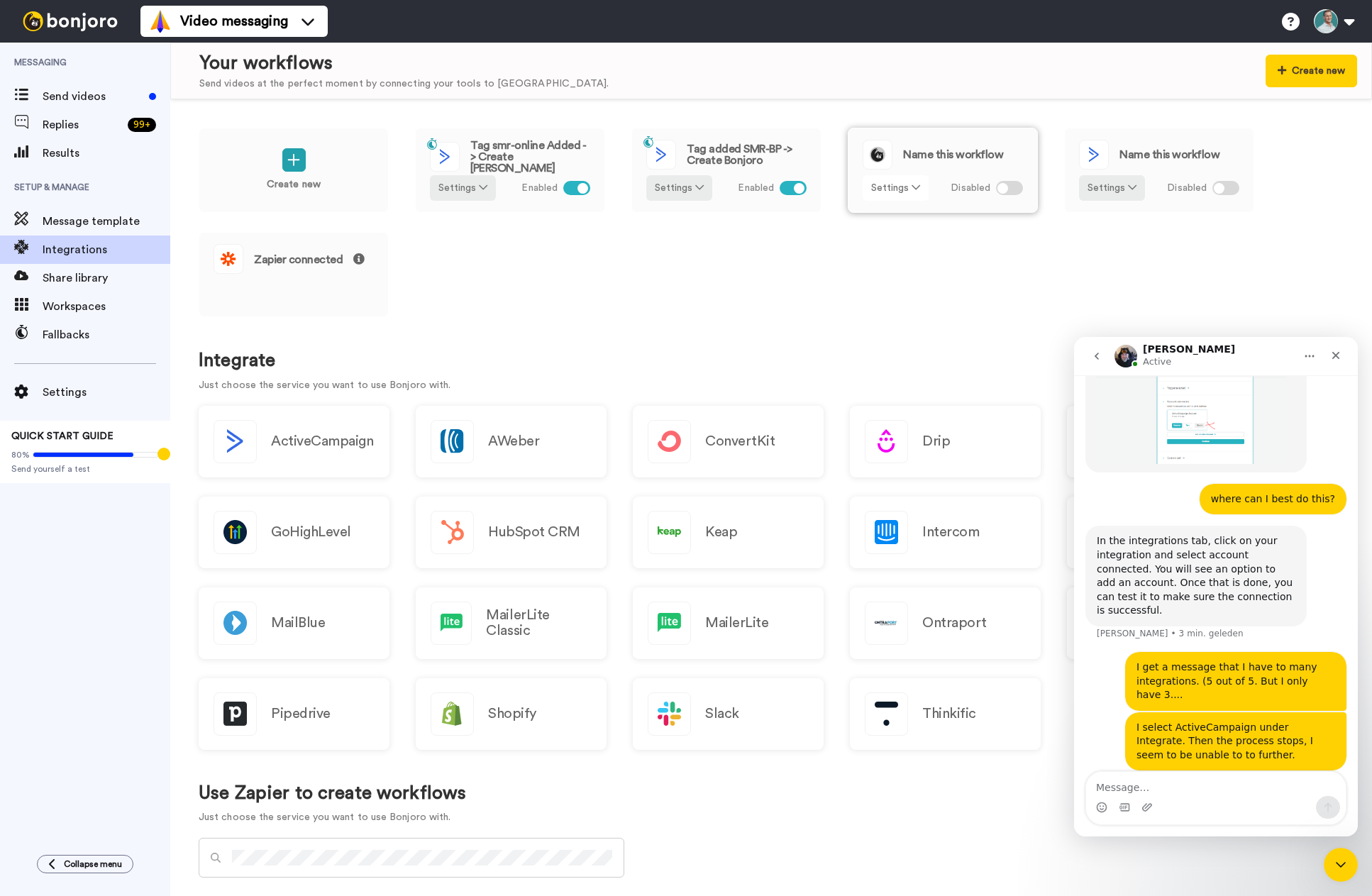
click at [914, 194] on button "Settings" at bounding box center [896, 188] width 66 height 25
click at [896, 268] on span "Remove" at bounding box center [896, 267] width 42 height 11
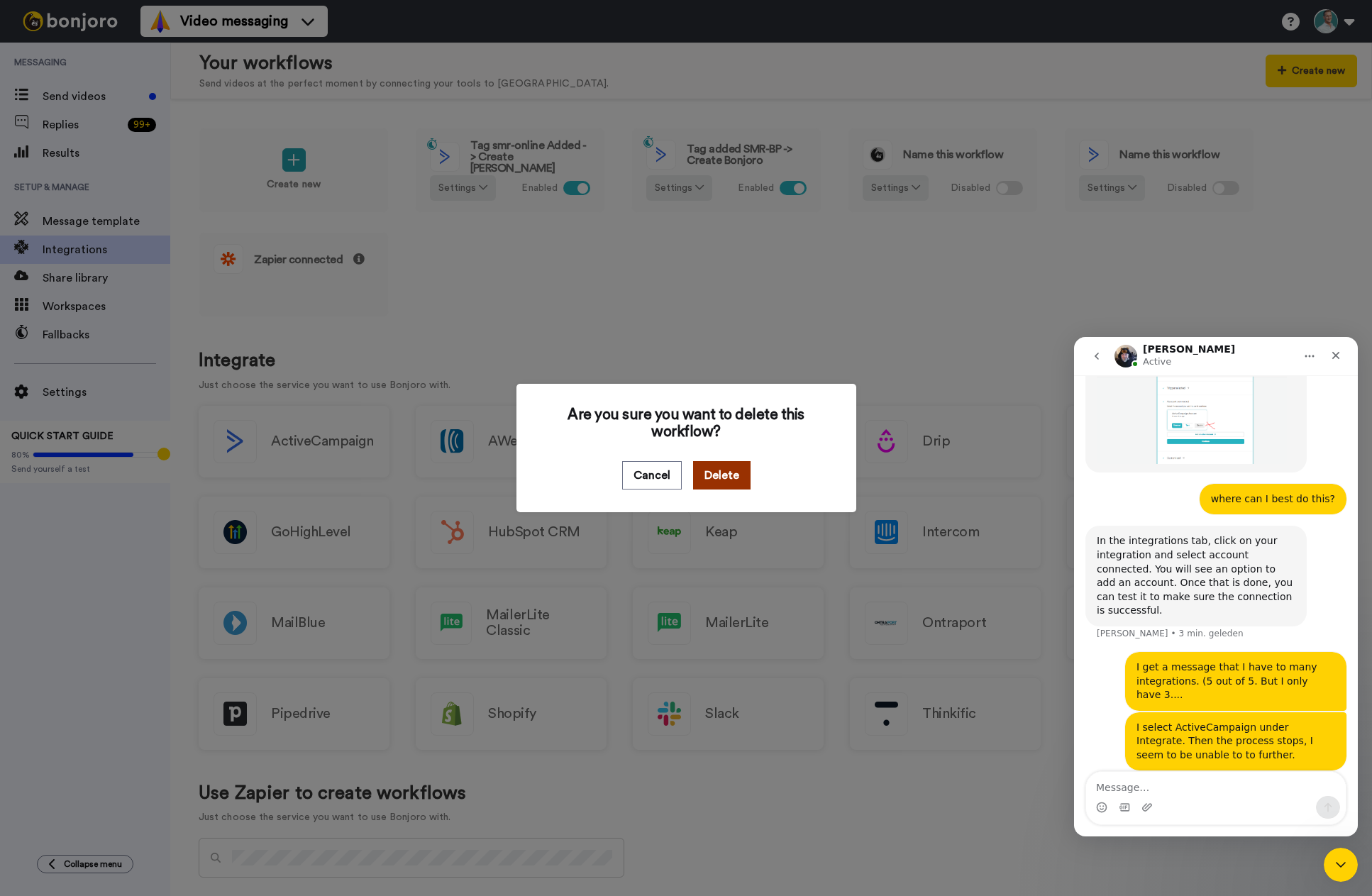
click at [722, 476] on button "Delete" at bounding box center [722, 476] width 57 height 29
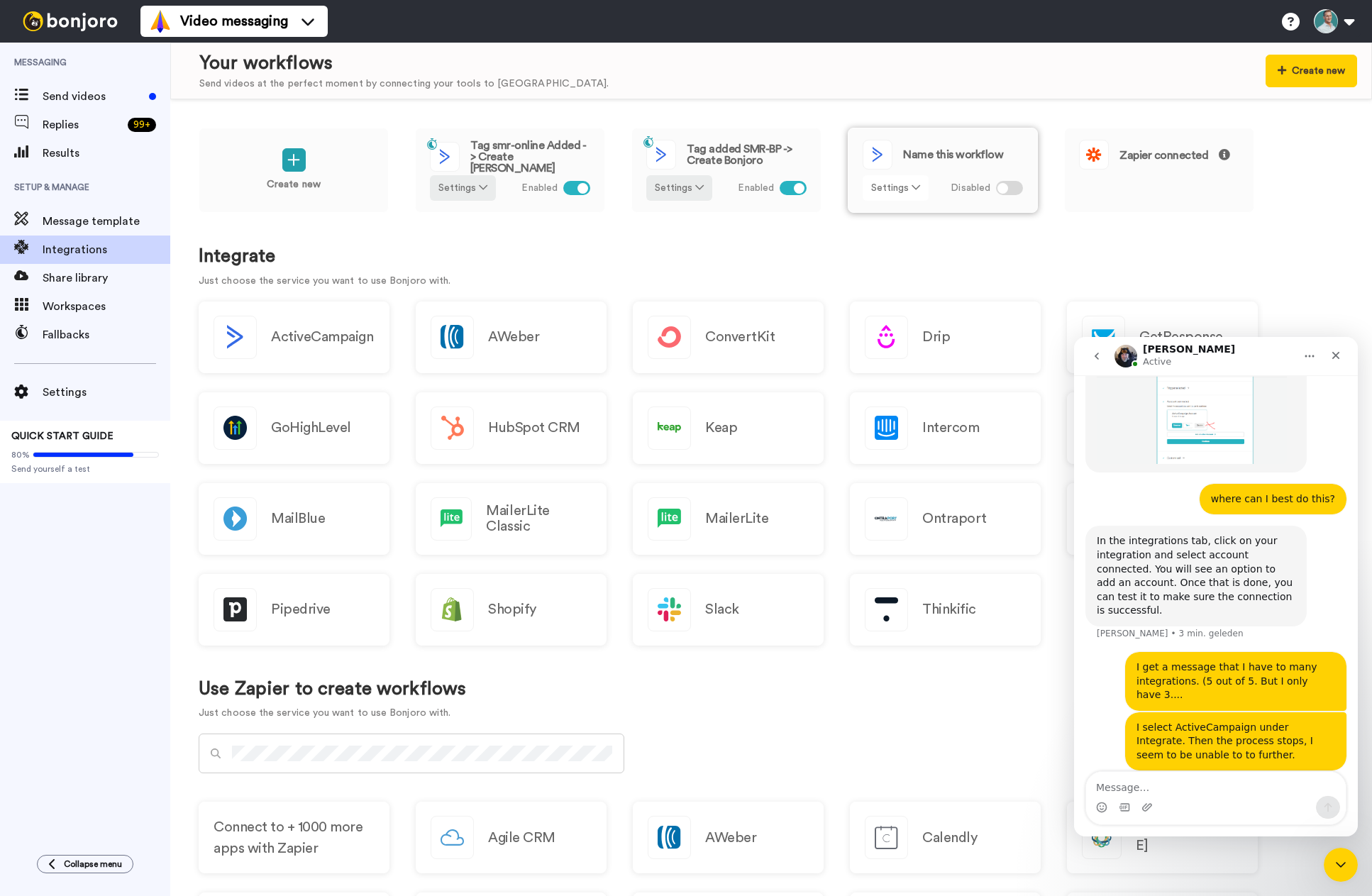
click at [913, 189] on icon at bounding box center [916, 187] width 8 height 10
click at [900, 271] on span "Remove" at bounding box center [896, 267] width 42 height 11
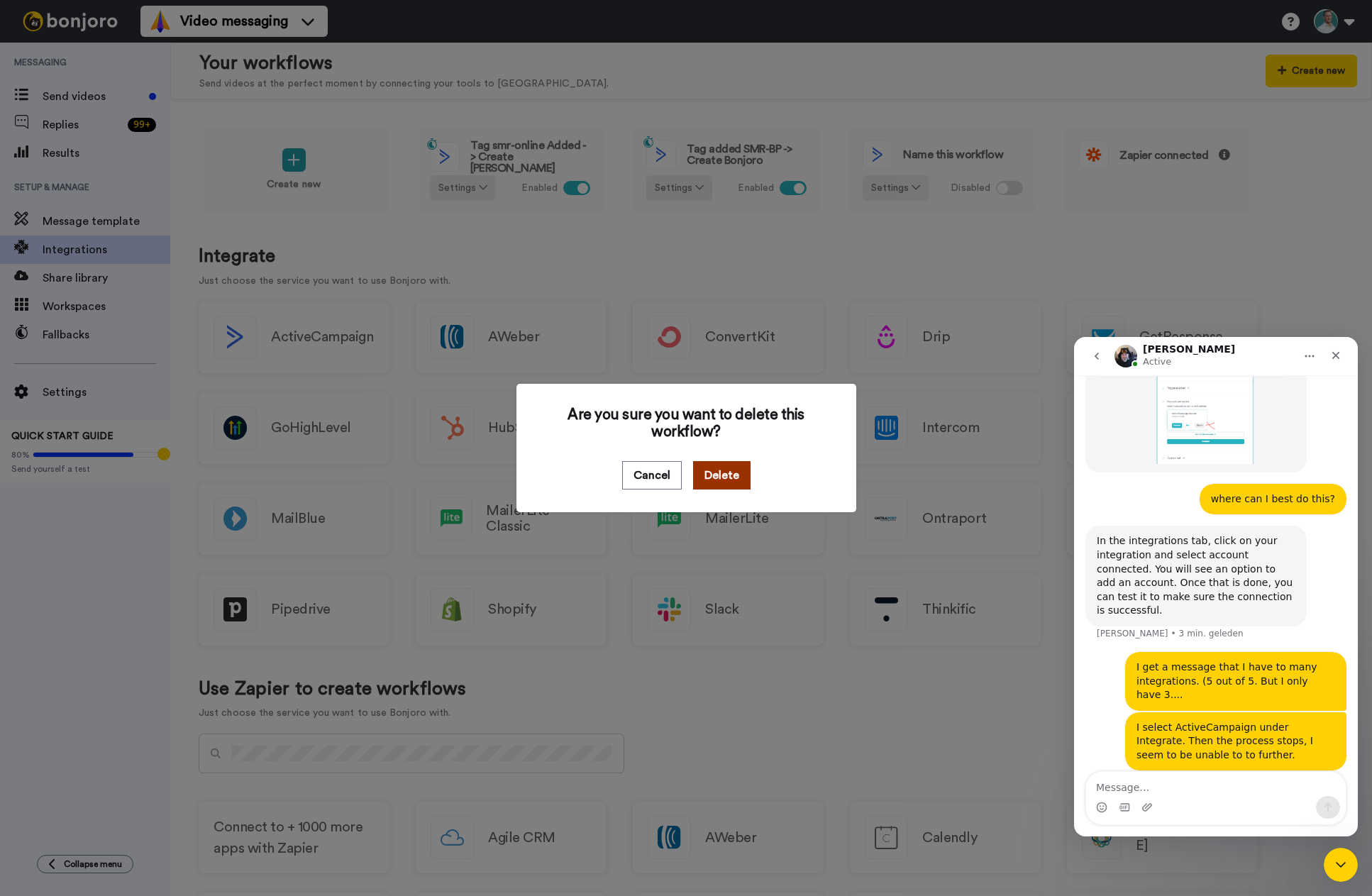
click at [703, 479] on button "Delete" at bounding box center [722, 476] width 57 height 29
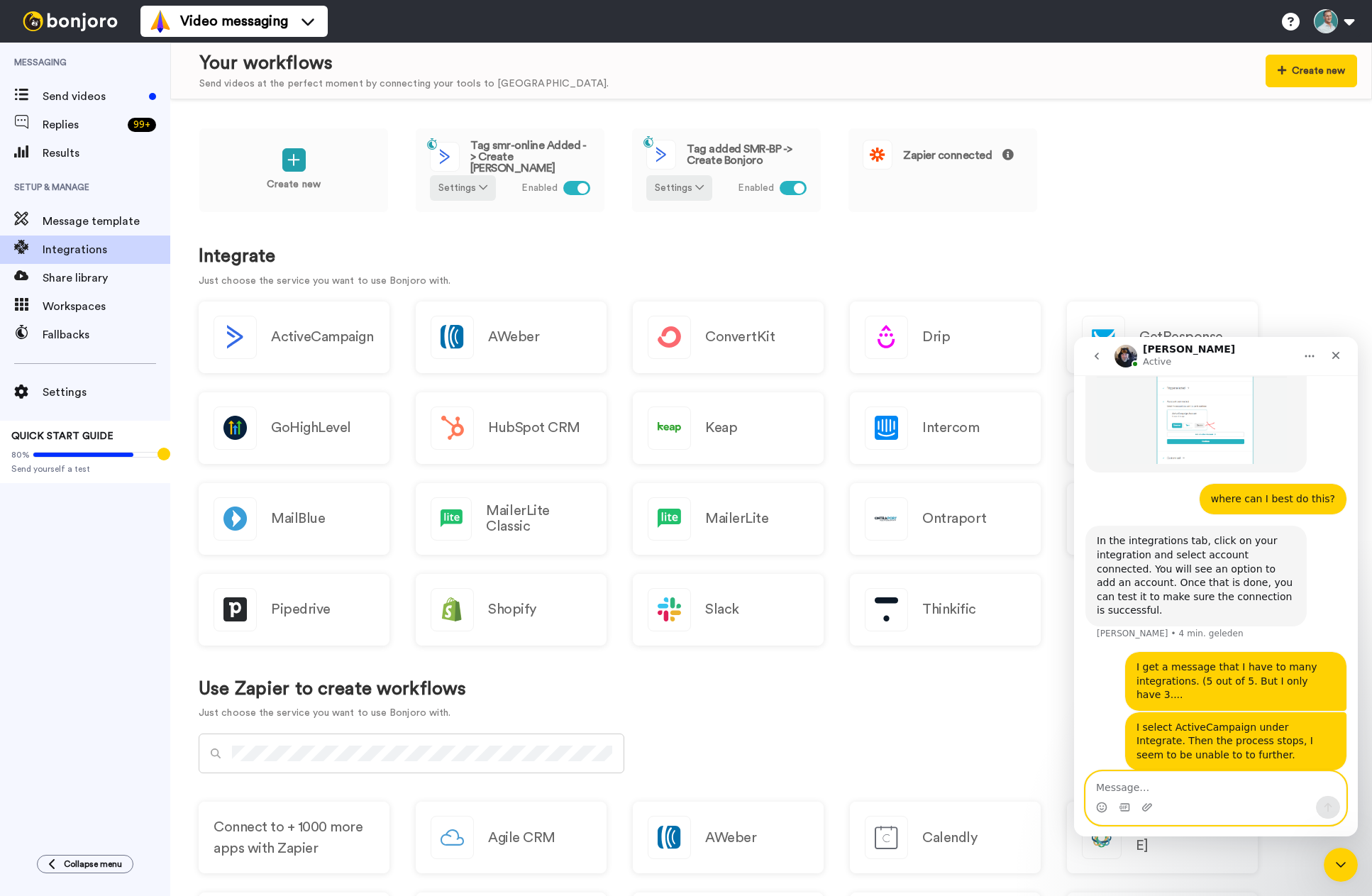
click at [1136, 788] on textarea "Message…" at bounding box center [1216, 784] width 260 height 24
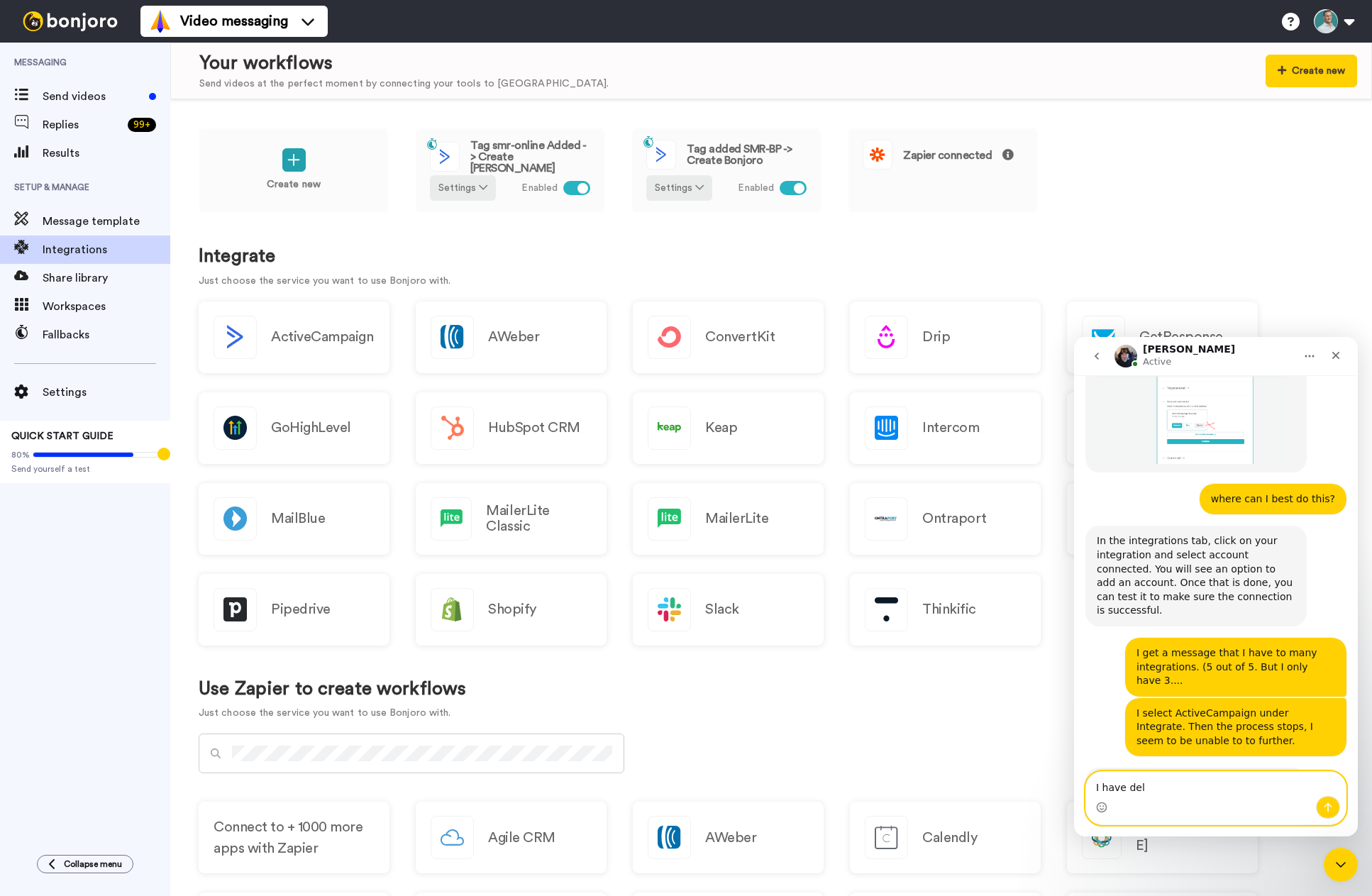
scroll to position [564, 0]
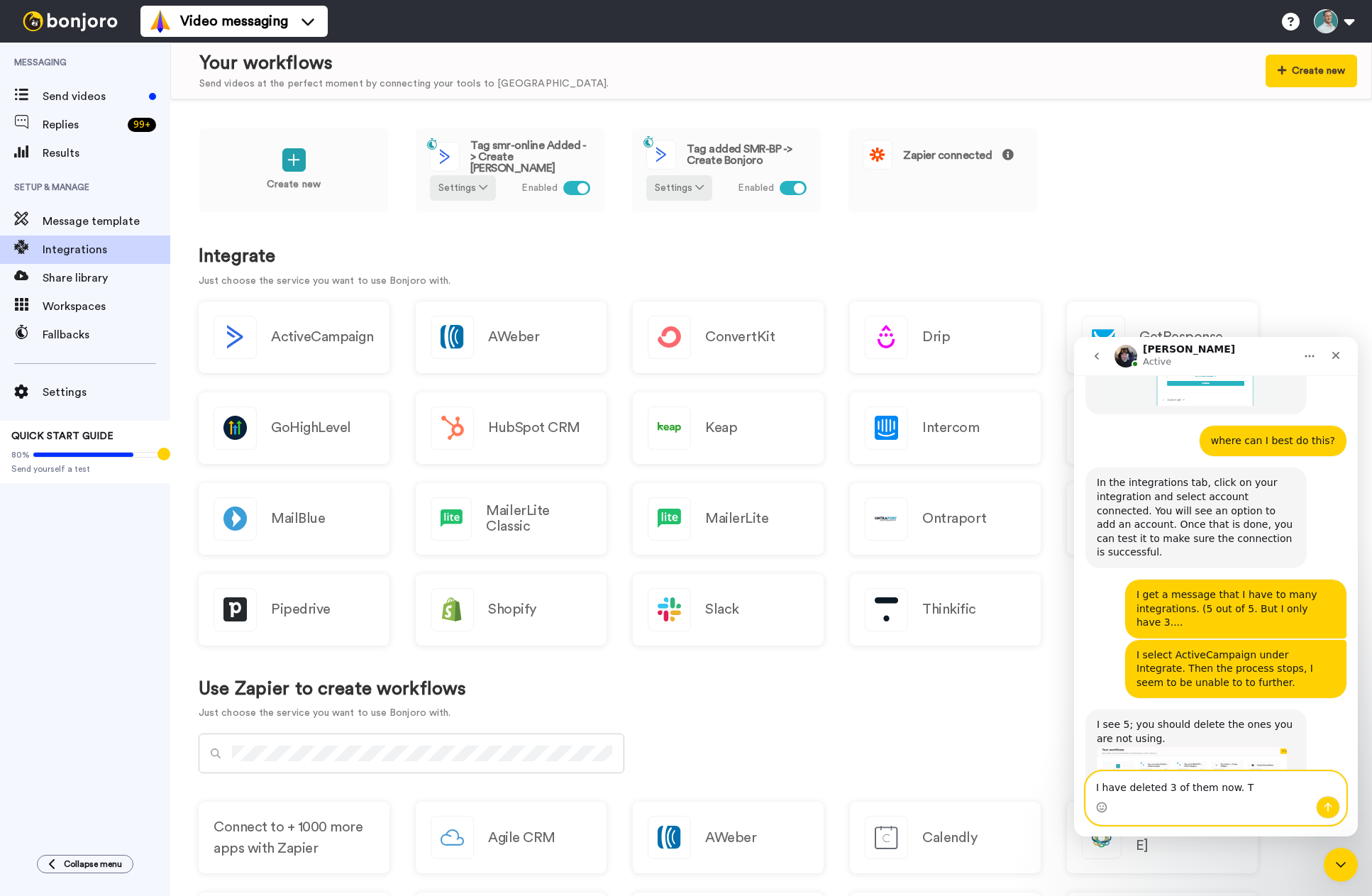
type textarea "I have deleted 3 of them now."
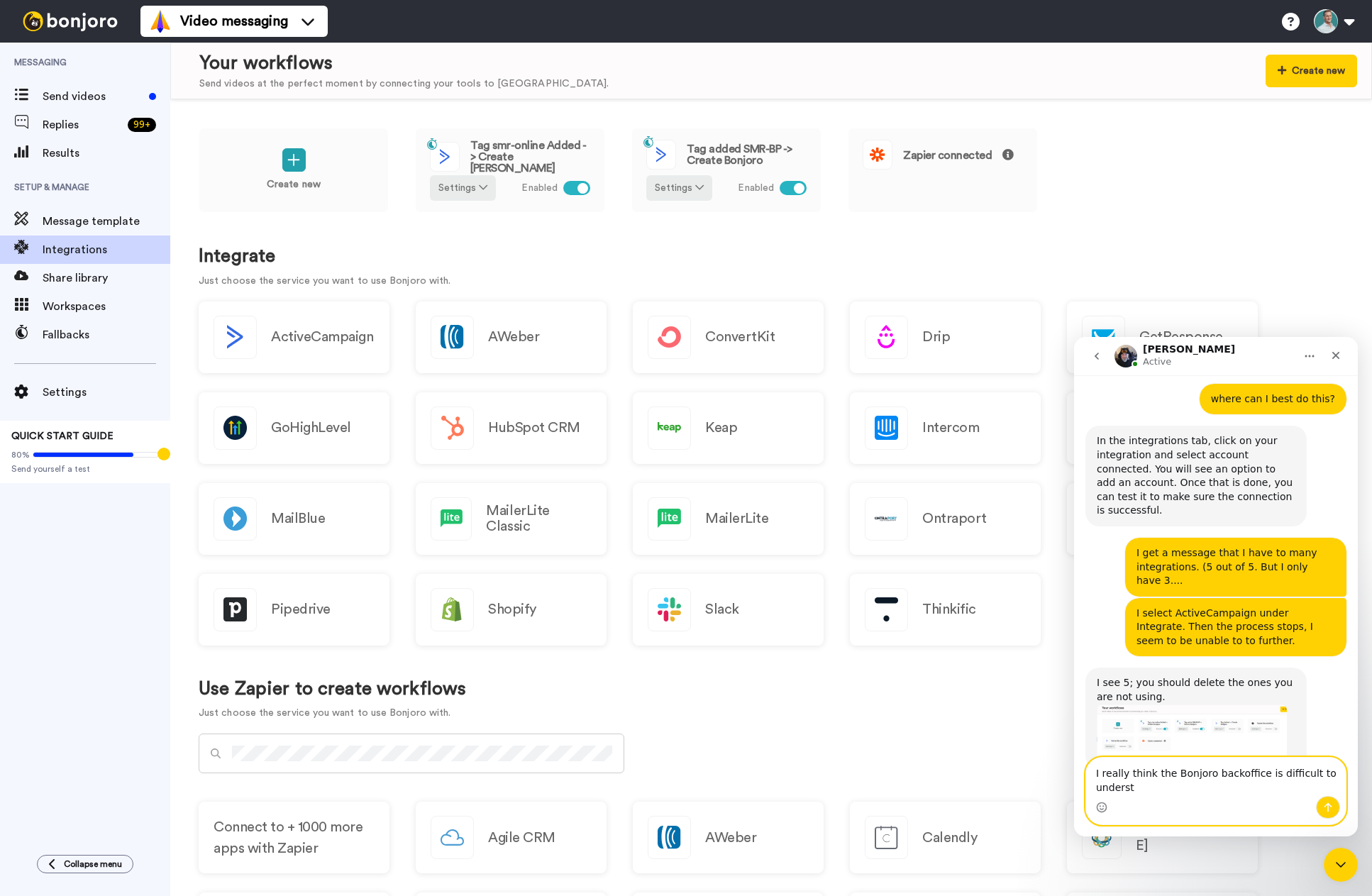
scroll to position [620, 0]
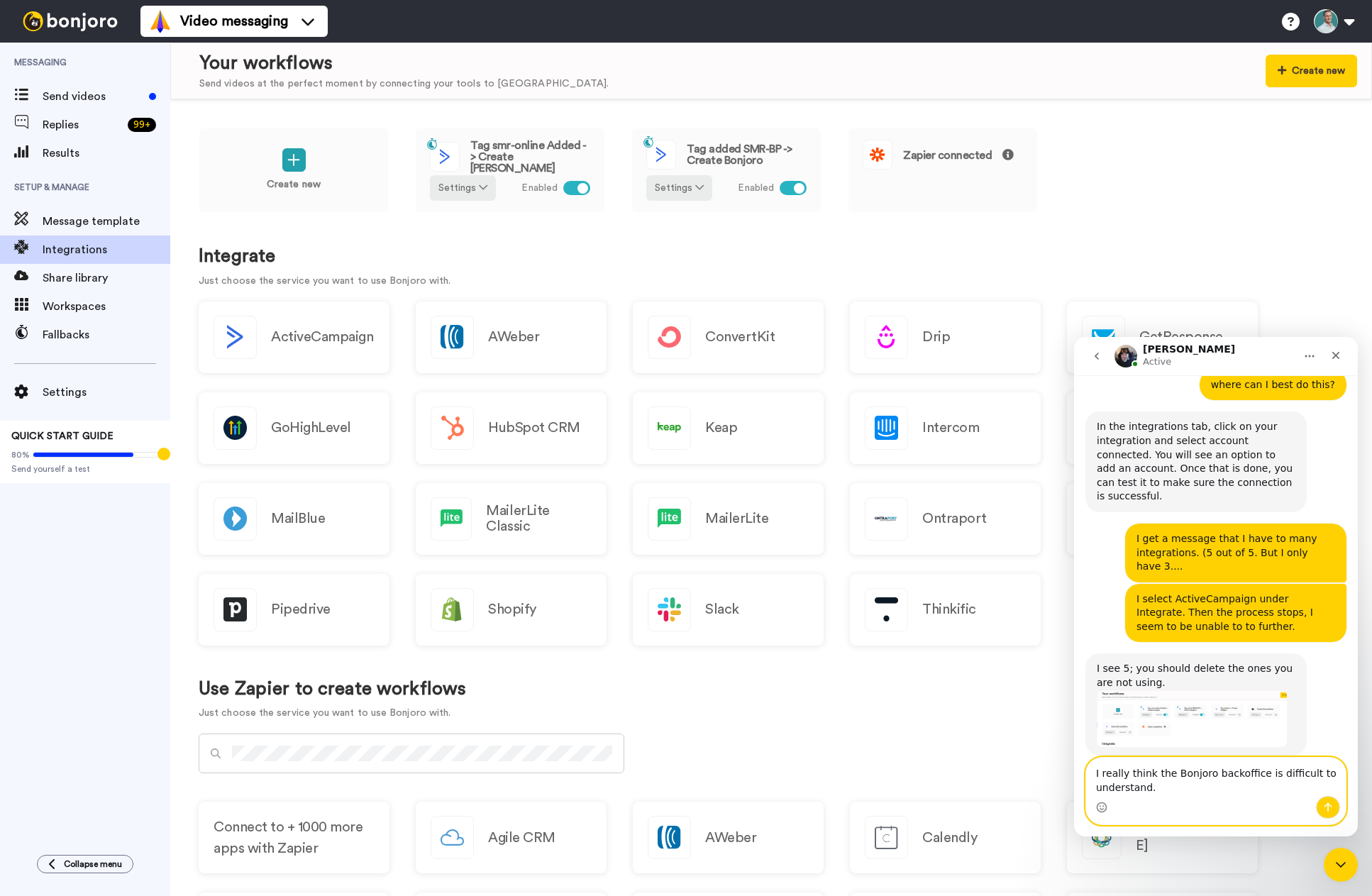
type textarea "I really think the Bonjoro backoffice is difficult to understand."
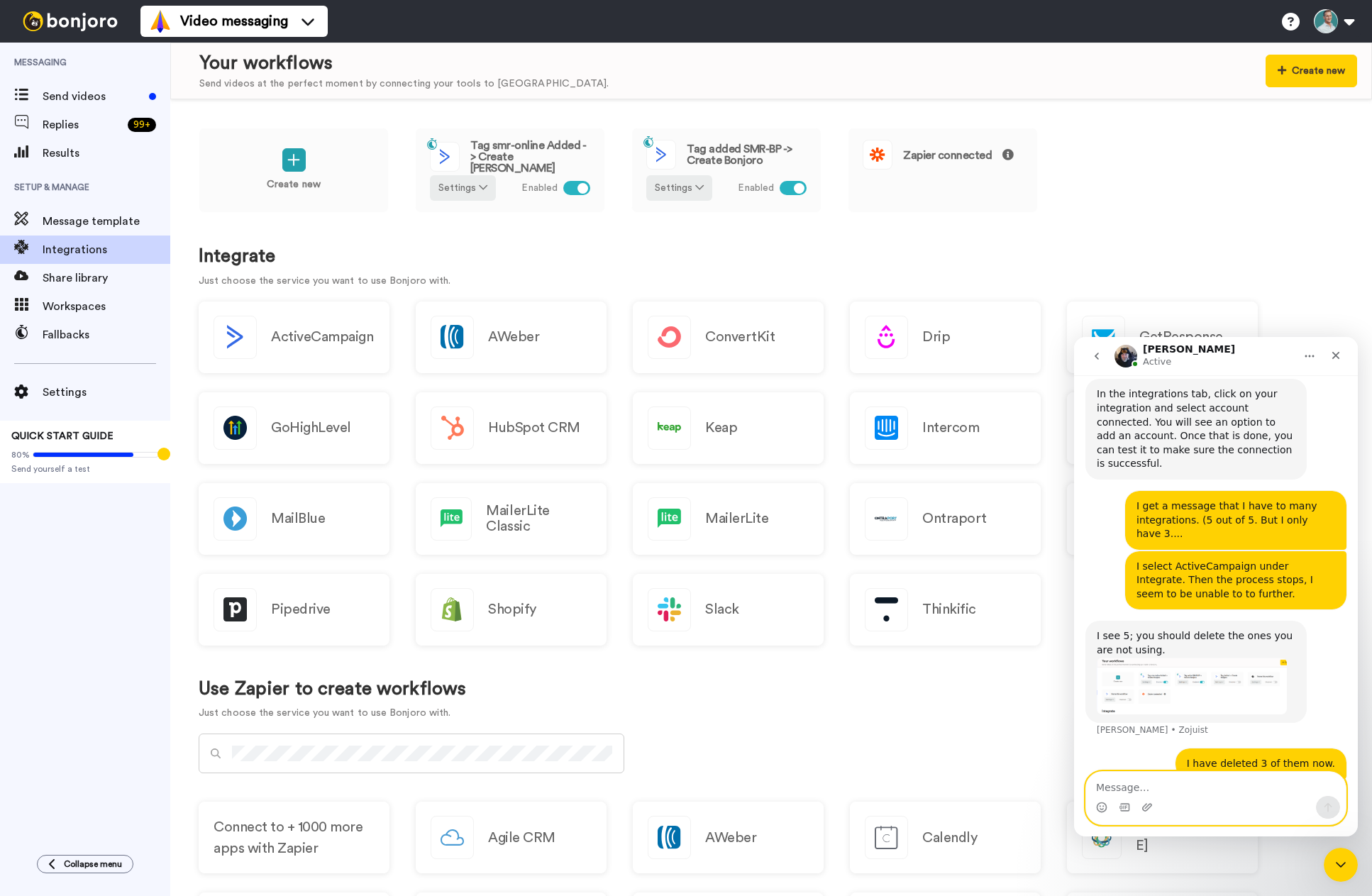
click at [1164, 787] on textarea "Message…" at bounding box center [1216, 784] width 260 height 24
type textarea "g"
click at [262, 349] on div "ActiveCampaign" at bounding box center [293, 337] width 191 height 71
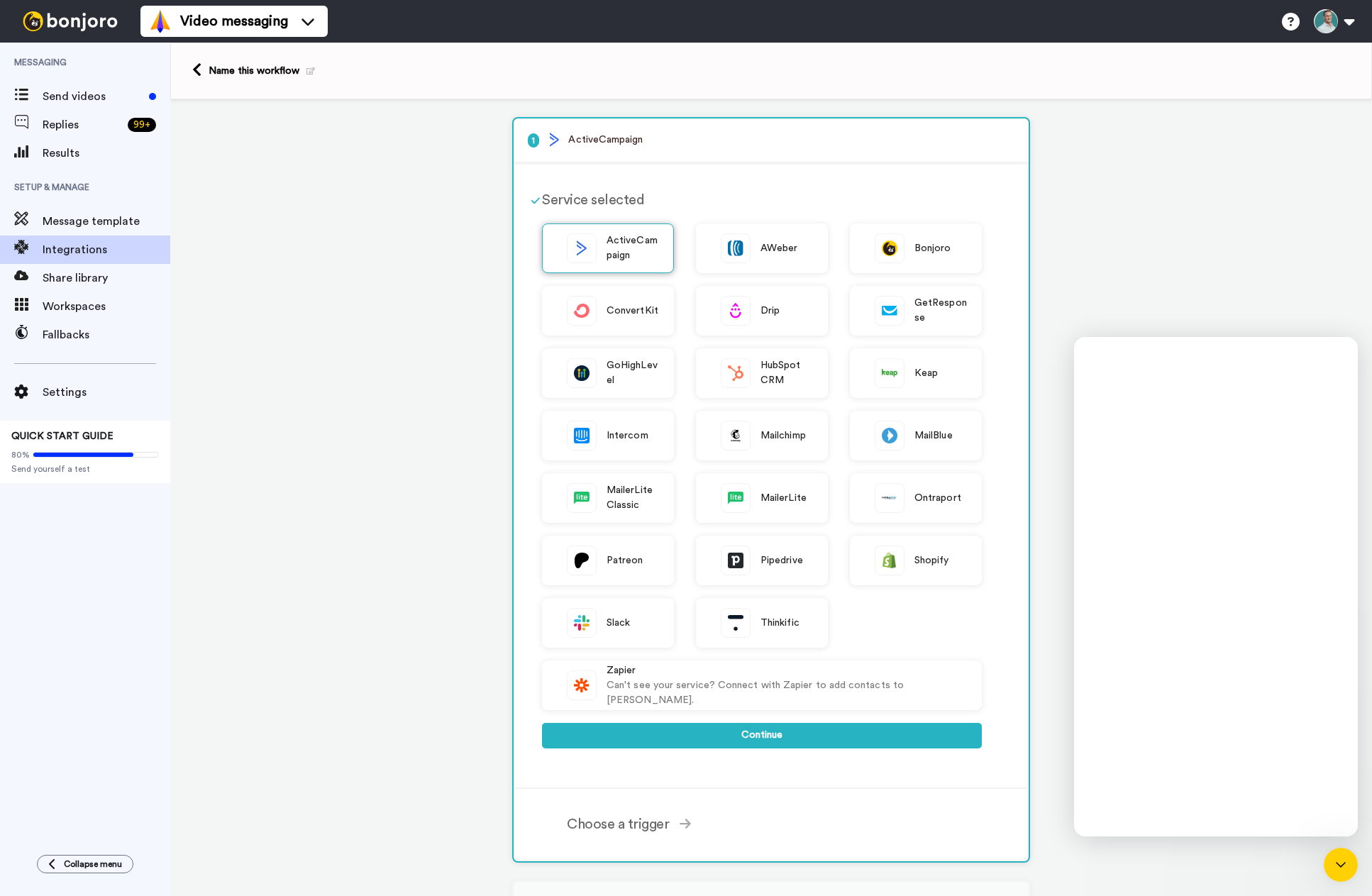
click at [640, 248] on span "ActiveCampaign" at bounding box center [633, 248] width 52 height 29
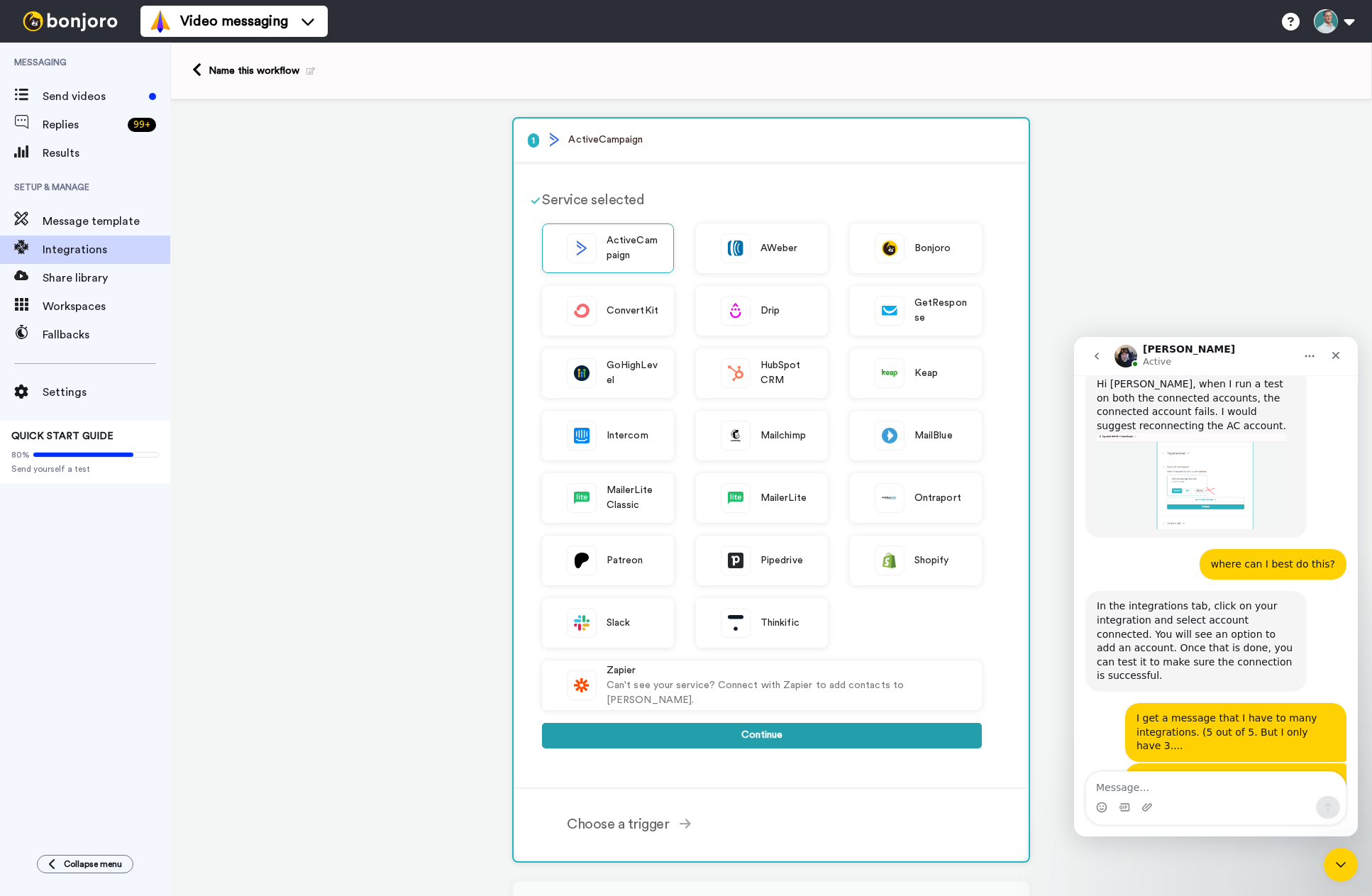
scroll to position [653, 0]
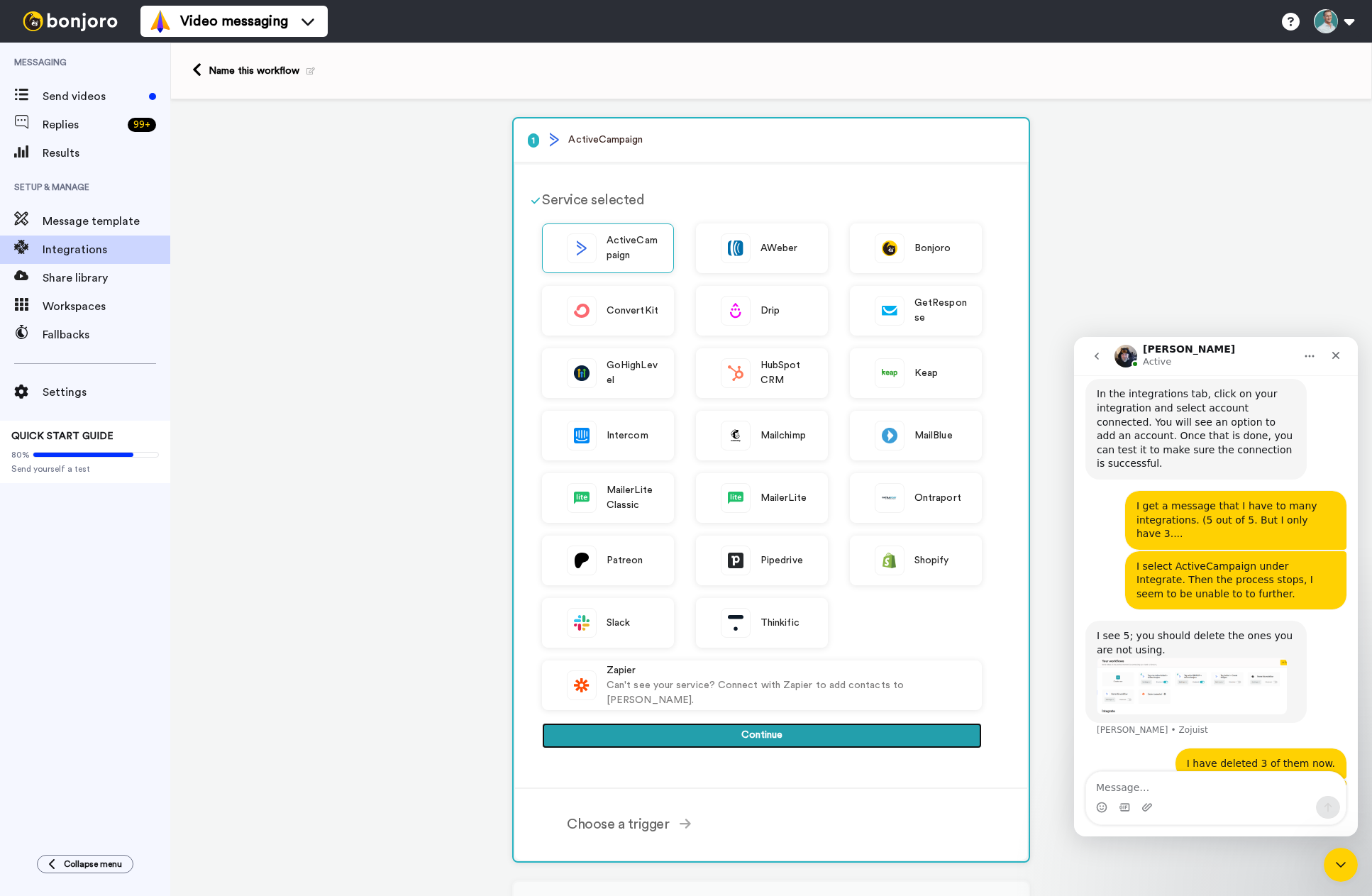
click at [747, 734] on button "Continue" at bounding box center [761, 735] width 439 height 25
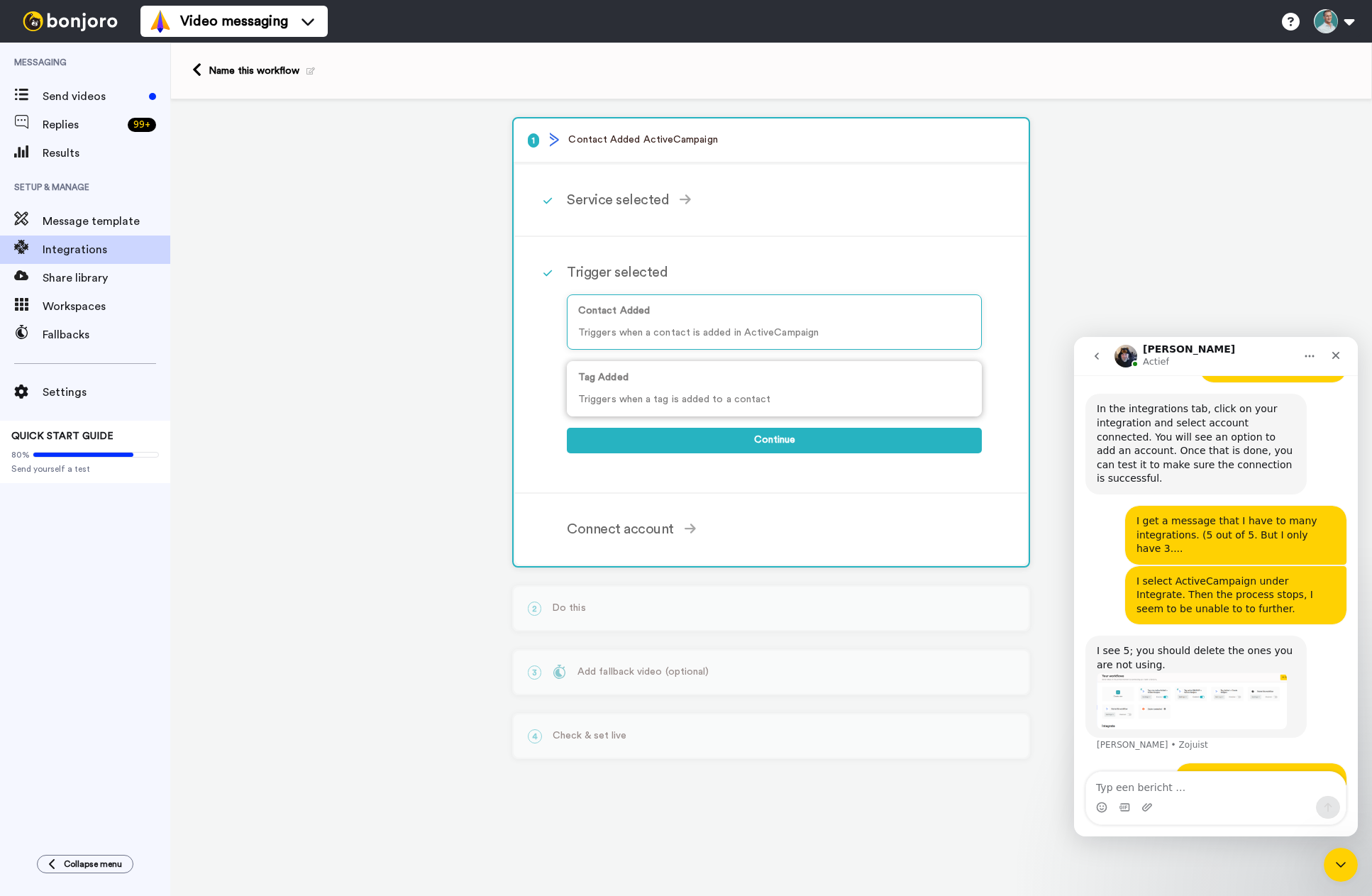
click at [654, 373] on p "Tag Added" at bounding box center [774, 378] width 392 height 15
click at [1153, 783] on textarea "Typ een bericht …" at bounding box center [1216, 784] width 260 height 24
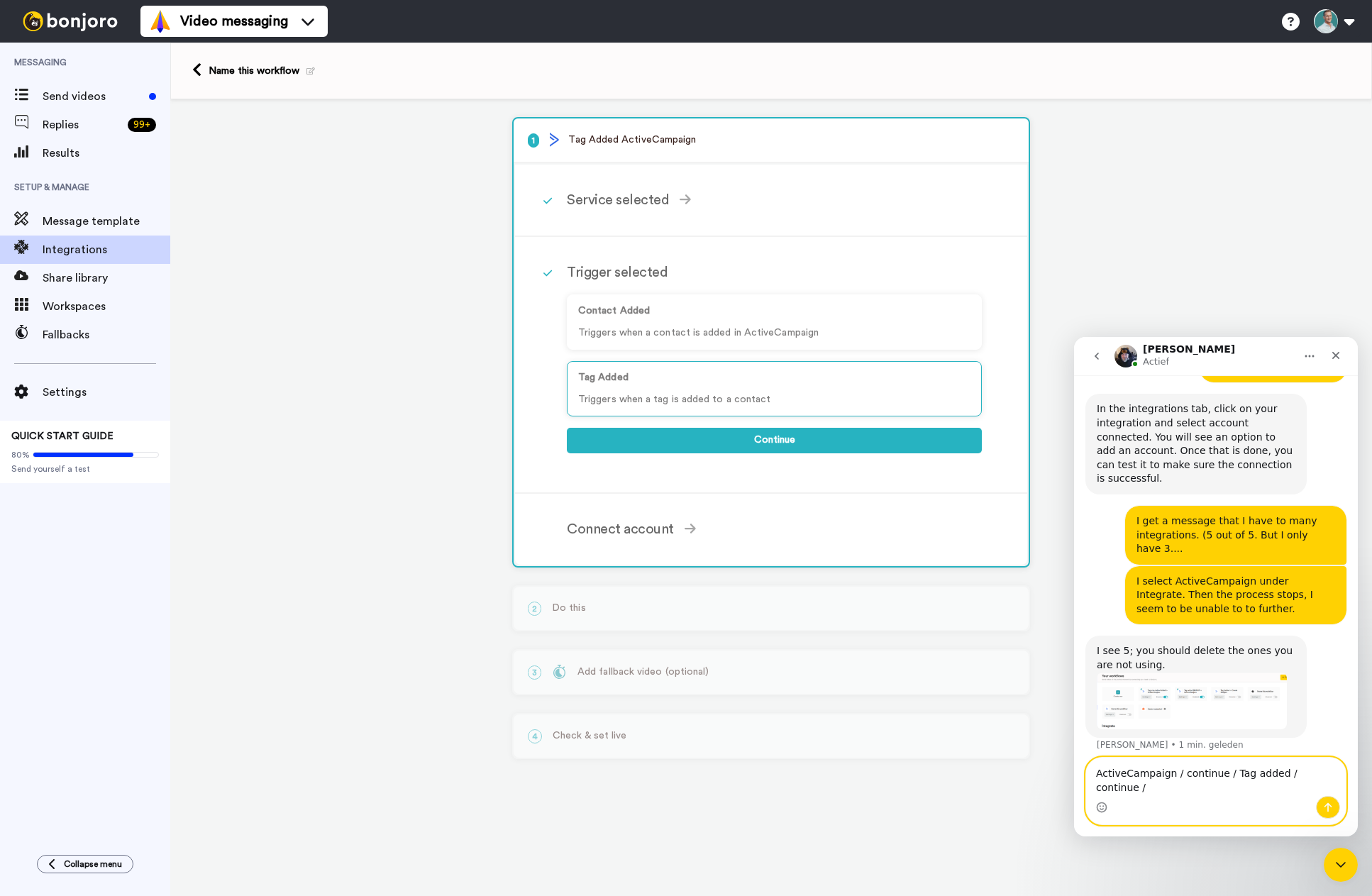
click at [1207, 791] on textarea "ActiveCampaign / continue / Tag added / continue /" at bounding box center [1216, 777] width 260 height 39
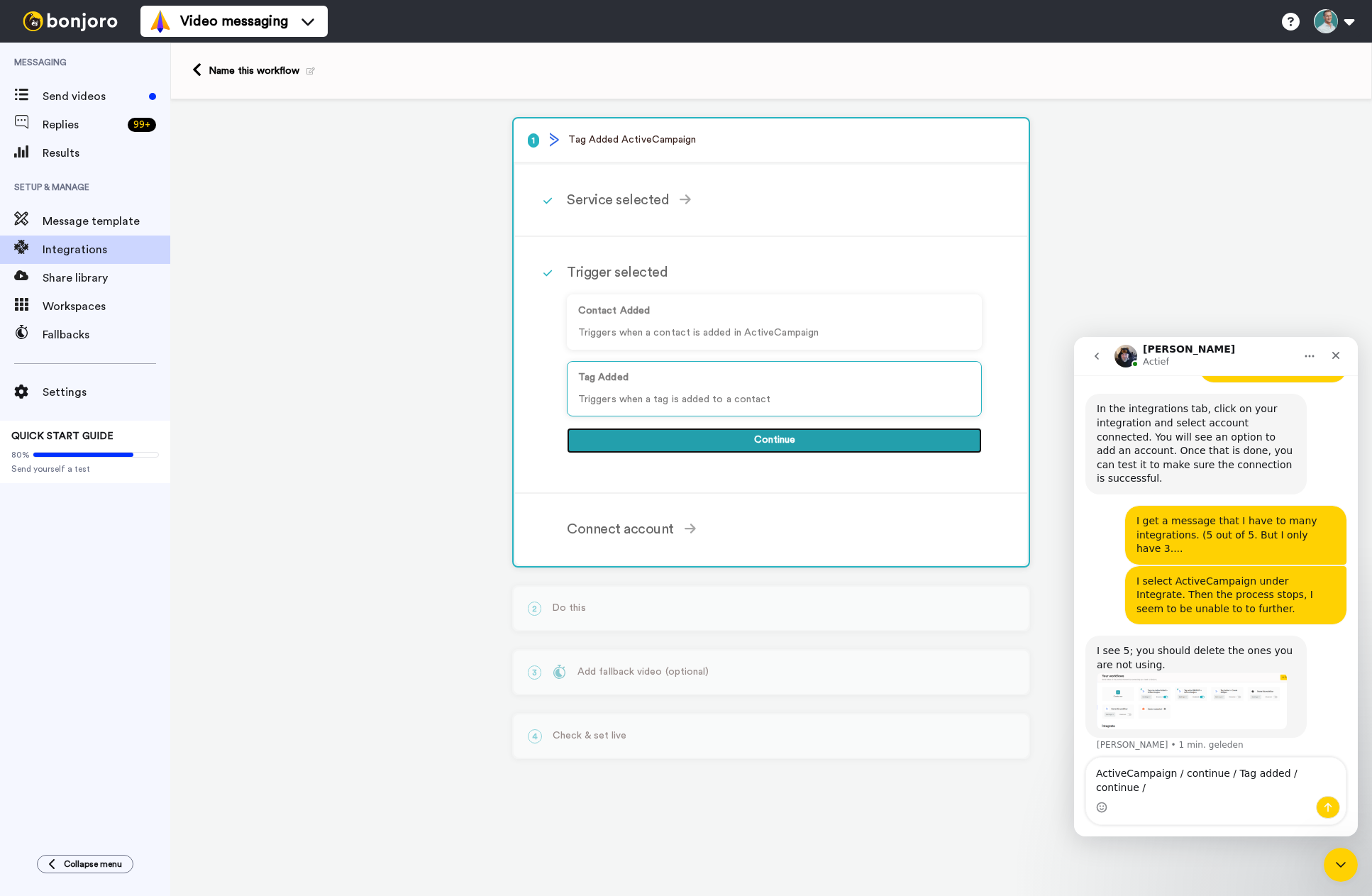
click at [786, 445] on button "Continue" at bounding box center [775, 440] width 415 height 25
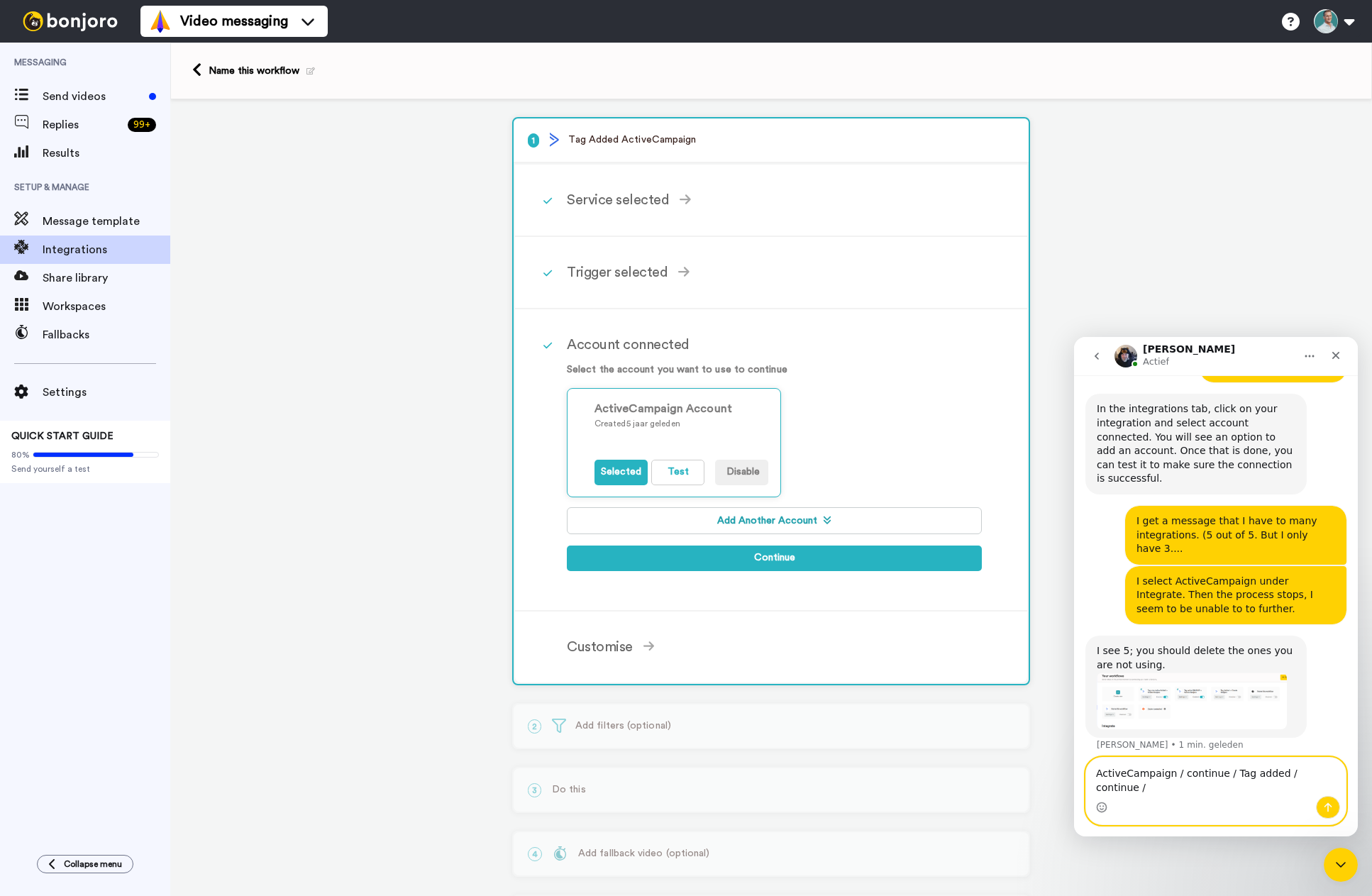
click at [1332, 786] on textarea "ActiveCampaign / continue / Tag added / continue /" at bounding box center [1216, 777] width 260 height 39
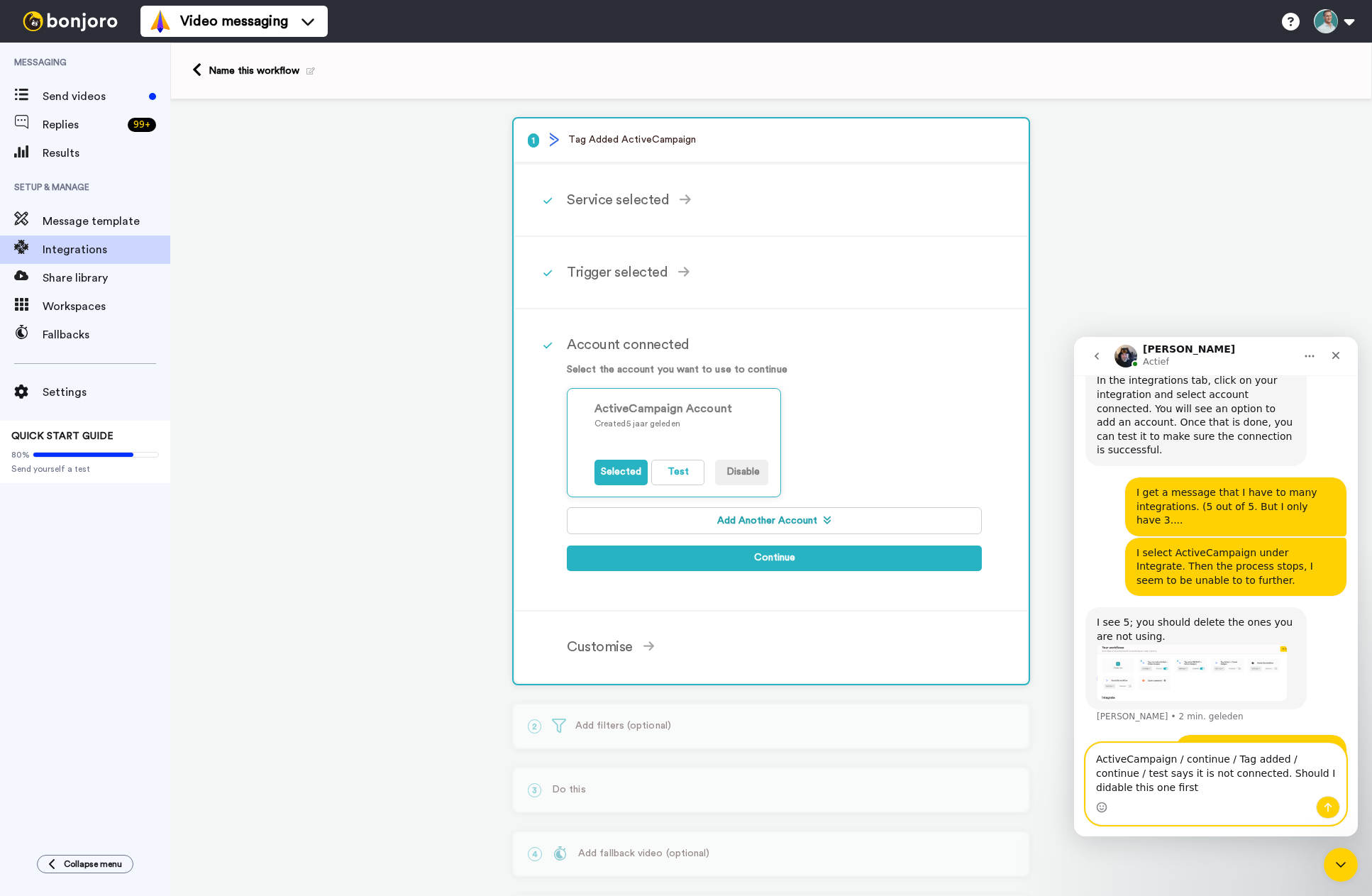
type textarea "ActiveCampaign / continue / Tag added / continue / test says it is not connecte…"
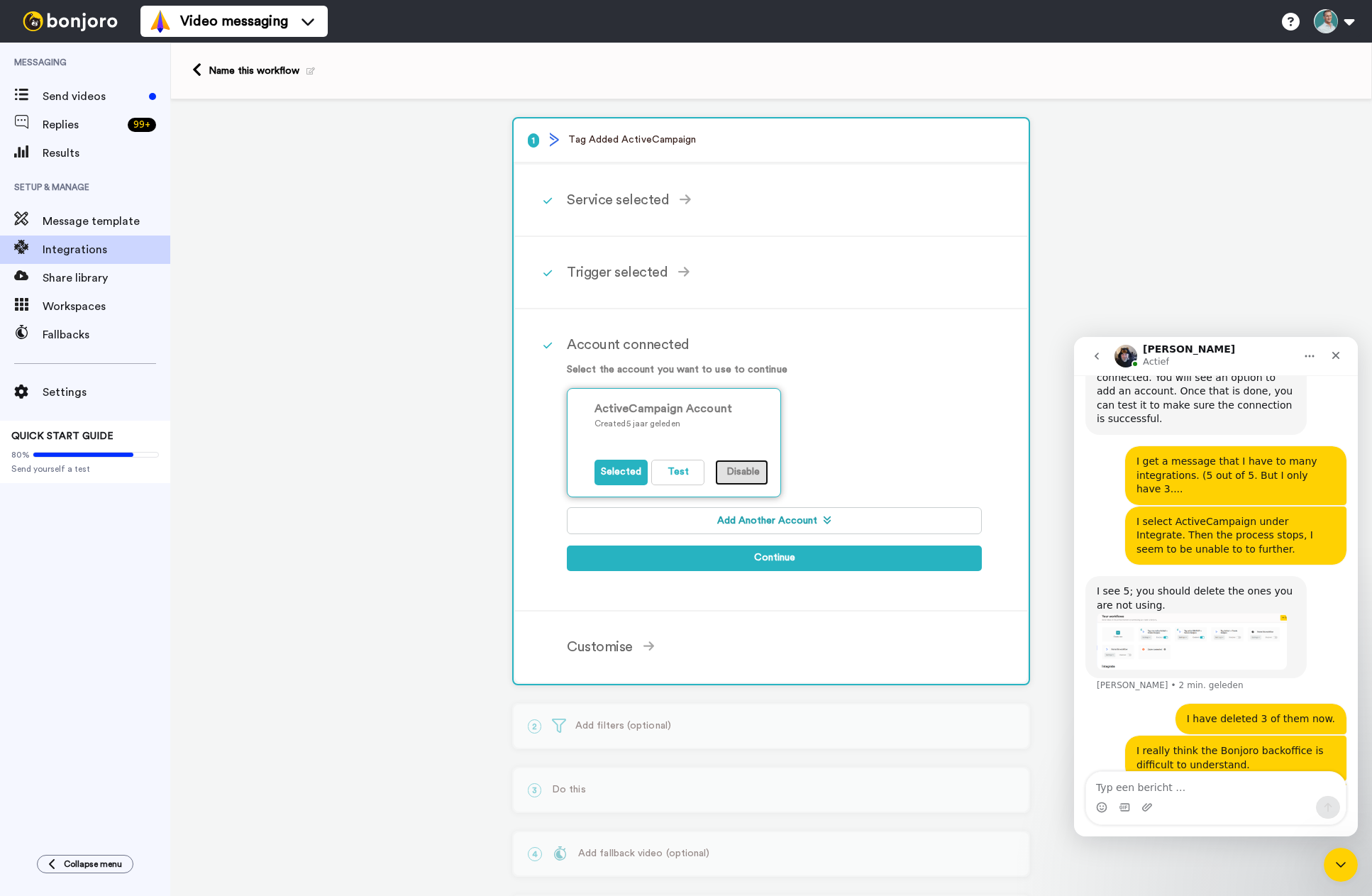
click at [738, 471] on button "Disable" at bounding box center [741, 472] width 53 height 25
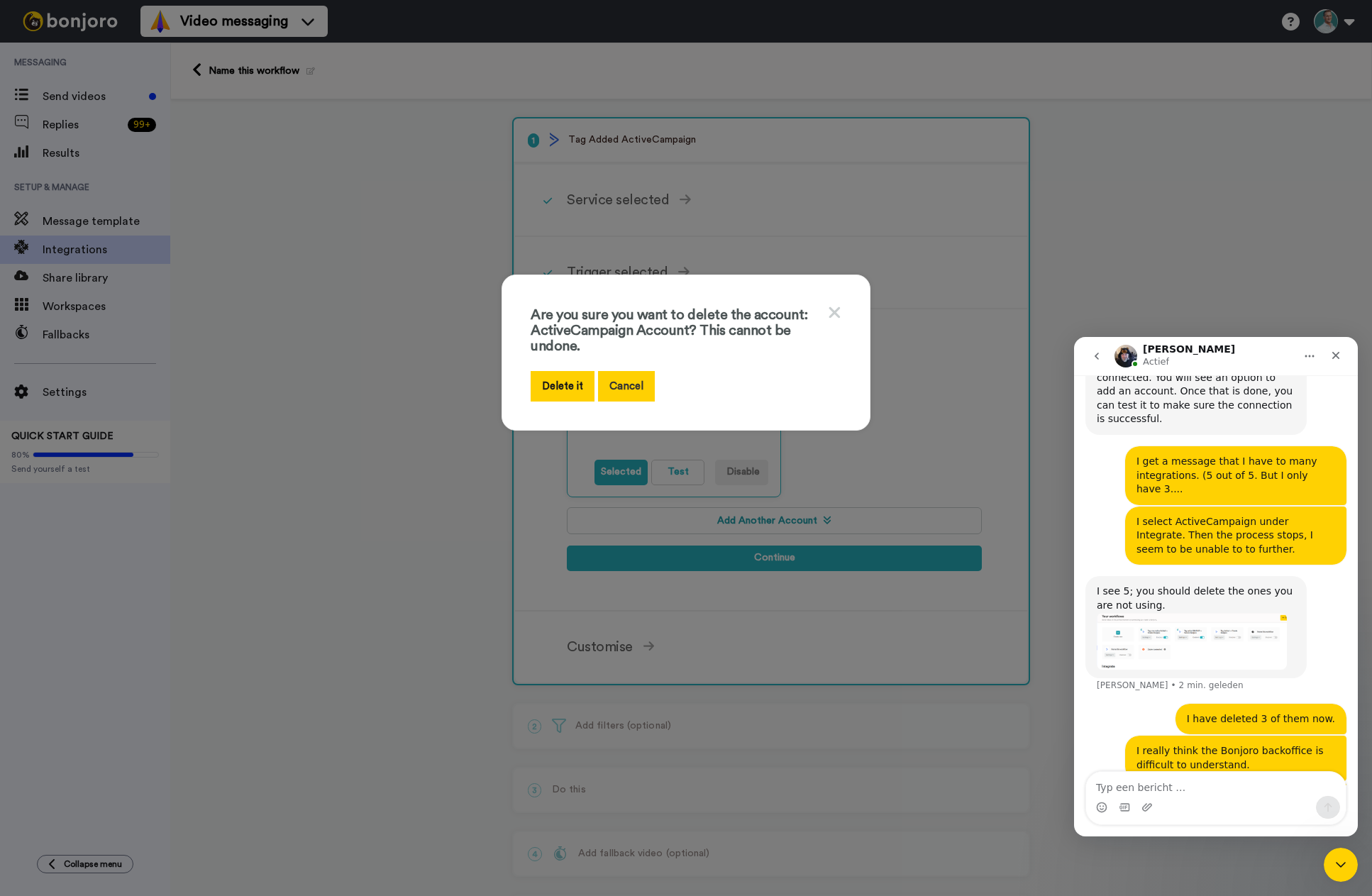
click at [623, 385] on button "Cancel" at bounding box center [627, 387] width 57 height 30
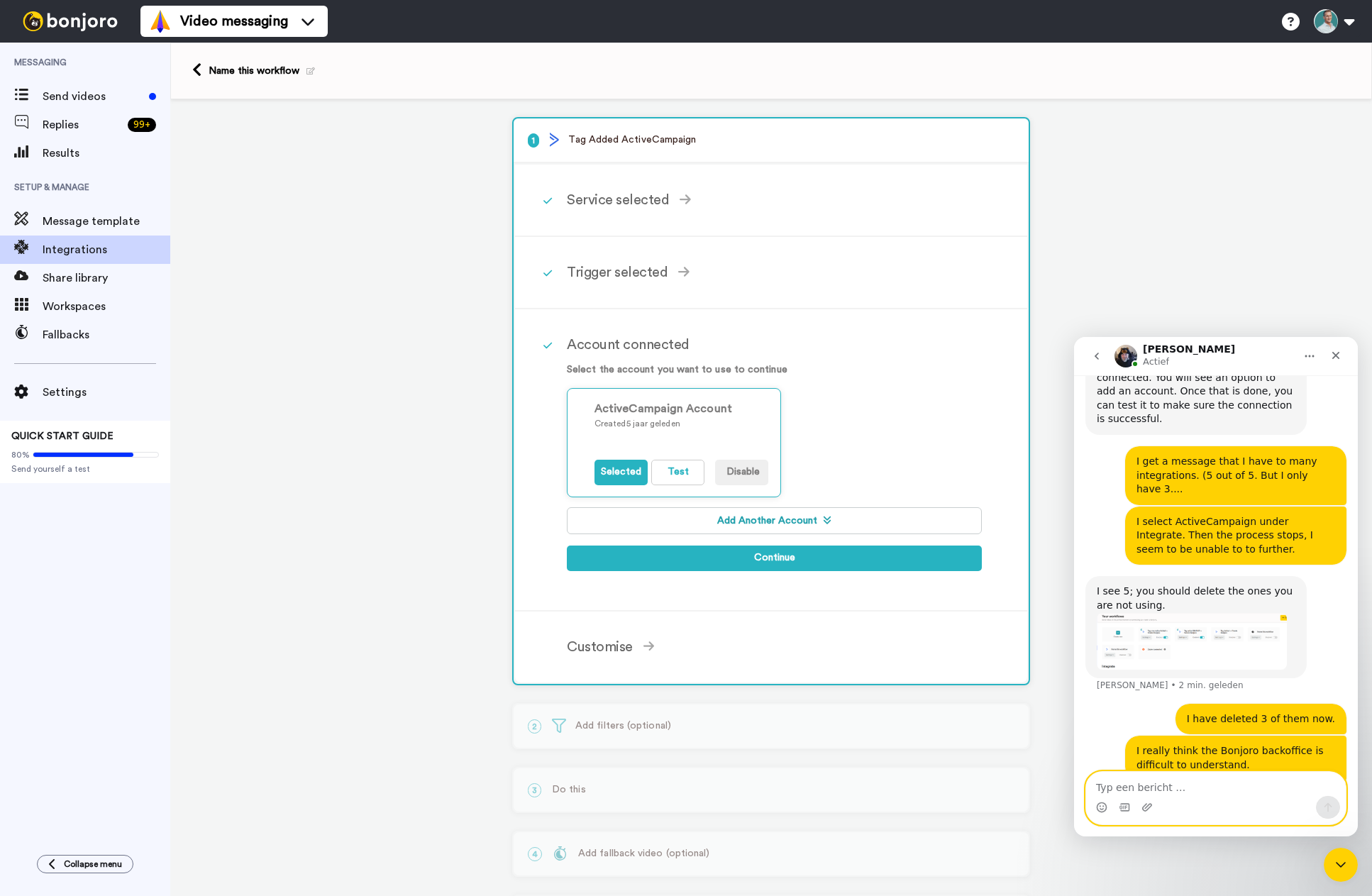
click at [1155, 786] on textarea "Typ een bericht …" at bounding box center [1216, 784] width 260 height 24
type textarea "I"
type textarea "D"
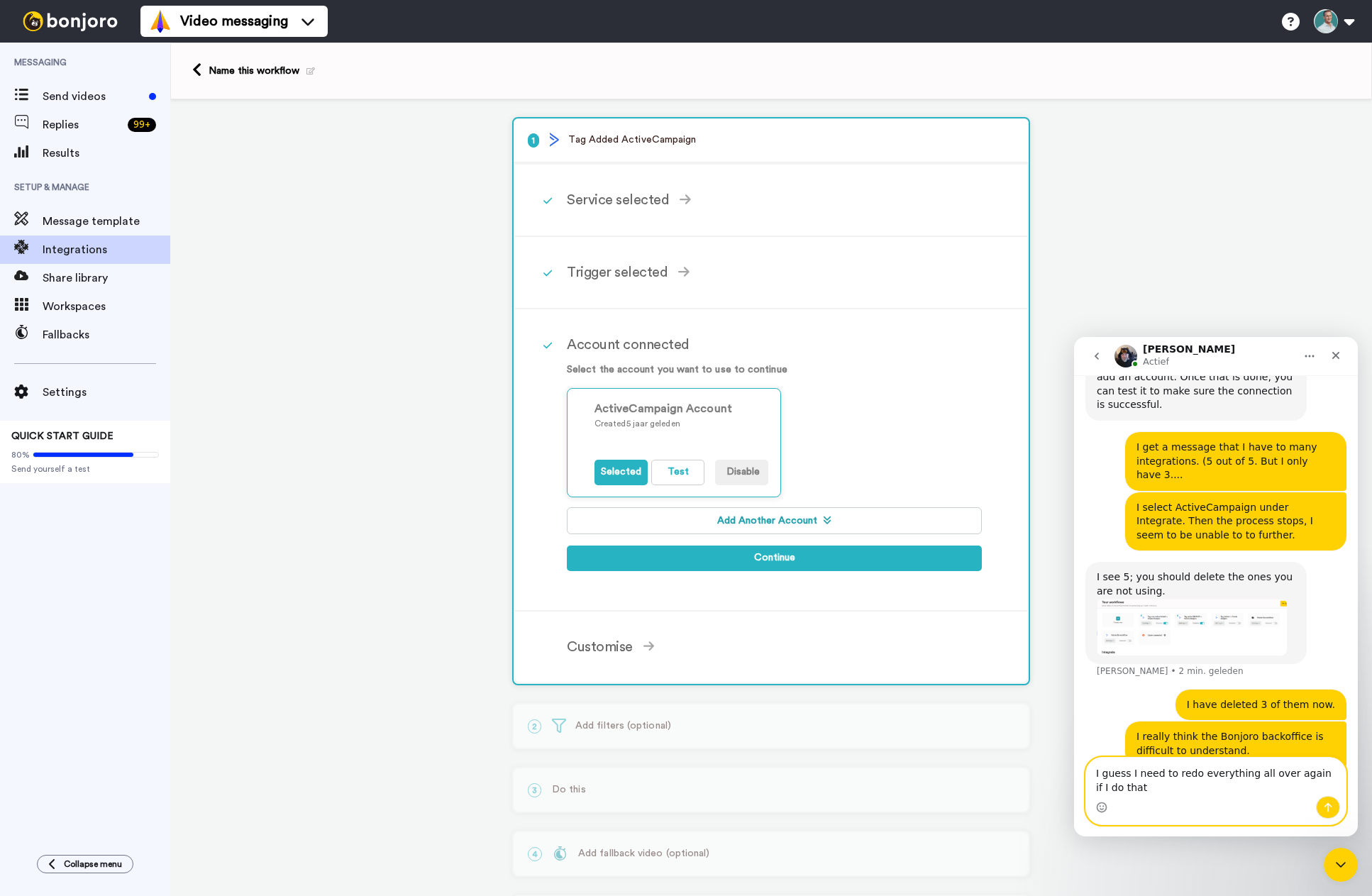
type textarea "I guess I need to redo everything all over again if I do that?"
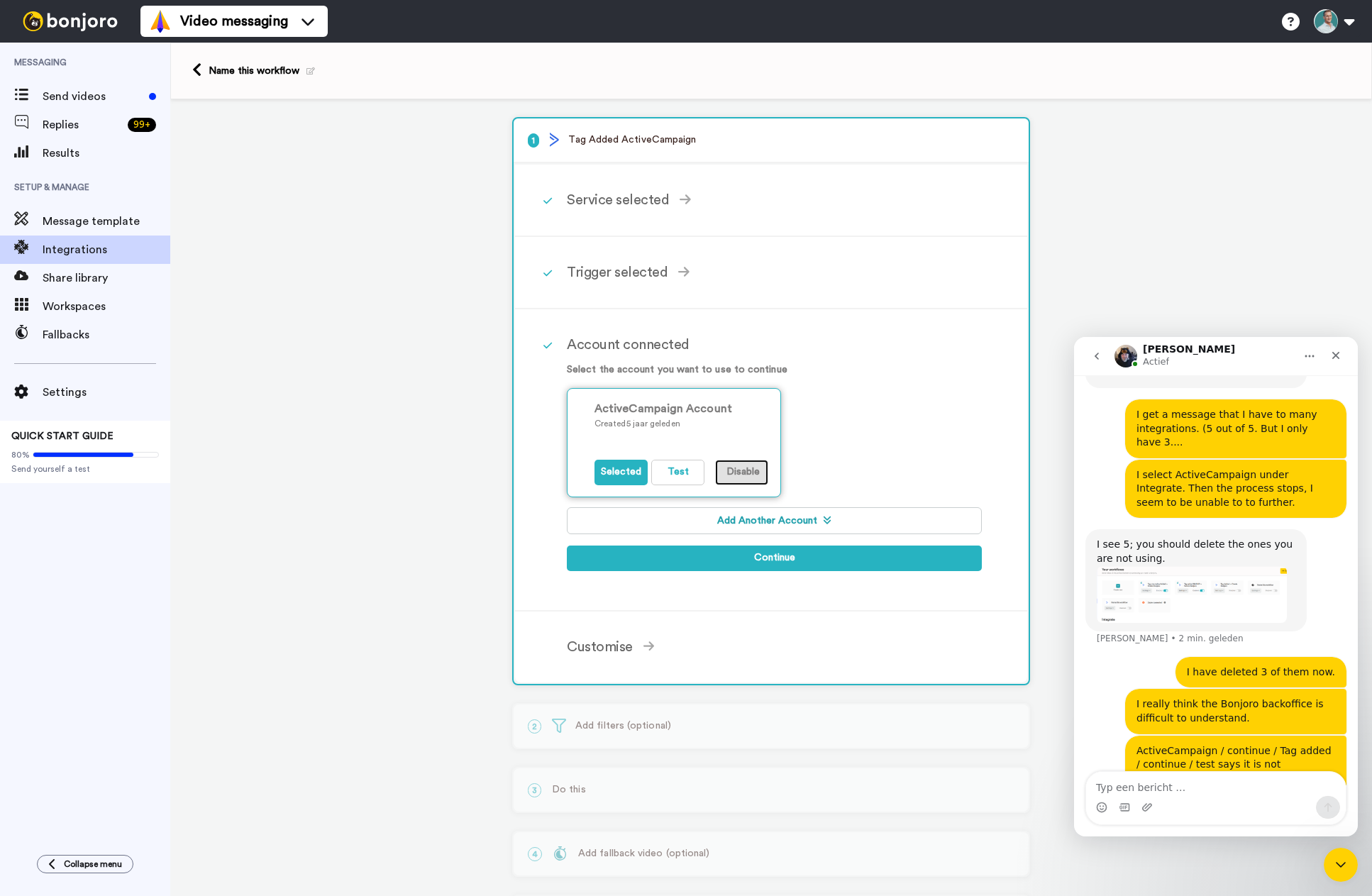
click at [754, 466] on button "Disable" at bounding box center [741, 472] width 53 height 25
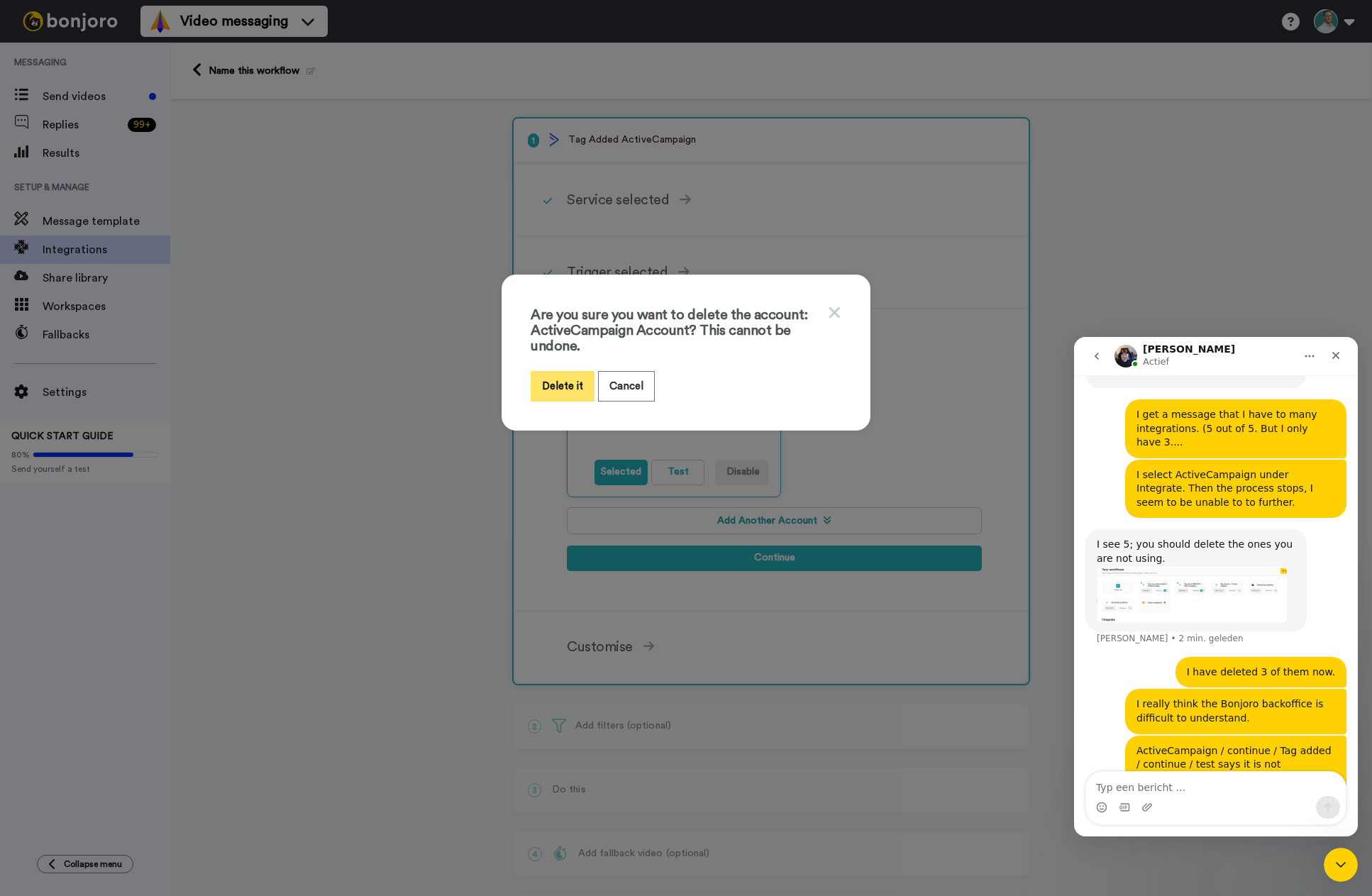
click at [549, 378] on button "Delete it" at bounding box center [563, 387] width 64 height 30
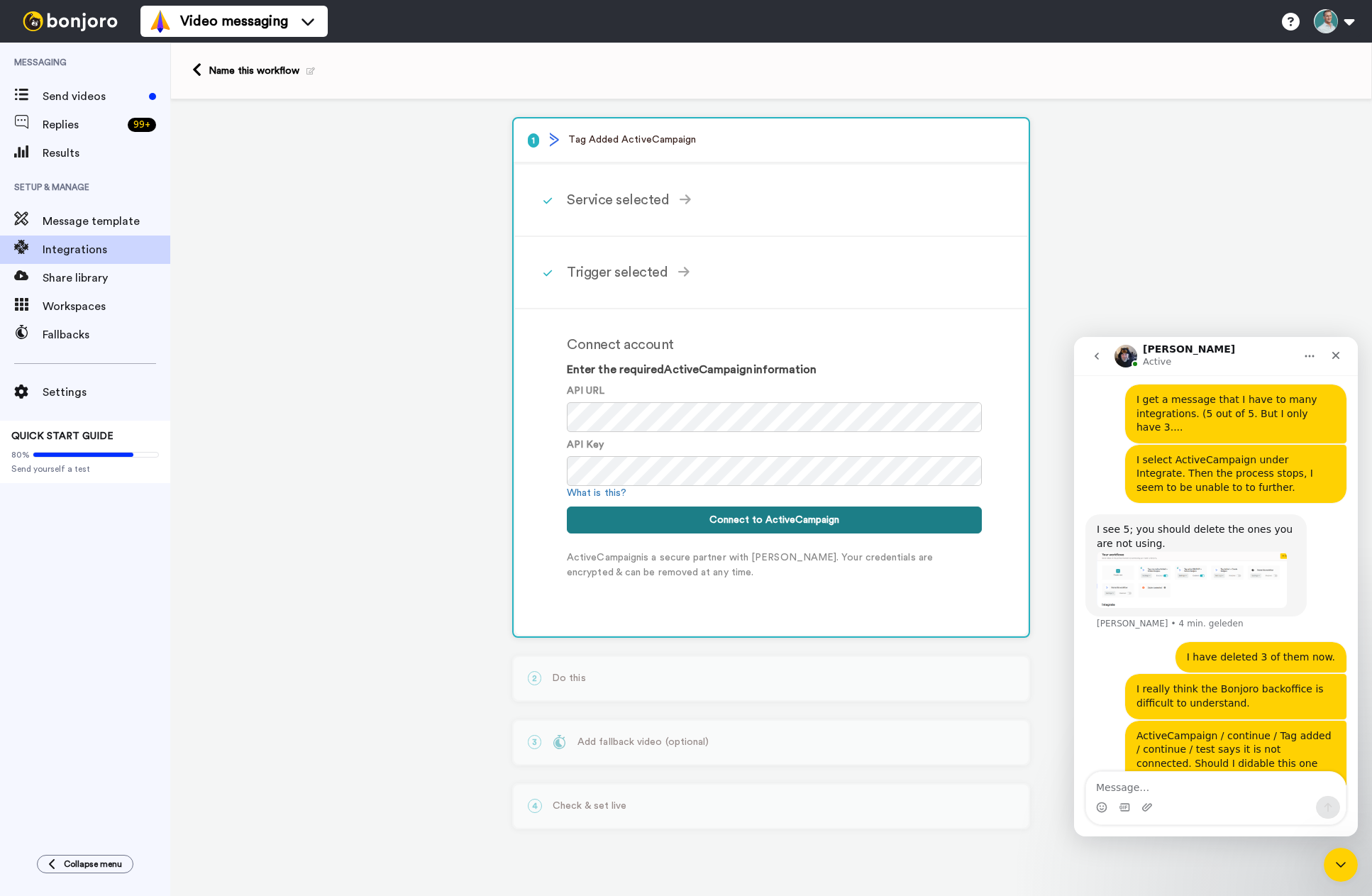
click at [773, 517] on button "Connect to ActiveCampaign" at bounding box center [775, 520] width 415 height 27
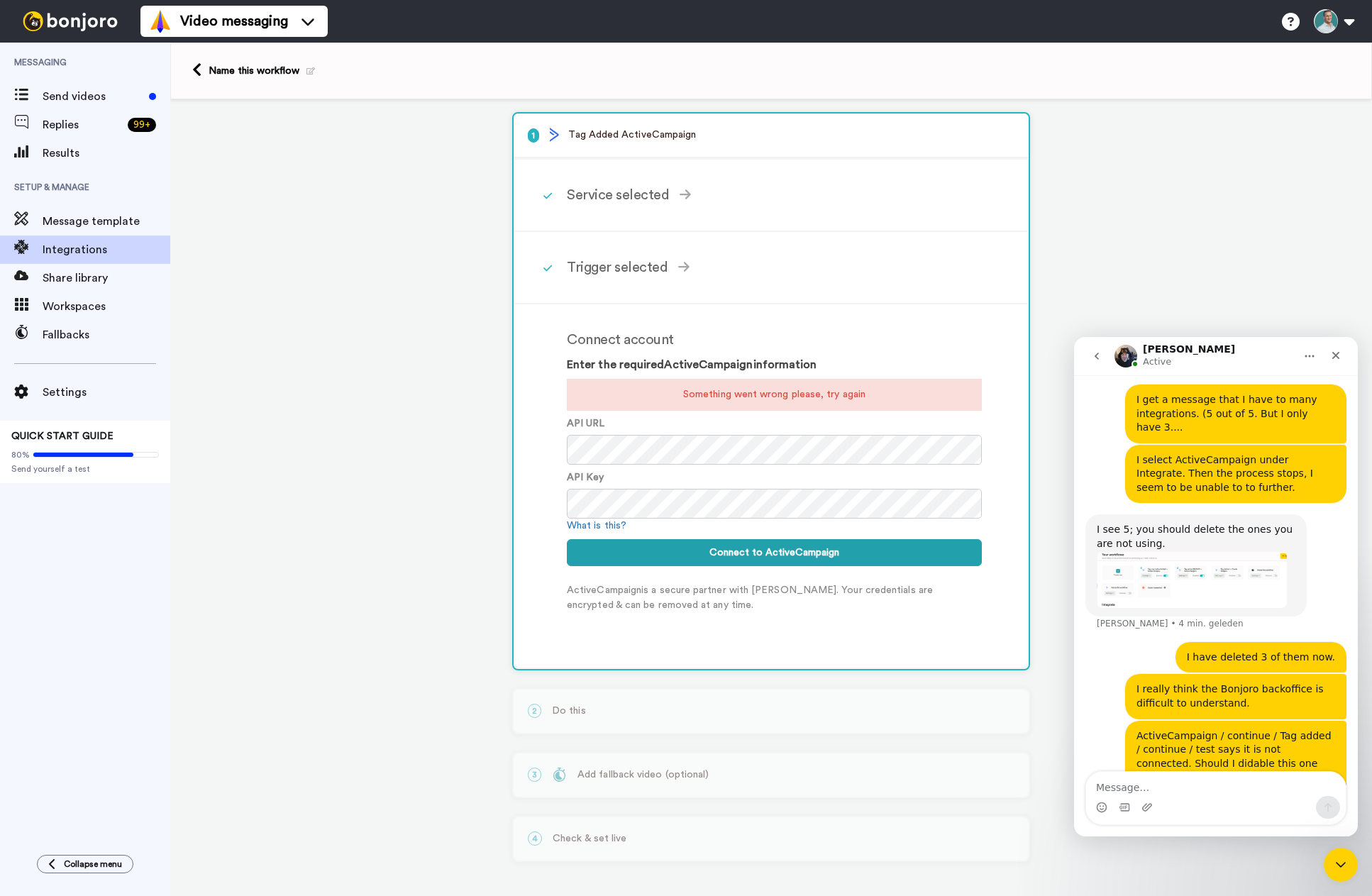
scroll to position [7, 0]
click at [463, 458] on div "1 Tag Added ActiveCampaign Service selected ActiveCampaign AWeber Bonjoro Conve…" at bounding box center [771, 495] width 1201 height 804
click at [759, 557] on button "Connect to ActiveCampaign" at bounding box center [775, 551] width 415 height 27
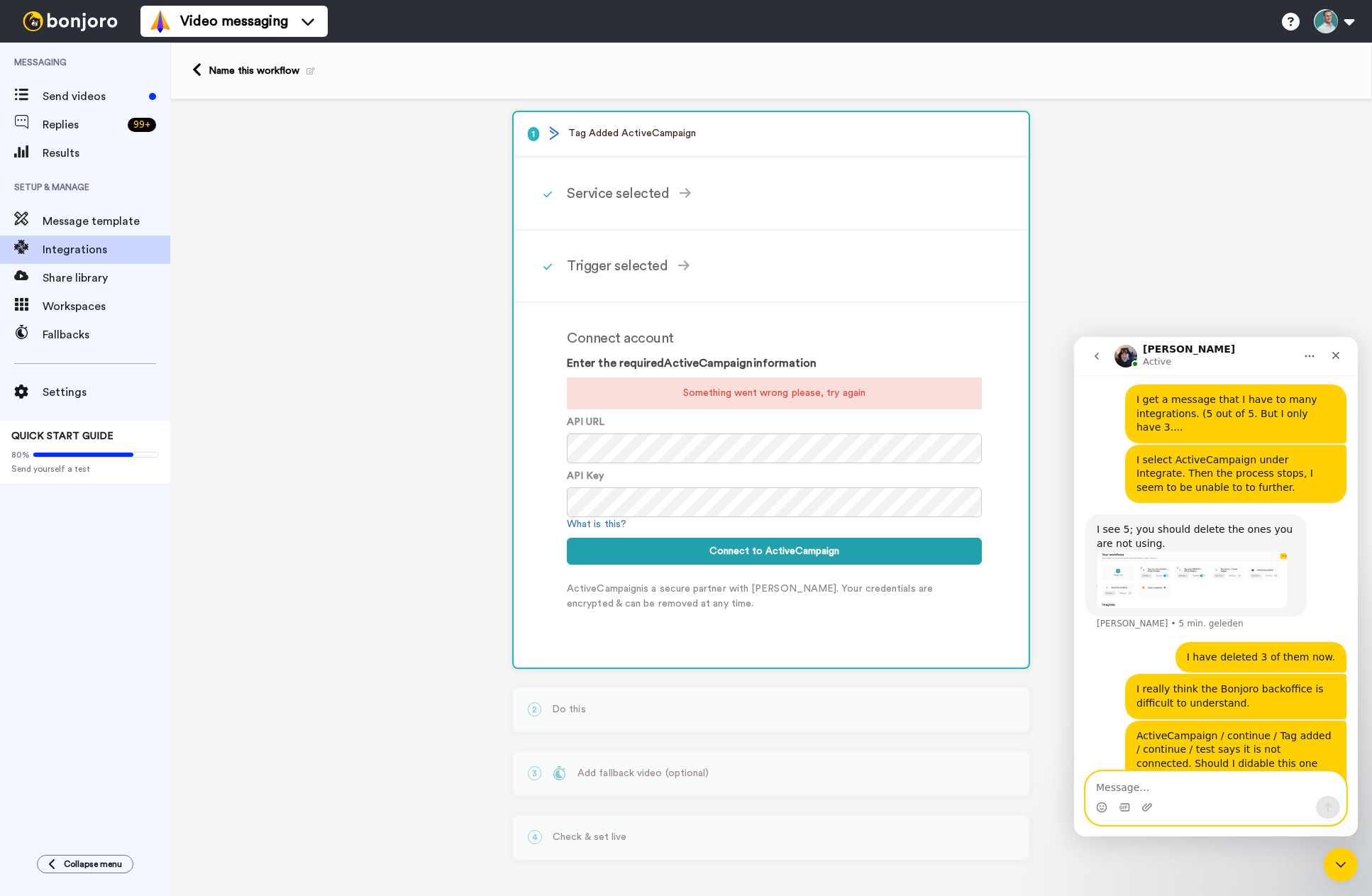
click at [1114, 786] on textarea "Message…" at bounding box center [1216, 784] width 260 height 24
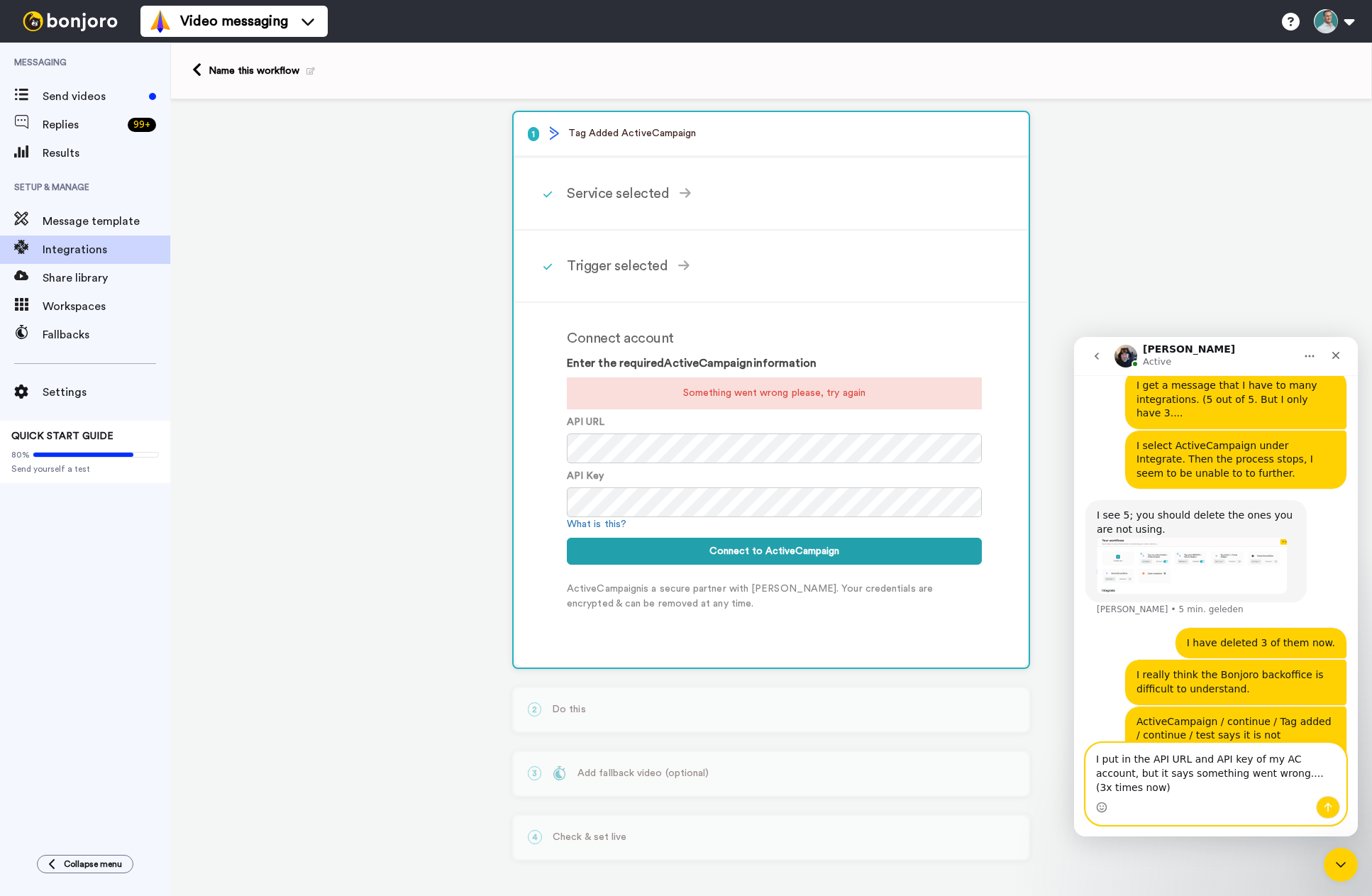
type textarea "I put in the API URL and API key of my AC account, but it says something went w…"
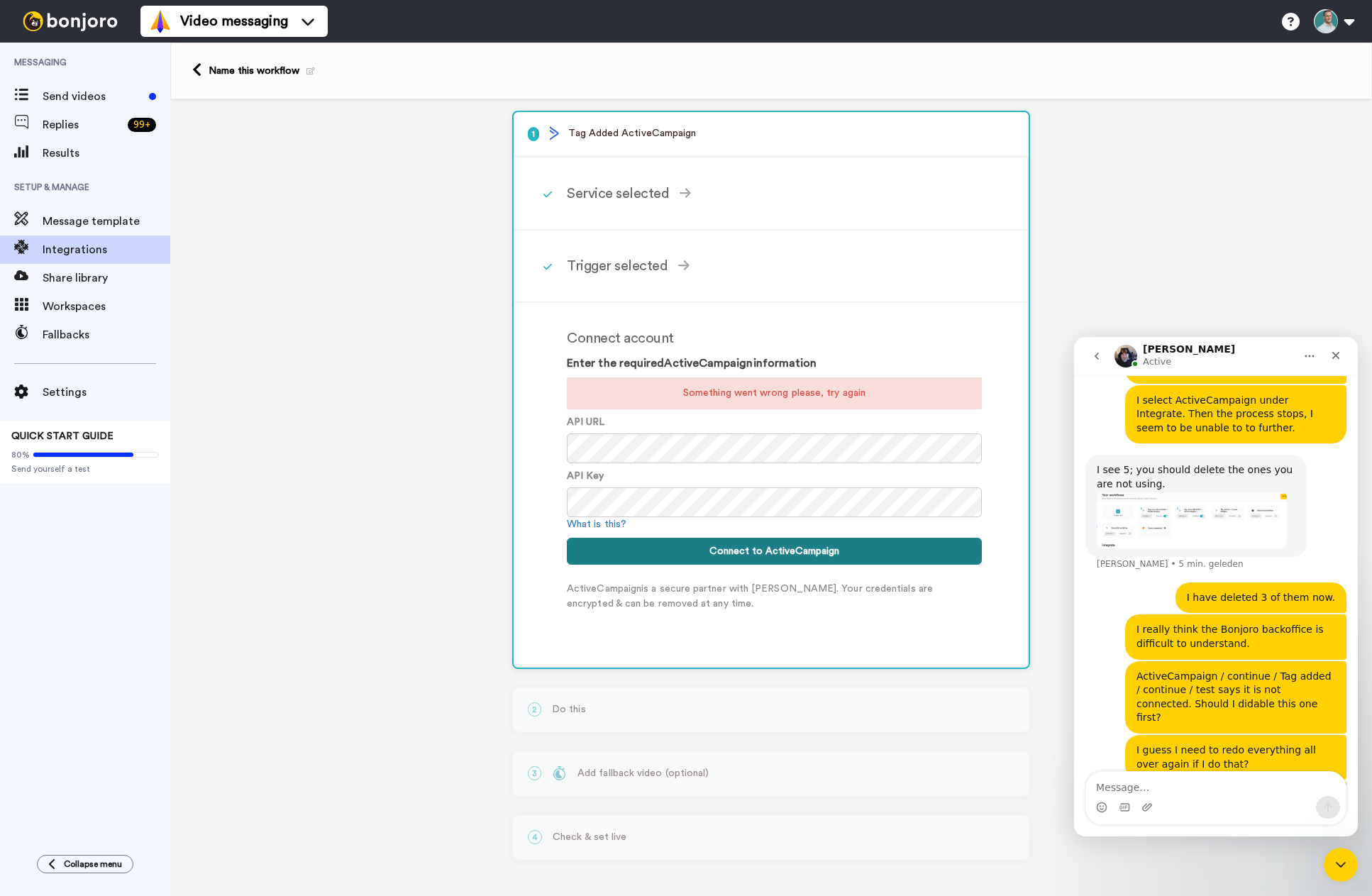
click at [765, 551] on button "Connect to ActiveCampaign" at bounding box center [775, 551] width 415 height 27
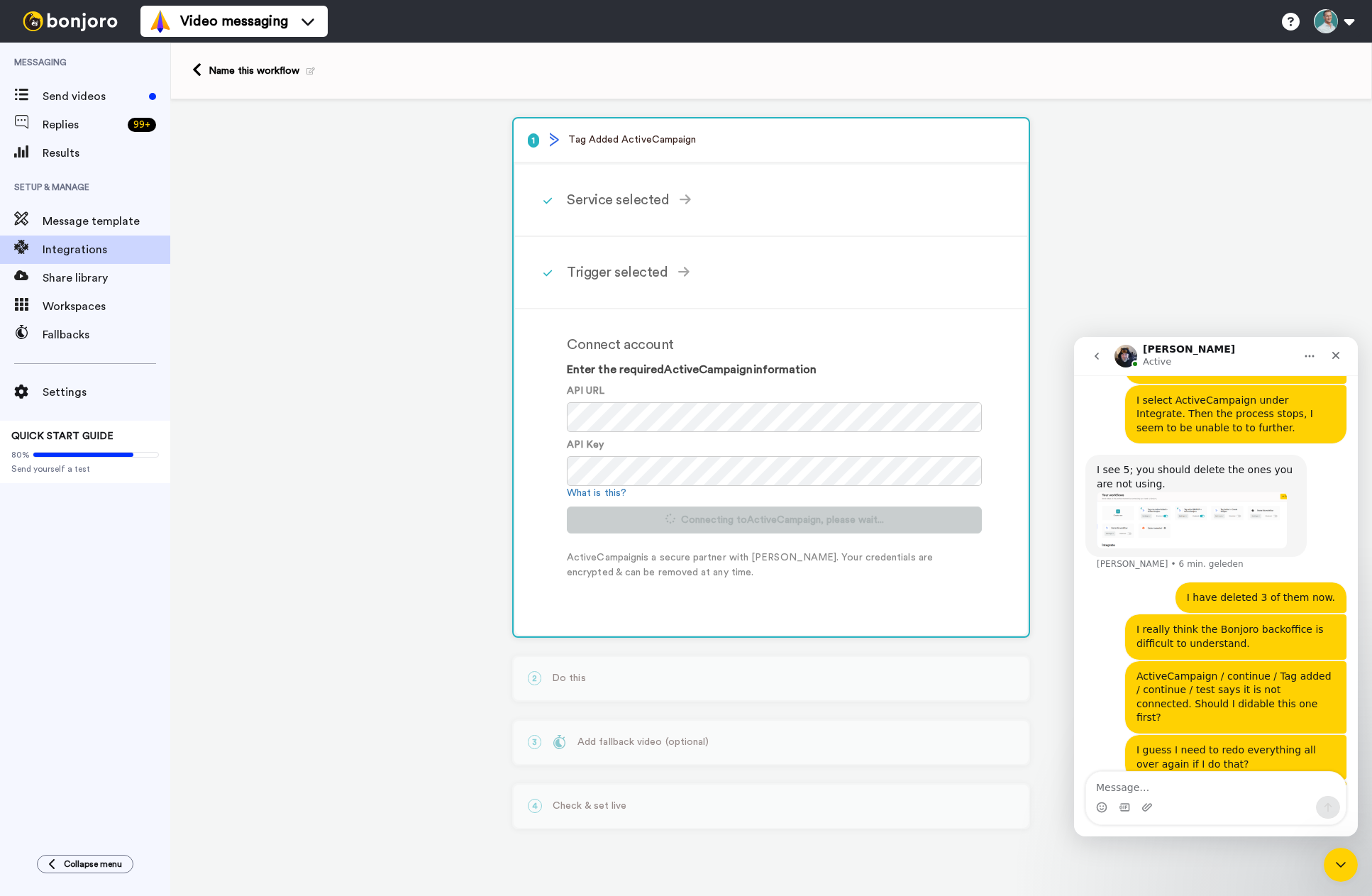
scroll to position [0, 0]
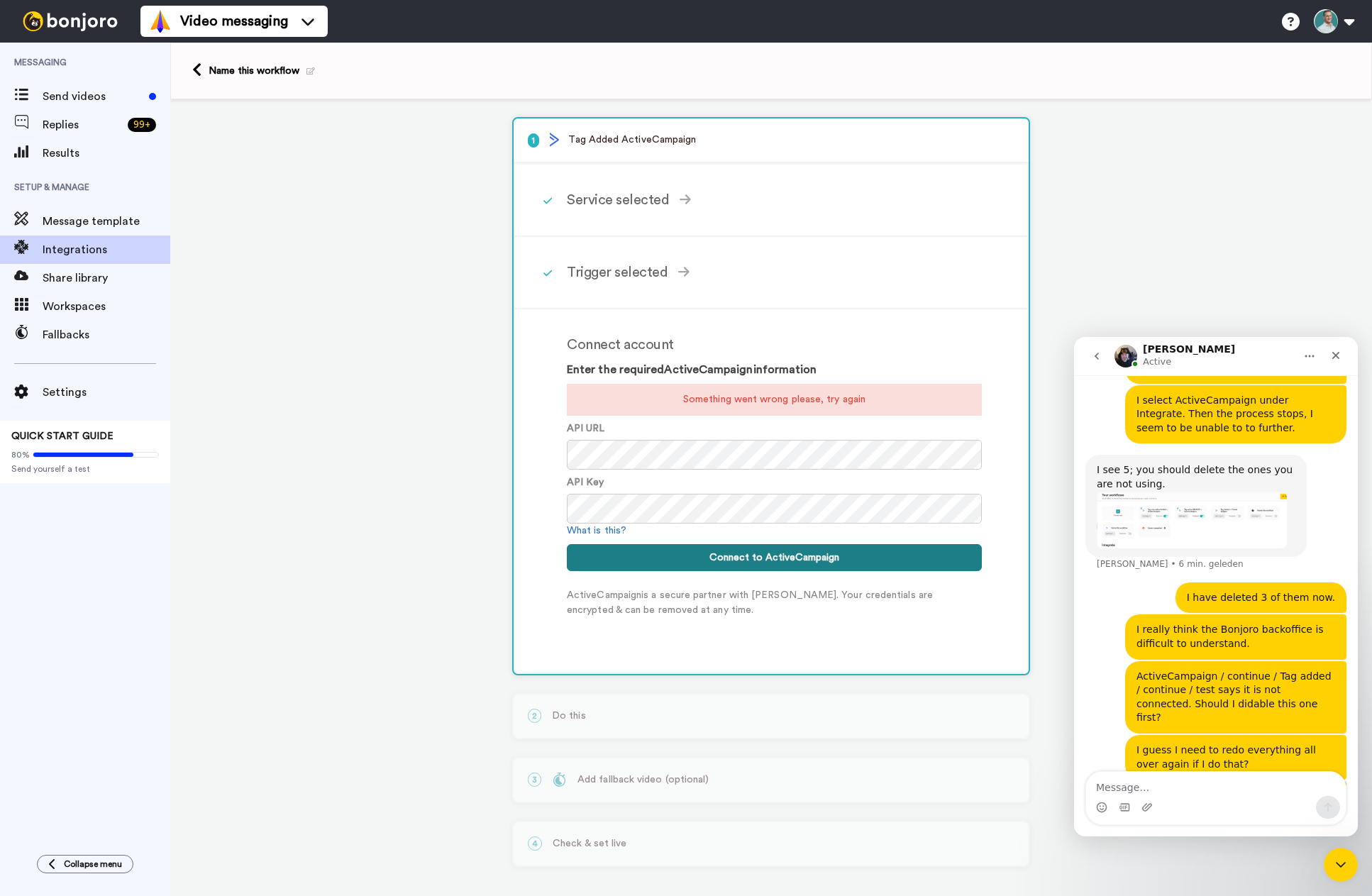
click at [753, 558] on button "Connect to ActiveCampaign" at bounding box center [775, 558] width 415 height 27
click at [784, 559] on button "Connect to ActiveCampaign" at bounding box center [775, 558] width 415 height 27
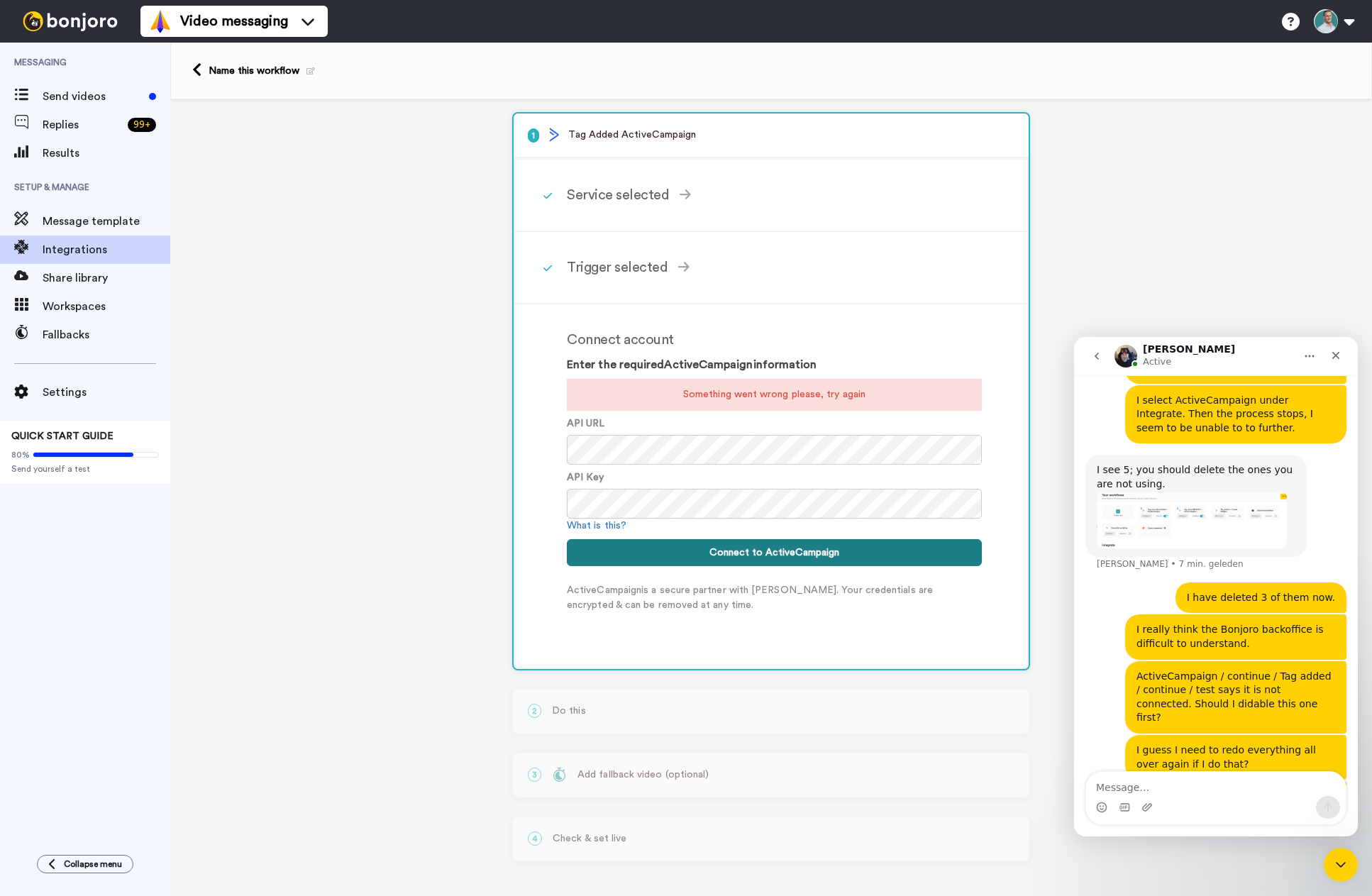
scroll to position [7, 0]
click at [801, 550] on button "Connect to ActiveCampaign" at bounding box center [775, 551] width 415 height 27
